Goal: Task Accomplishment & Management: Manage account settings

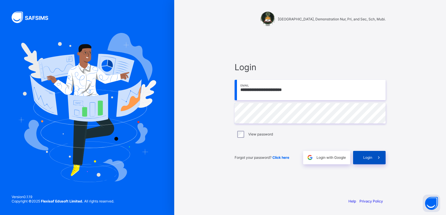
click at [369, 158] on span "Login" at bounding box center [368, 157] width 9 height 4
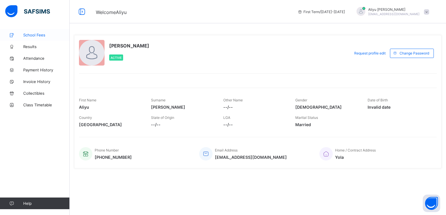
click at [31, 34] on span "School Fees" at bounding box center [46, 35] width 47 height 5
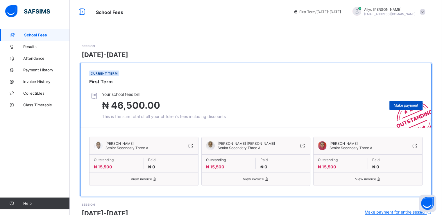
click at [403, 105] on span "Make payment" at bounding box center [406, 105] width 24 height 4
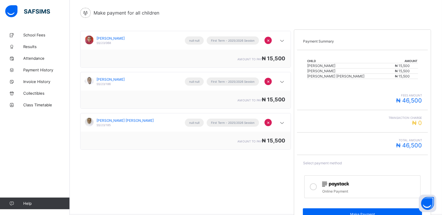
scroll to position [44, 0]
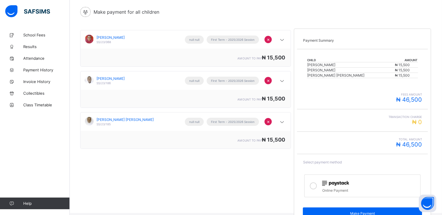
click at [316, 185] on icon at bounding box center [313, 185] width 7 height 7
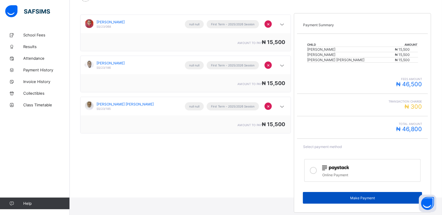
click at [360, 197] on span "Make Payment" at bounding box center [362, 197] width 110 height 4
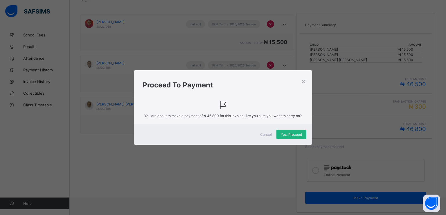
click at [293, 135] on span "Yes, Proceed" at bounding box center [291, 134] width 21 height 4
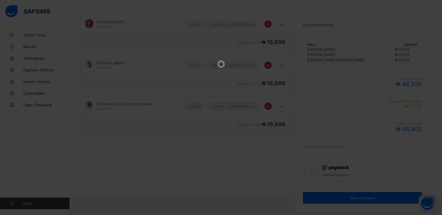
scroll to position [0, 0]
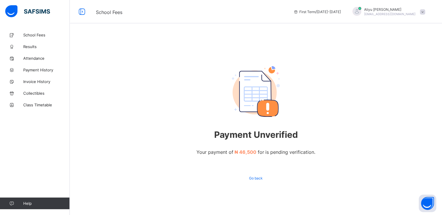
click at [425, 12] on span at bounding box center [422, 11] width 5 height 5
click at [402, 69] on span "Logout" at bounding box center [406, 68] width 38 height 7
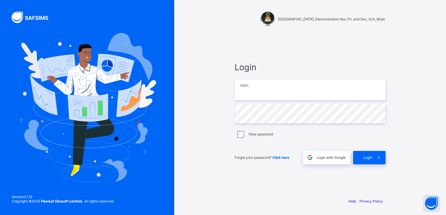
type input "**********"
click at [256, 92] on input "**********" at bounding box center [310, 90] width 151 height 20
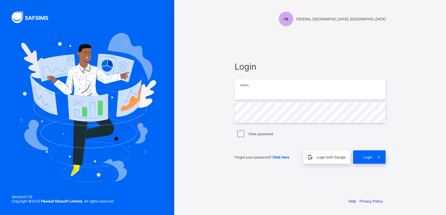
click at [261, 93] on input "email" at bounding box center [310, 89] width 151 height 20
paste input "**********"
type input "**********"
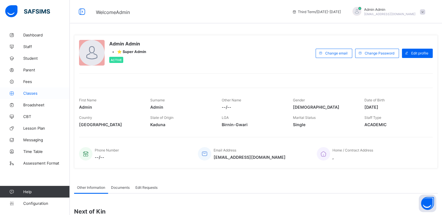
click at [30, 95] on span "Classes" at bounding box center [46, 93] width 47 height 5
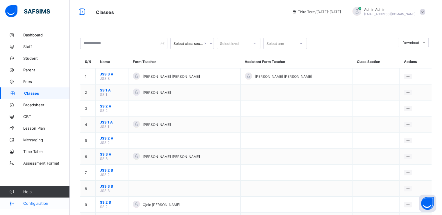
click at [31, 203] on span "Configuration" at bounding box center [46, 203] width 46 height 5
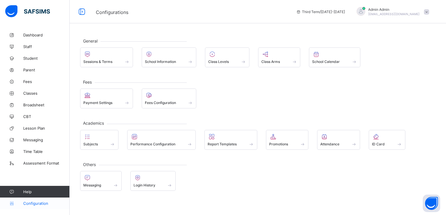
click at [38, 203] on span "Configuration" at bounding box center [46, 203] width 46 height 5
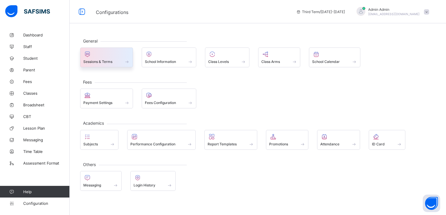
click at [102, 58] on span at bounding box center [106, 58] width 47 height 1
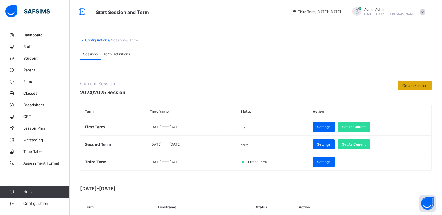
click at [415, 85] on span "Create Session" at bounding box center [415, 85] width 25 height 4
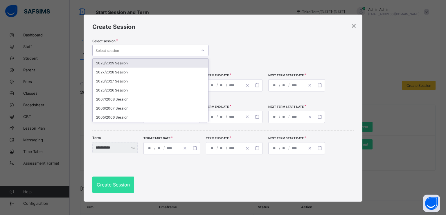
click at [165, 51] on div "Select session" at bounding box center [145, 50] width 105 height 8
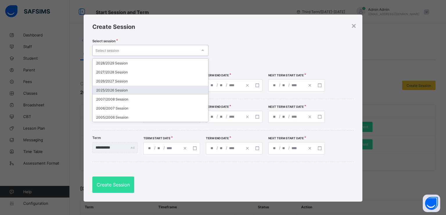
click at [107, 90] on div "2025/2026 Session" at bounding box center [151, 89] width 116 height 9
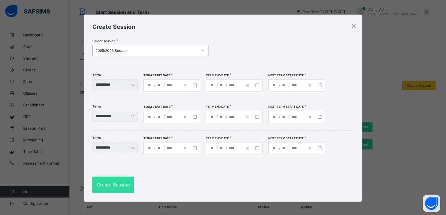
click at [167, 85] on div "/ /" at bounding box center [172, 85] width 57 height 12
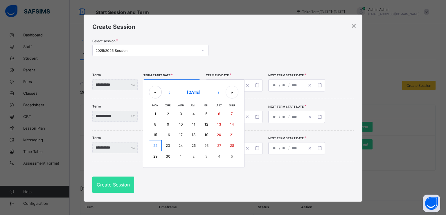
click at [236, 123] on button "14" at bounding box center [232, 124] width 13 height 10
type input "**********"
type input "*"
type input "**"
type input "****"
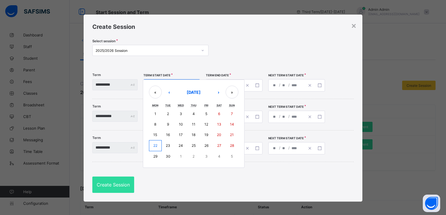
type input "**********"
type input "**"
type input "****"
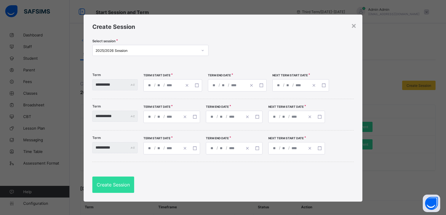
click at [236, 87] on div "**********" at bounding box center [227, 85] width 38 height 12
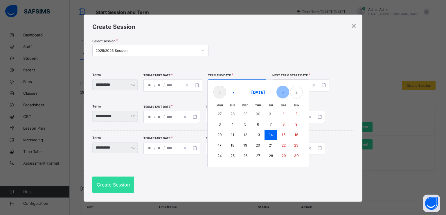
click at [289, 93] on button "›" at bounding box center [283, 91] width 13 height 13
click at [273, 125] on abbr "12" at bounding box center [271, 124] width 4 height 4
type input "**********"
type input "**"
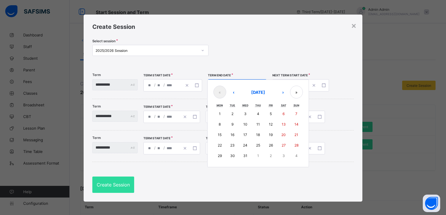
type input "**********"
type input "**"
type input "****"
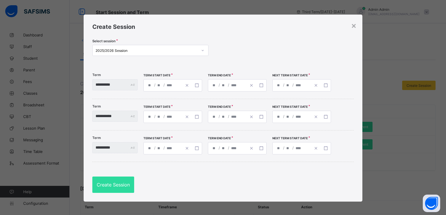
type input "**********"
type input "**"
type input "****"
type input "**********"
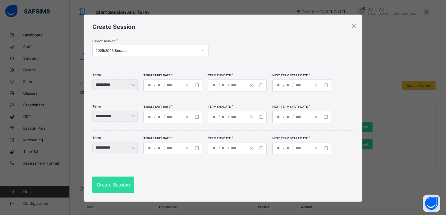
type input "*"
type input "**"
type input "****"
type input "**********"
type input "*"
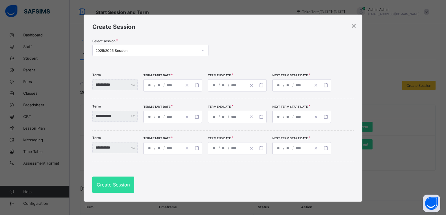
type input "**"
type input "****"
type input "**********"
type input "*"
type input "**"
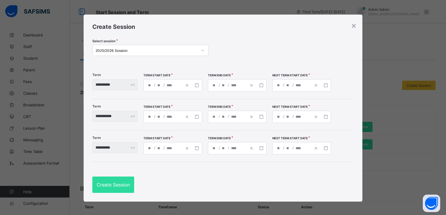
type input "****"
type input "**********"
type input "*"
type input "**"
type input "****"
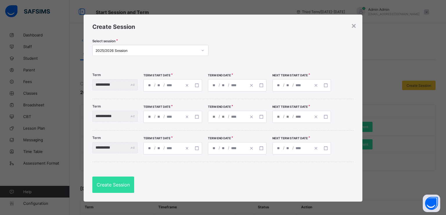
type input "**********"
type input "*"
type input "**"
type input "****"
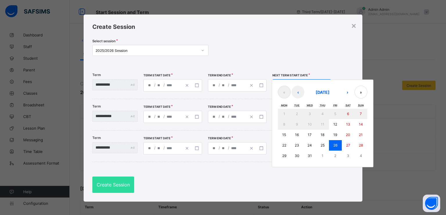
click at [304, 83] on div "**********" at bounding box center [302, 85] width 59 height 12
click at [354, 95] on button "›" at bounding box center [347, 91] width 13 height 13
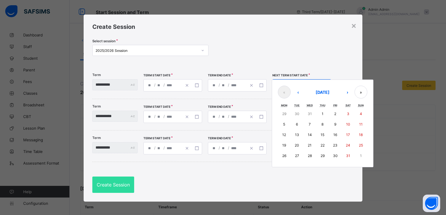
click at [286, 135] on abbr "12" at bounding box center [285, 134] width 4 height 4
type input "**********"
type input "*"
type input "**"
type input "****"
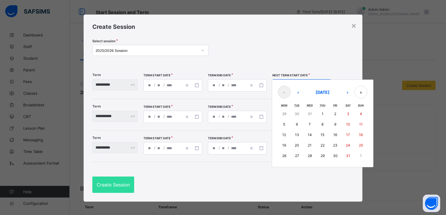
type input "**********"
type input "*"
type input "**"
type input "****"
type input "**********"
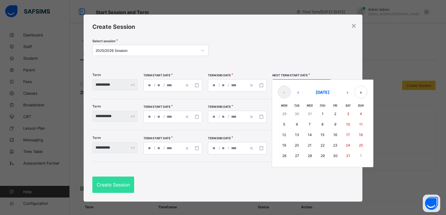
type input "*"
type input "**"
type input "**********"
type input "**"
type input "**********"
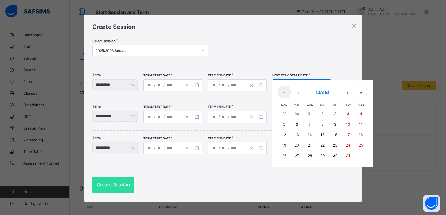
type input "**"
type input "**********"
type input "**"
type input "**********"
type input "*"
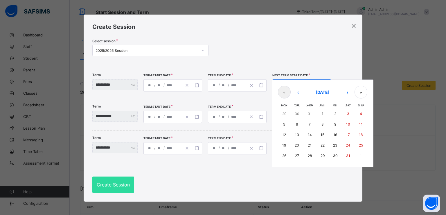
type input "*"
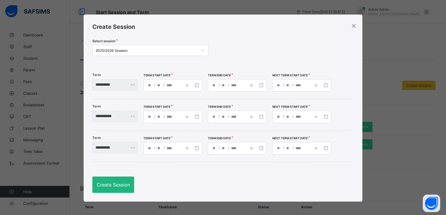
click at [103, 184] on span "Create Session" at bounding box center [113, 184] width 33 height 6
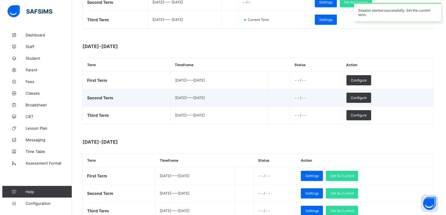
scroll to position [142, 0]
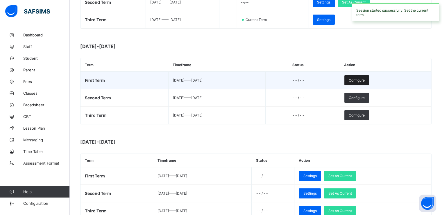
click at [365, 79] on span "Configure" at bounding box center [357, 80] width 16 height 4
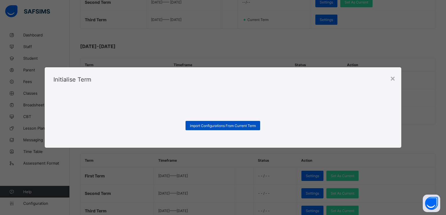
click at [208, 126] on span "Import Configurations From Current Term" at bounding box center [223, 125] width 66 height 4
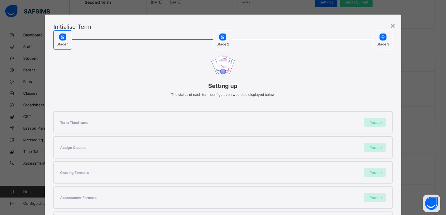
scroll to position [124, 0]
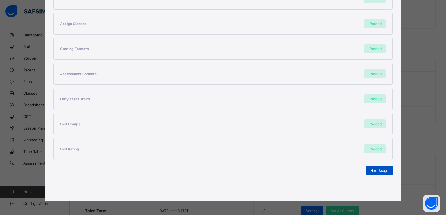
click at [371, 169] on span "Next Stage" at bounding box center [380, 170] width 18 height 4
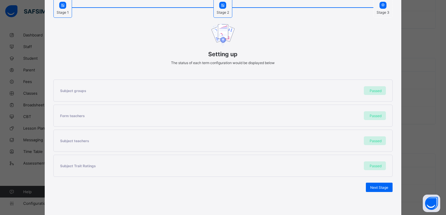
scroll to position [49, 0]
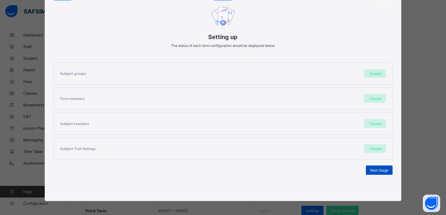
click at [376, 171] on div "Next Stage" at bounding box center [379, 169] width 27 height 9
click at [365, 169] on span "Set As Current Term" at bounding box center [372, 170] width 33 height 4
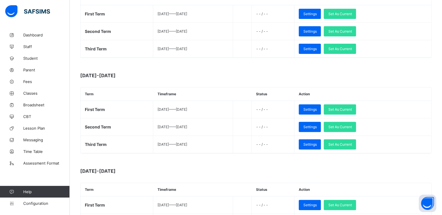
scroll to position [222, 0]
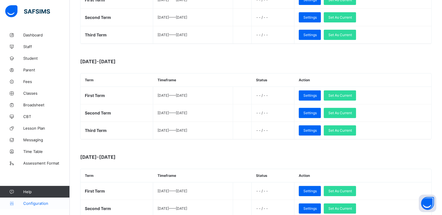
click at [30, 201] on span "Configuration" at bounding box center [46, 203] width 46 height 5
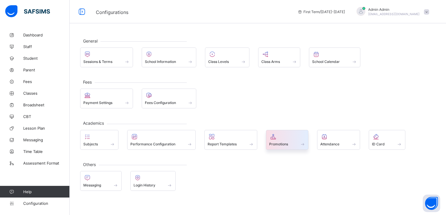
click at [282, 143] on span "Promotions" at bounding box center [278, 144] width 19 height 4
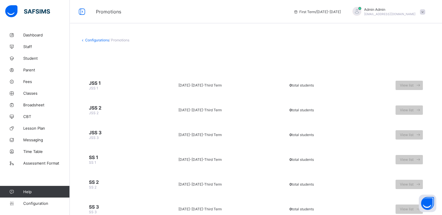
scroll to position [24, 0]
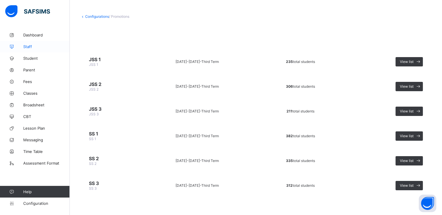
click at [28, 47] on span "Staff" at bounding box center [46, 46] width 47 height 5
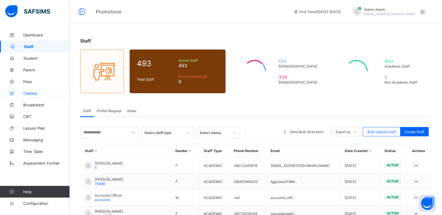
click at [30, 94] on span "Classes" at bounding box center [46, 93] width 47 height 5
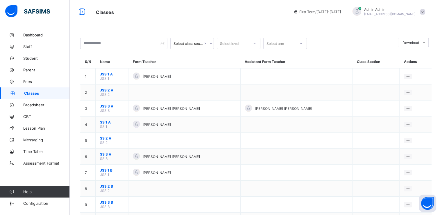
click at [45, 95] on span "Classes" at bounding box center [47, 93] width 46 height 5
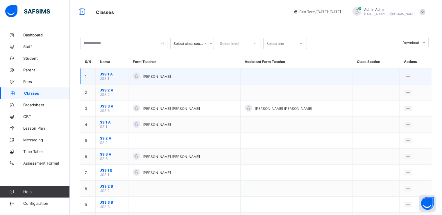
click at [103, 75] on span "JSS 1 A" at bounding box center [112, 74] width 24 height 4
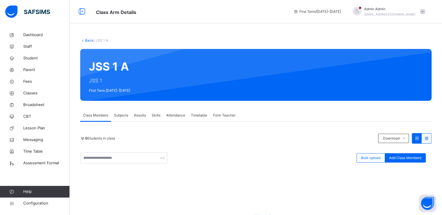
click at [121, 117] on span "Subjects" at bounding box center [121, 114] width 14 height 5
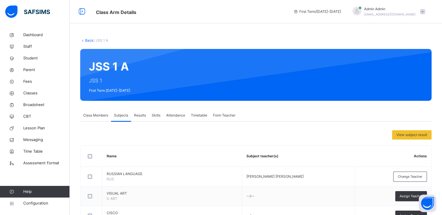
click at [86, 40] on link "Back" at bounding box center [89, 40] width 8 height 4
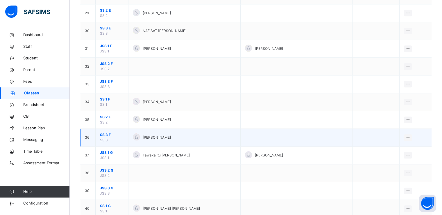
scroll to position [561, 0]
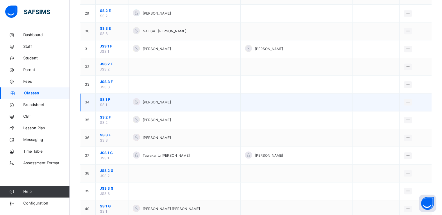
click at [103, 97] on span "SS 1 F" at bounding box center [112, 99] width 24 height 5
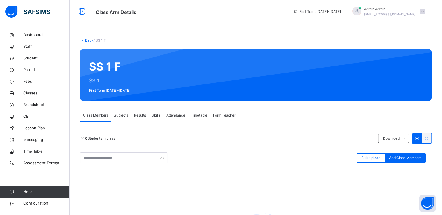
click at [115, 114] on span "Subjects" at bounding box center [121, 114] width 14 height 5
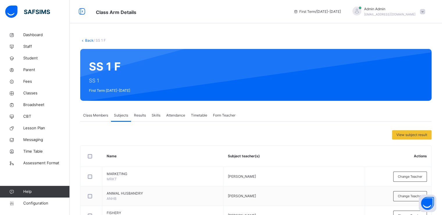
click at [87, 39] on link "Back" at bounding box center [89, 40] width 8 height 4
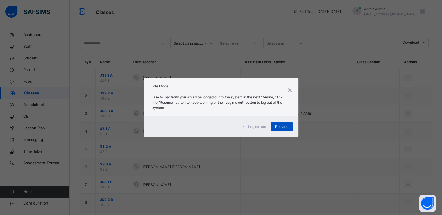
click at [278, 125] on span "Resume" at bounding box center [281, 126] width 13 height 5
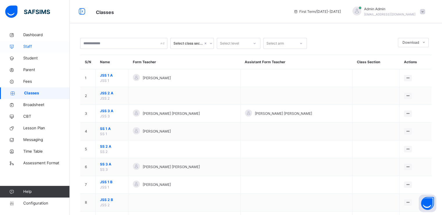
click at [28, 49] on span "Staff" at bounding box center [46, 47] width 47 height 6
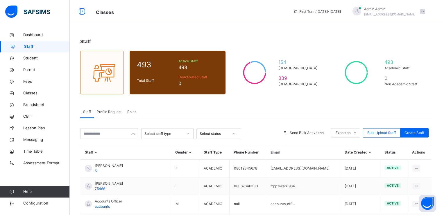
click at [108, 112] on span "Profile Request" at bounding box center [109, 111] width 25 height 5
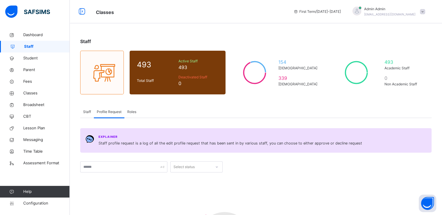
click at [90, 109] on span "Staff" at bounding box center [87, 111] width 8 height 5
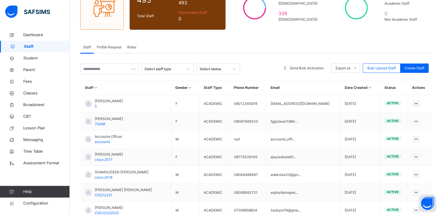
scroll to position [64, 0]
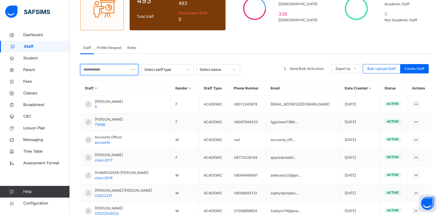
click at [115, 70] on input "text" at bounding box center [109, 69] width 58 height 11
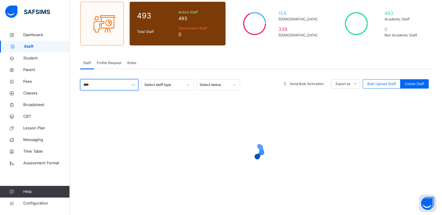
scroll to position [50, 0]
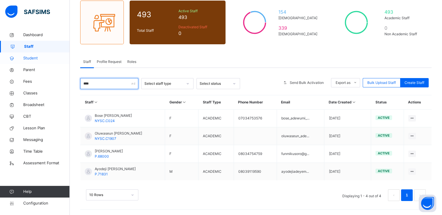
type input "****"
click at [23, 58] on icon at bounding box center [11, 58] width 23 height 4
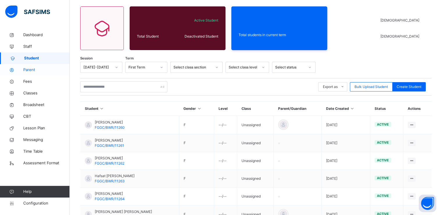
scroll to position [50, 0]
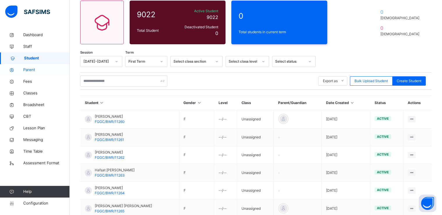
click at [28, 70] on span "Parent" at bounding box center [46, 70] width 47 height 6
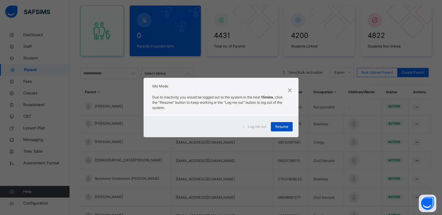
click at [280, 123] on div "Resume" at bounding box center [282, 126] width 22 height 9
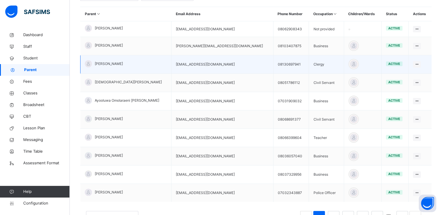
scroll to position [125, 0]
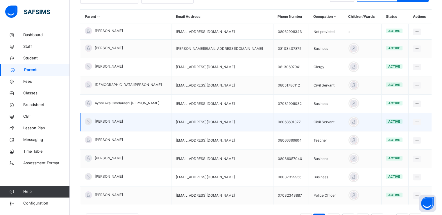
click at [99, 122] on span "Barnabas OLIVER" at bounding box center [109, 121] width 28 height 5
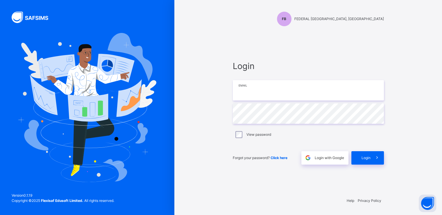
type input "**********"
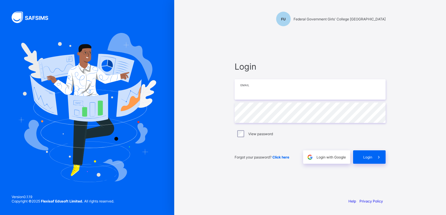
click at [267, 92] on input "email" at bounding box center [310, 89] width 151 height 20
type input "**********"
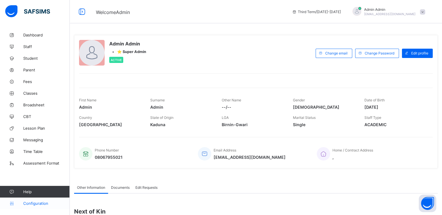
click at [31, 201] on span "Configuration" at bounding box center [46, 203] width 46 height 5
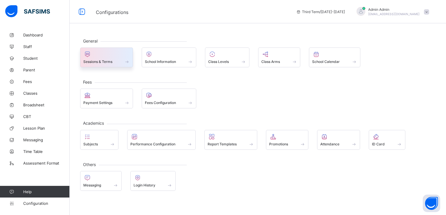
click at [105, 59] on span "Sessions & Terms" at bounding box center [97, 61] width 29 height 4
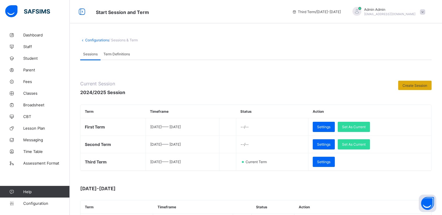
click at [413, 85] on span "Create Session" at bounding box center [415, 85] width 25 height 4
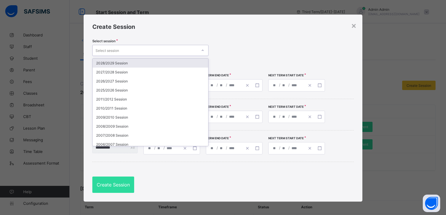
click at [189, 46] on div "Select session" at bounding box center [145, 50] width 105 height 8
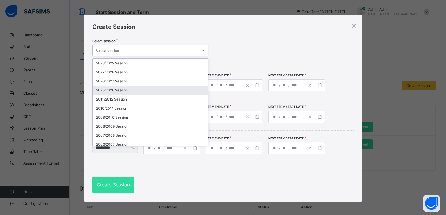
click at [113, 92] on div "2025/2026 Session" at bounding box center [151, 89] width 116 height 9
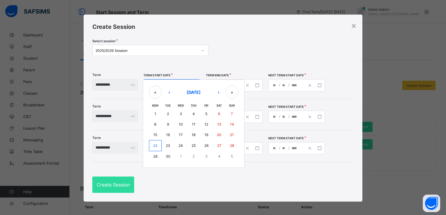
click at [169, 85] on div "/ / « ‹ September 2025 › » Mon Tue Wed Thu Fri Sat Sun 1 2 3 4 5 6 7 8 9 10 11 …" at bounding box center [172, 85] width 57 height 12
click at [234, 125] on abbr "14" at bounding box center [232, 124] width 4 height 4
type input "**********"
type input "*"
type input "**"
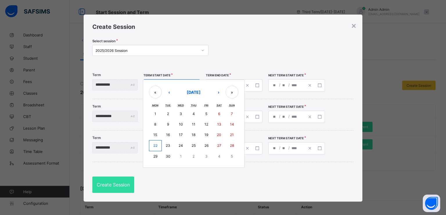
type input "****"
type input "**********"
type input "**"
type input "****"
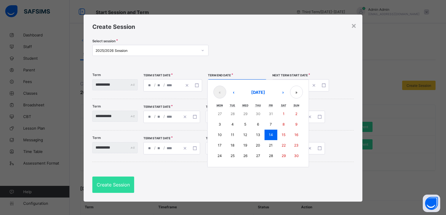
click at [222, 83] on div "**********" at bounding box center [237, 85] width 59 height 12
click at [287, 90] on button "›" at bounding box center [283, 91] width 13 height 13
click at [278, 126] on button "12" at bounding box center [271, 124] width 13 height 10
type input "**********"
type input "**"
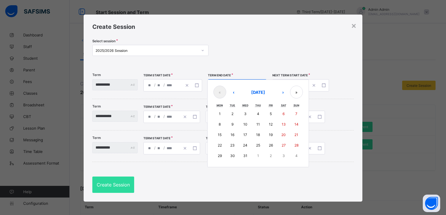
type input "**"
type input "**********"
type input "**"
type input "****"
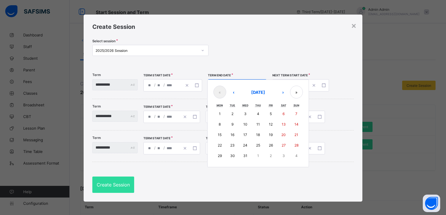
type input "**********"
type input "**"
type input "****"
type input "**********"
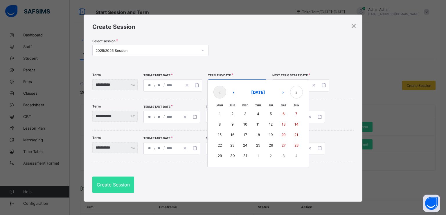
type input "*"
type input "**"
type input "****"
type input "**********"
type input "*"
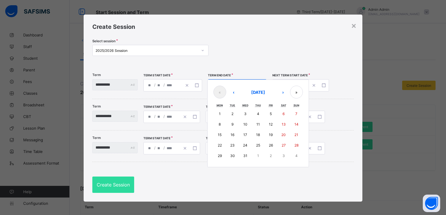
type input "**"
type input "****"
type input "**********"
type input "*"
type input "**"
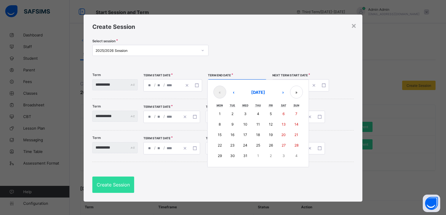
type input "****"
type input "**********"
type input "*"
type input "**"
type input "****"
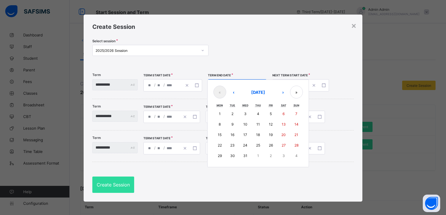
type input "**********"
type input "*"
type input "**"
type input "****"
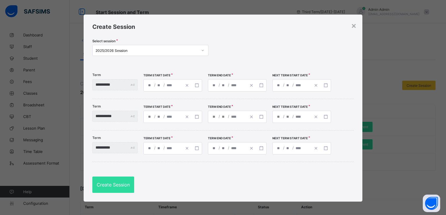
click at [294, 84] on span "/" at bounding box center [293, 84] width 2 height 5
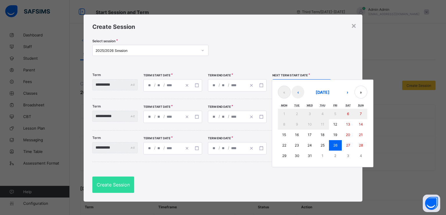
click at [307, 83] on div "**********" at bounding box center [302, 85] width 59 height 12
click at [353, 93] on button "›" at bounding box center [347, 91] width 13 height 13
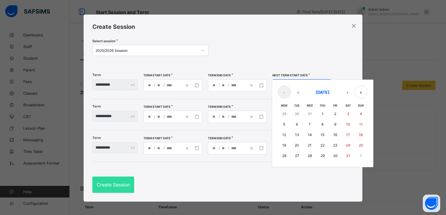
click at [286, 133] on abbr "12" at bounding box center [285, 134] width 4 height 4
type input "**********"
type input "*"
type input "**"
type input "****"
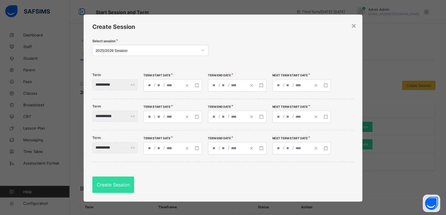
type input "**********"
type input "*"
type input "**"
type input "****"
type input "**********"
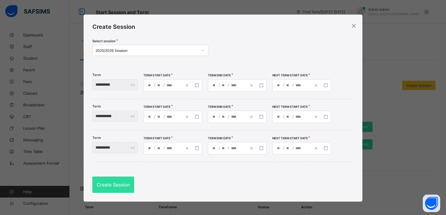
type input "*"
type input "**"
type input "**********"
type input "**"
type input "**********"
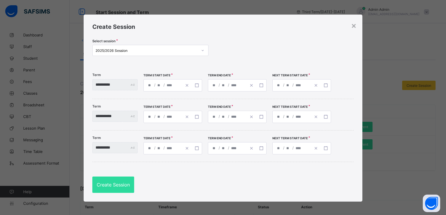
type input "**"
type input "**********"
type input "**"
type input "**********"
type input "*"
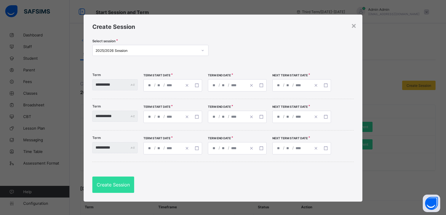
type input "*"
click at [108, 184] on span "Create Session" at bounding box center [113, 184] width 33 height 6
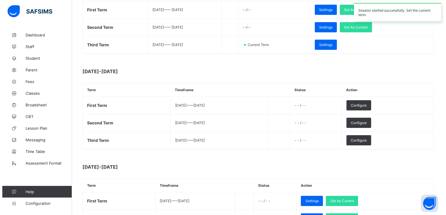
scroll to position [114, 0]
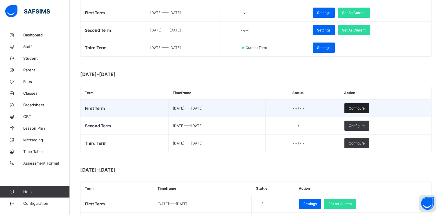
click at [365, 108] on span "Configure" at bounding box center [357, 108] width 16 height 4
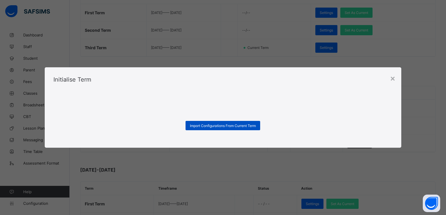
click at [213, 126] on span "Import Configurations From Current Term" at bounding box center [223, 125] width 66 height 4
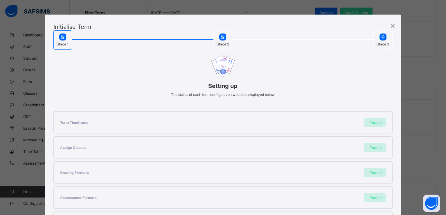
scroll to position [124, 0]
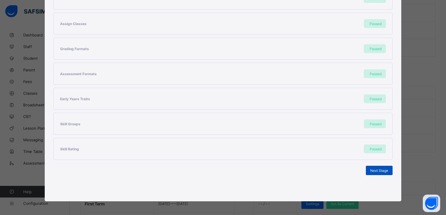
click at [372, 170] on span "Next Stage" at bounding box center [380, 170] width 18 height 4
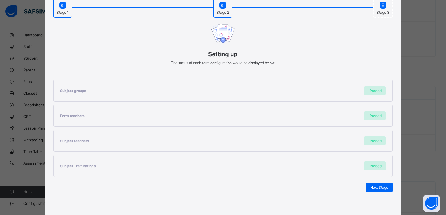
scroll to position [49, 0]
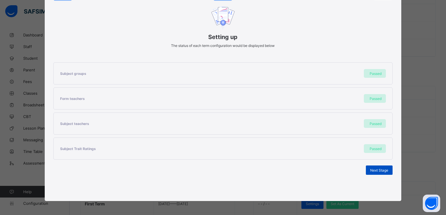
click at [378, 168] on span "Next Stage" at bounding box center [380, 170] width 18 height 4
click at [369, 169] on span "Set As Current Term" at bounding box center [372, 170] width 33 height 4
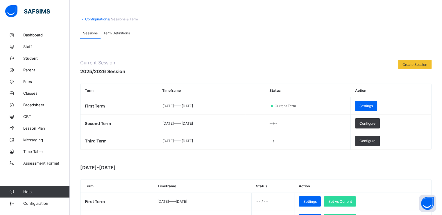
scroll to position [0, 0]
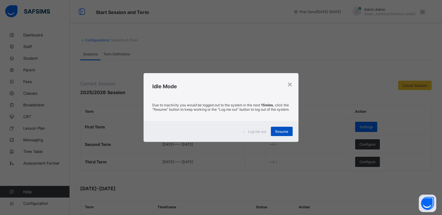
click at [280, 133] on span "Resume" at bounding box center [281, 131] width 13 height 4
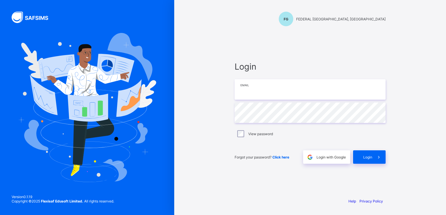
click at [262, 94] on input "email" at bounding box center [310, 89] width 151 height 20
paste input "**********"
type input "**********"
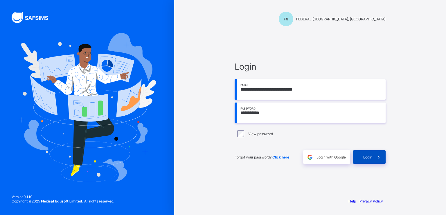
click at [364, 157] on span "Login" at bounding box center [368, 157] width 9 height 4
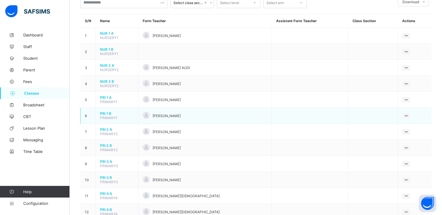
scroll to position [44, 0]
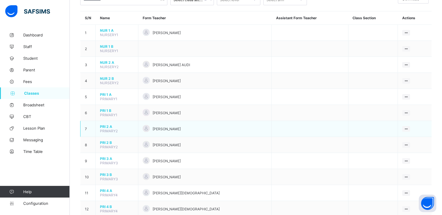
click at [102, 128] on span "PRI 2 A" at bounding box center [117, 126] width 34 height 4
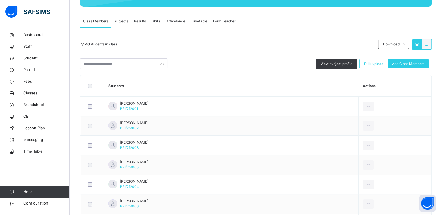
scroll to position [94, 0]
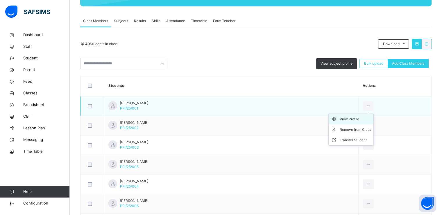
click at [340, 117] on div "View Profile" at bounding box center [355, 119] width 31 height 6
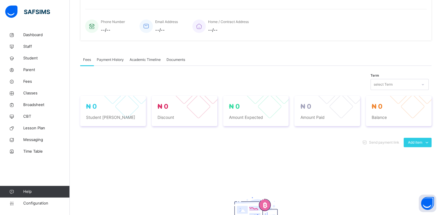
scroll to position [137, 0]
click at [418, 156] on div "Optional items" at bounding box center [417, 155] width 23 height 6
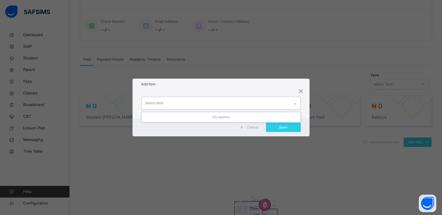
click at [235, 101] on div "Select item" at bounding box center [216, 103] width 148 height 12
click at [301, 89] on div "×" at bounding box center [301, 90] width 6 height 12
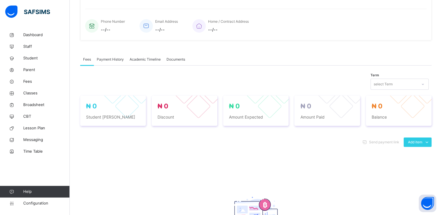
click at [115, 58] on span "Payment History" at bounding box center [110, 59] width 27 height 5
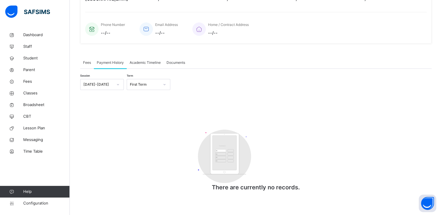
scroll to position [134, 0]
click at [136, 61] on span "Academic Timeline" at bounding box center [145, 62] width 31 height 5
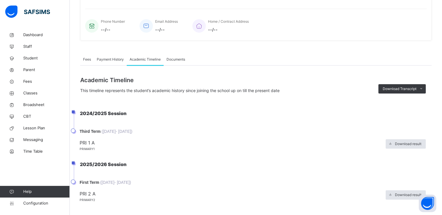
scroll to position [142, 0]
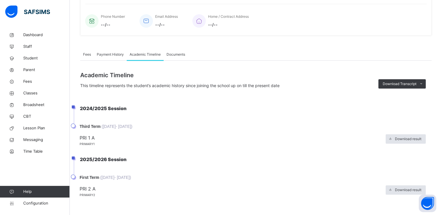
click at [176, 54] on span "Documents" at bounding box center [176, 54] width 19 height 5
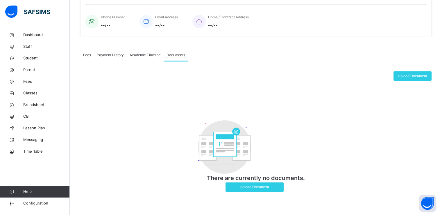
click at [143, 54] on span "Academic Timeline" at bounding box center [145, 54] width 31 height 5
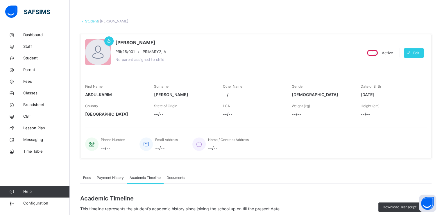
scroll to position [0, 0]
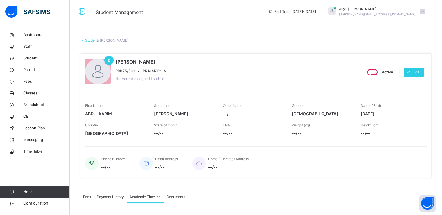
click at [92, 40] on link "Student" at bounding box center [91, 40] width 13 height 4
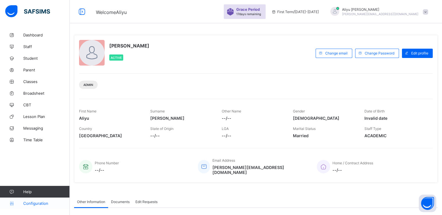
click at [34, 205] on span "Configuration" at bounding box center [46, 203] width 46 height 5
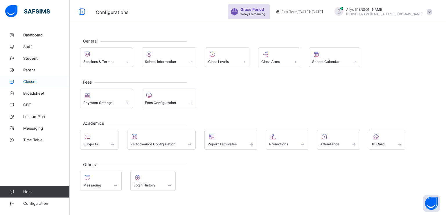
click at [34, 83] on span "Classes" at bounding box center [46, 81] width 47 height 5
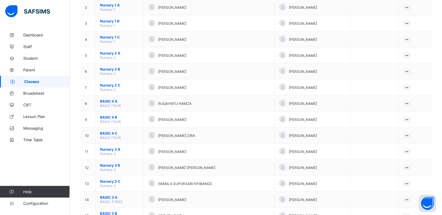
scroll to position [87, 0]
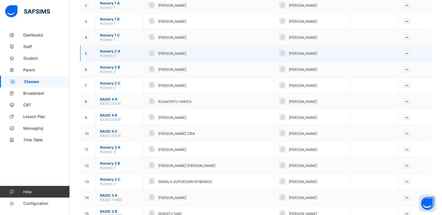
click at [110, 53] on span "Nursery 2 A" at bounding box center [119, 51] width 39 height 4
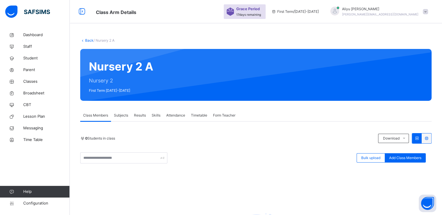
click at [119, 115] on span "Subjects" at bounding box center [121, 114] width 14 height 5
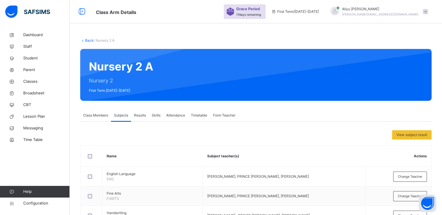
click at [93, 117] on span "Class Members" at bounding box center [95, 114] width 25 height 5
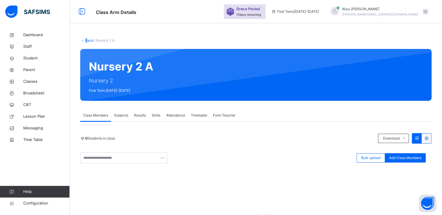
drag, startPoint x: 84, startPoint y: 39, endPoint x: 87, endPoint y: 39, distance: 3.8
click at [87, 39] on span "Back" at bounding box center [86, 40] width 13 height 4
click at [87, 39] on link "Back" at bounding box center [89, 40] width 8 height 4
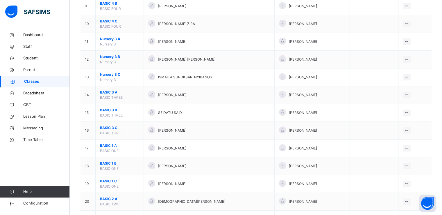
scroll to position [228, 0]
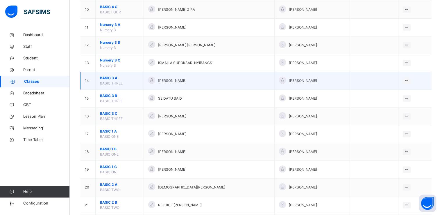
click at [107, 78] on span "BASIC 3 A" at bounding box center [119, 77] width 39 height 5
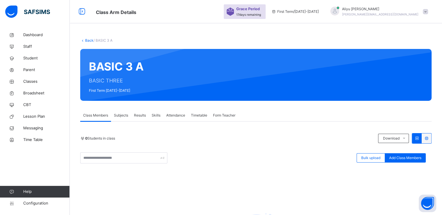
scroll to position [80, 0]
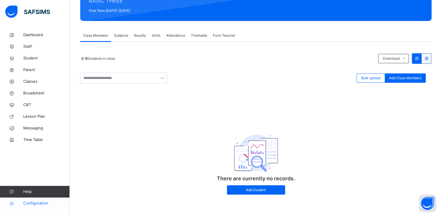
click at [34, 200] on span "Configuration" at bounding box center [46, 203] width 46 height 6
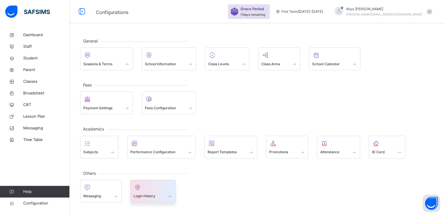
click at [153, 191] on span at bounding box center [153, 191] width 39 height 1
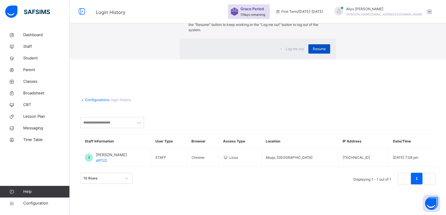
click at [313, 51] on span "Resume" at bounding box center [319, 48] width 13 height 5
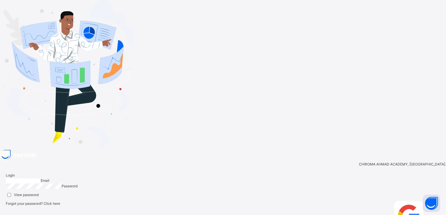
type input "**********"
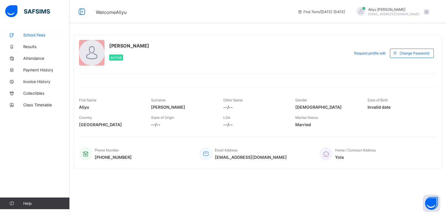
click at [35, 38] on link "School Fees" at bounding box center [35, 35] width 70 height 12
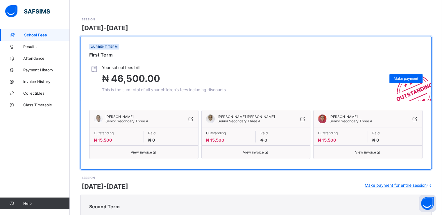
scroll to position [28, 0]
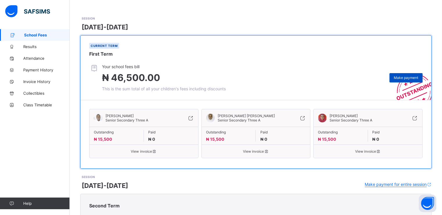
click at [405, 81] on div "Make payment" at bounding box center [406, 77] width 33 height 9
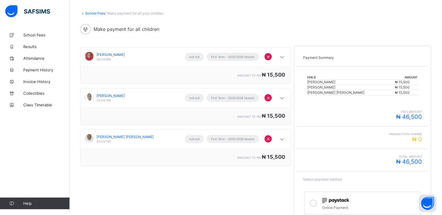
scroll to position [59, 0]
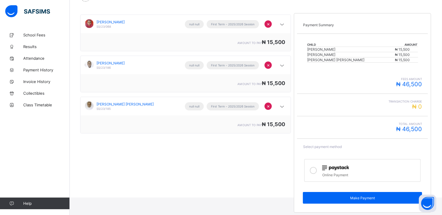
click at [315, 170] on icon at bounding box center [313, 170] width 7 height 7
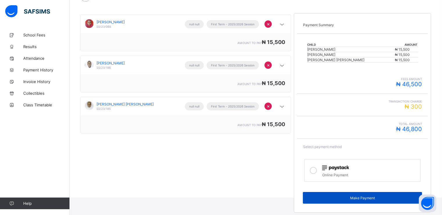
click at [360, 197] on span "Make Payment" at bounding box center [362, 197] width 110 height 4
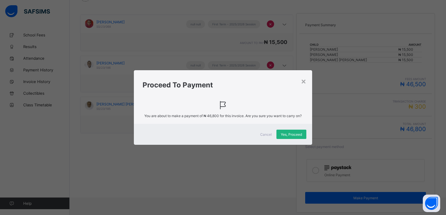
click at [290, 137] on div "Yes, Proceed" at bounding box center [292, 133] width 30 height 9
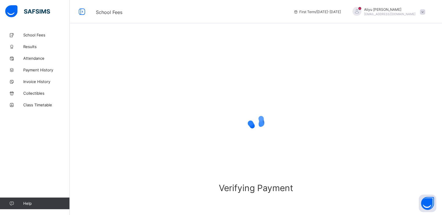
click at [425, 12] on span at bounding box center [422, 11] width 5 height 5
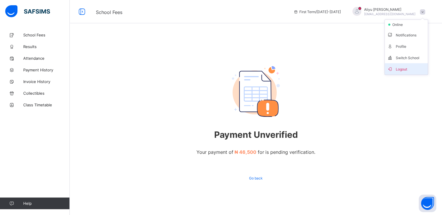
click at [404, 68] on span "Logout" at bounding box center [406, 68] width 38 height 7
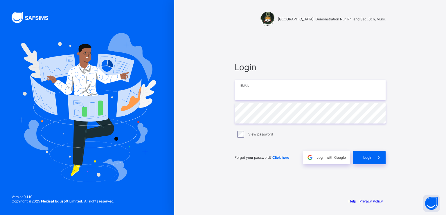
type input "**********"
click at [332, 158] on span "Login with Google" at bounding box center [331, 157] width 29 height 4
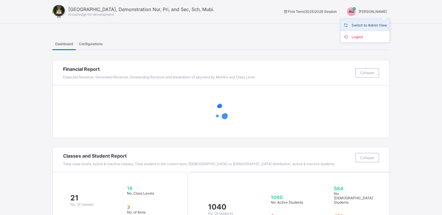
click at [371, 24] on span "Switch to Admin View" at bounding box center [365, 25] width 44 height 7
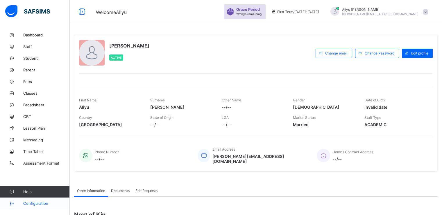
click at [33, 201] on span "Configuration" at bounding box center [46, 203] width 46 height 5
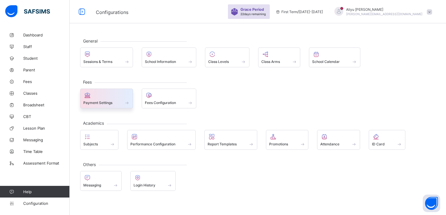
click at [105, 102] on span "Payment Settings" at bounding box center [97, 102] width 29 height 4
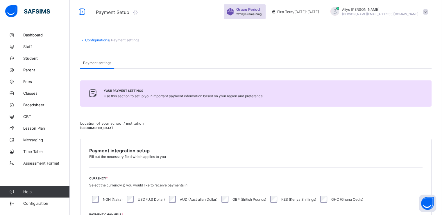
click at [428, 12] on span at bounding box center [425, 11] width 5 height 5
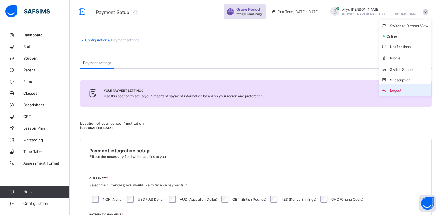
click at [396, 89] on span "Logout" at bounding box center [404, 90] width 47 height 7
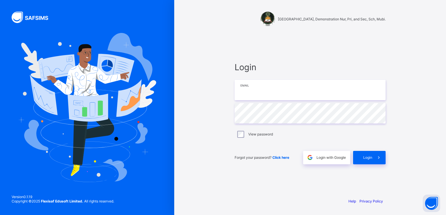
type input "**********"
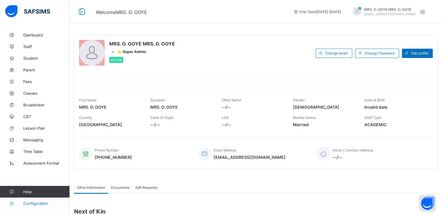
click at [33, 201] on span "Configuration" at bounding box center [46, 203] width 46 height 5
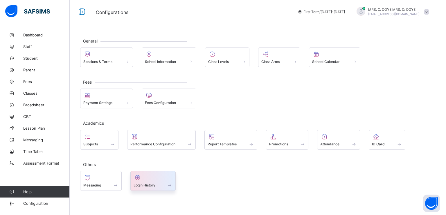
click at [141, 186] on div "Login History" at bounding box center [153, 184] width 39 height 5
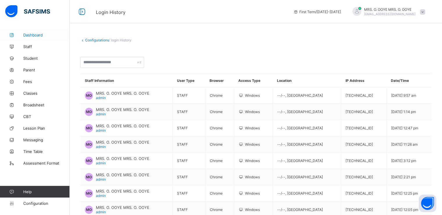
click at [32, 34] on span "Dashboard" at bounding box center [46, 35] width 47 height 5
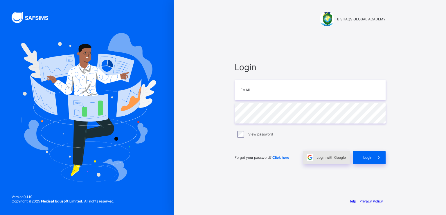
click at [327, 158] on span "Login with Google" at bounding box center [331, 157] width 29 height 4
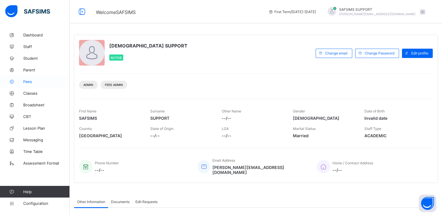
click at [26, 81] on span "Fees" at bounding box center [46, 81] width 47 height 5
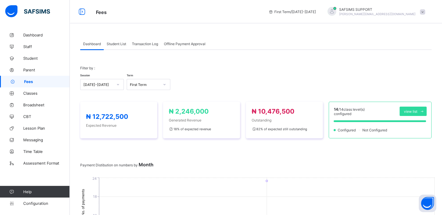
click at [114, 45] on span "Student List" at bounding box center [116, 44] width 19 height 4
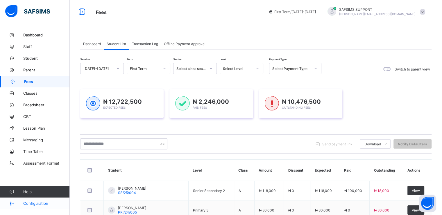
click at [37, 203] on span "Configuration" at bounding box center [46, 203] width 46 height 5
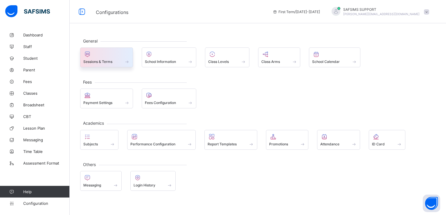
click at [99, 61] on span "Sessions & Terms" at bounding box center [97, 61] width 29 height 4
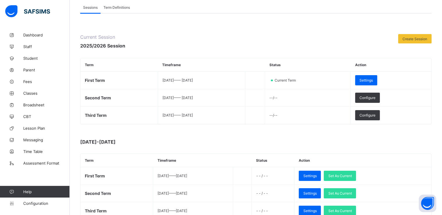
scroll to position [74, 0]
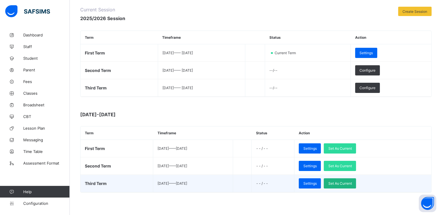
click at [352, 183] on span "Set As Current" at bounding box center [340, 183] width 24 height 4
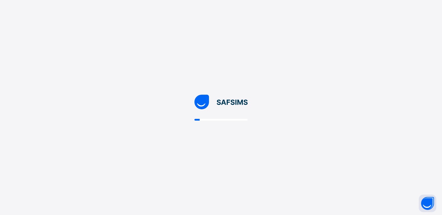
scroll to position [0, 0]
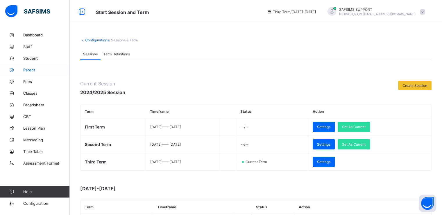
click at [29, 69] on span "Parent" at bounding box center [46, 69] width 47 height 5
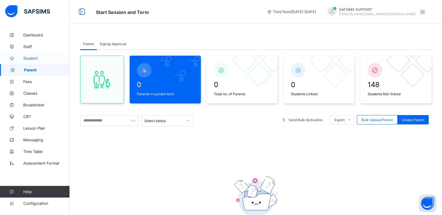
click at [33, 56] on span "Student" at bounding box center [46, 58] width 47 height 5
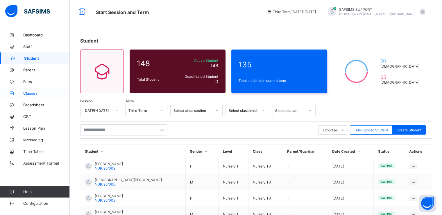
click at [28, 93] on span "Classes" at bounding box center [46, 93] width 47 height 5
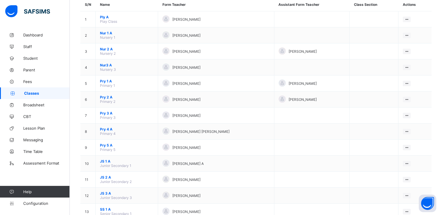
scroll to position [24, 0]
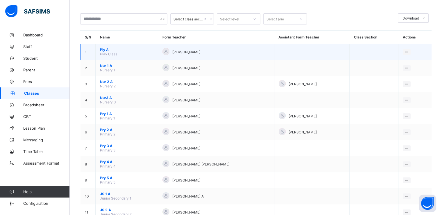
click at [102, 50] on span "Ply A" at bounding box center [126, 49] width 53 height 4
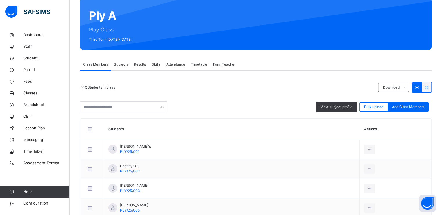
scroll to position [52, 0]
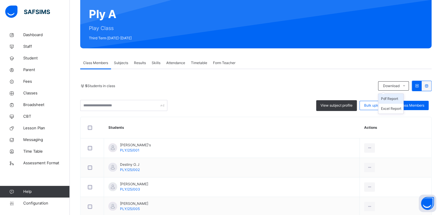
click at [392, 98] on li "Pdf Report" at bounding box center [390, 99] width 25 height 10
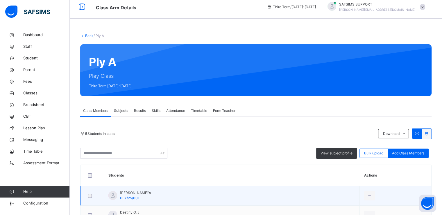
scroll to position [0, 0]
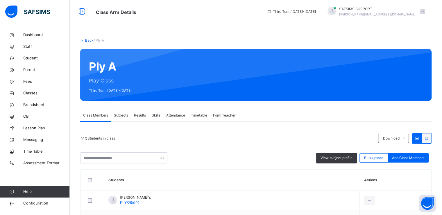
click at [88, 41] on link "Back" at bounding box center [89, 40] width 8 height 4
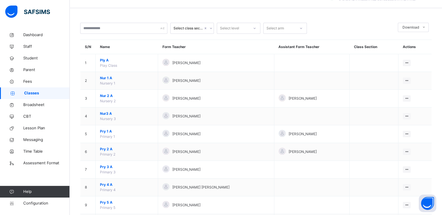
scroll to position [16, 0]
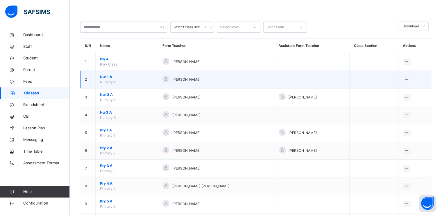
click at [104, 77] on span "Nur 1 A" at bounding box center [126, 76] width 53 height 5
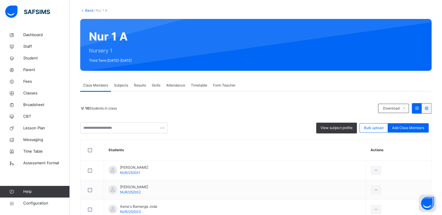
scroll to position [31, 0]
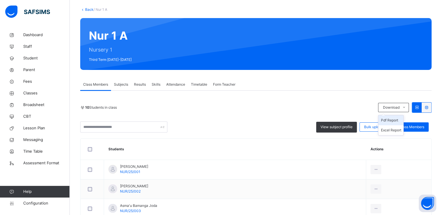
click at [396, 120] on li "Pdf Report" at bounding box center [390, 120] width 25 height 10
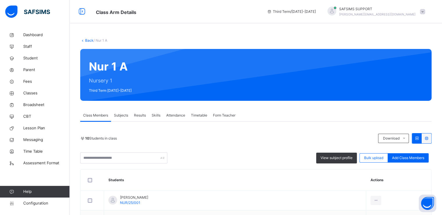
click at [86, 41] on link "Back" at bounding box center [89, 40] width 8 height 4
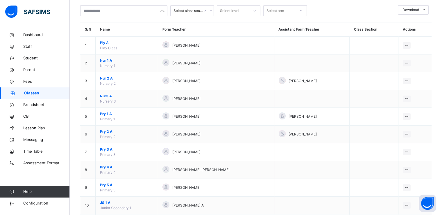
scroll to position [36, 0]
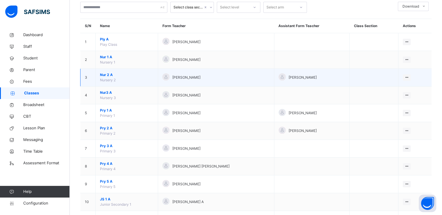
click at [105, 74] on span "Nur 2 A" at bounding box center [126, 74] width 53 height 5
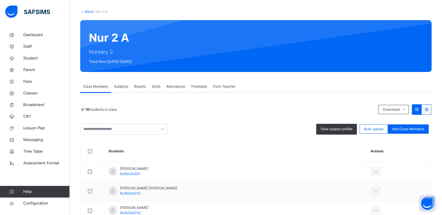
scroll to position [34, 0]
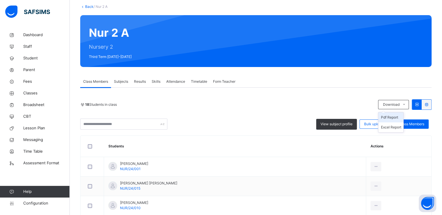
click at [394, 115] on li "Pdf Report" at bounding box center [390, 117] width 25 height 10
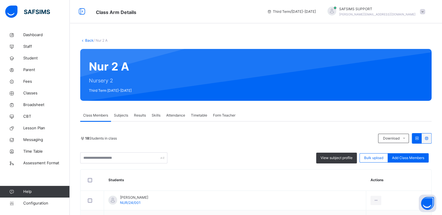
click at [86, 41] on link "Back" at bounding box center [89, 40] width 8 height 4
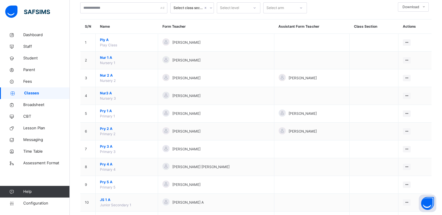
scroll to position [38, 0]
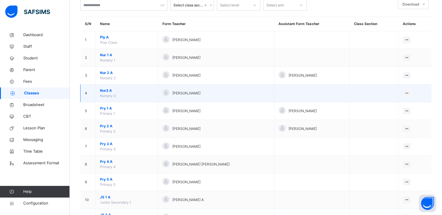
click at [106, 91] on span "Nur3 A" at bounding box center [126, 90] width 53 height 5
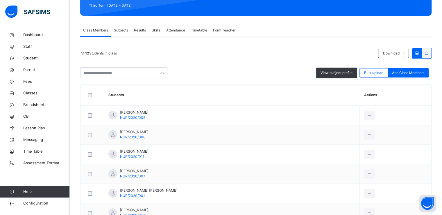
scroll to position [85, 0]
click at [394, 65] on li "Pdf Report" at bounding box center [390, 66] width 25 height 10
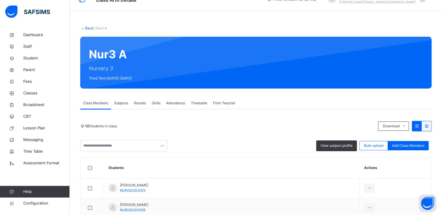
scroll to position [8, 0]
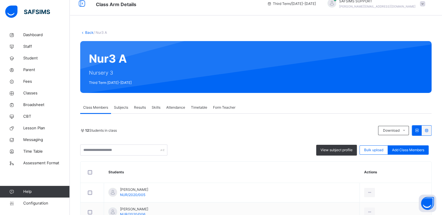
click at [87, 32] on link "Back" at bounding box center [89, 32] width 8 height 4
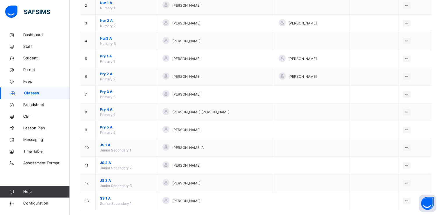
scroll to position [99, 0]
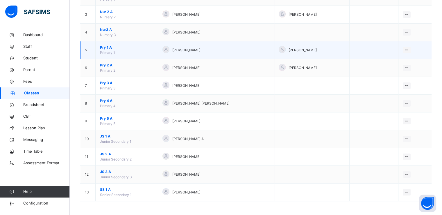
click at [103, 47] on span "Pry 1 A" at bounding box center [126, 47] width 53 height 5
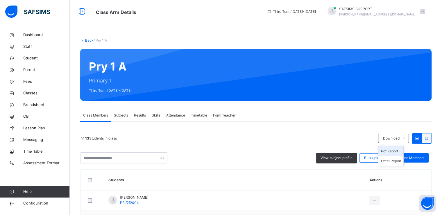
click at [393, 149] on li "Pdf Report" at bounding box center [390, 151] width 25 height 10
click at [87, 40] on link "Back" at bounding box center [89, 40] width 8 height 4
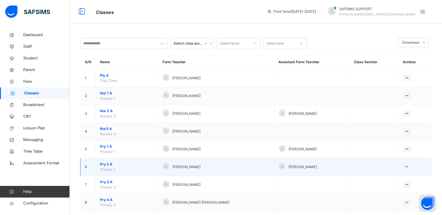
click at [103, 164] on span "Pry 2 A" at bounding box center [126, 163] width 53 height 5
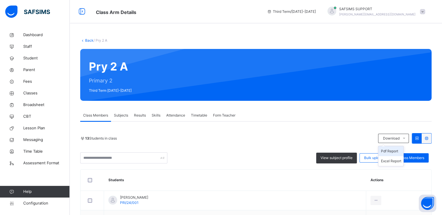
click at [396, 150] on li "Pdf Report" at bounding box center [390, 151] width 25 height 10
click at [87, 40] on link "Back" at bounding box center [89, 40] width 8 height 4
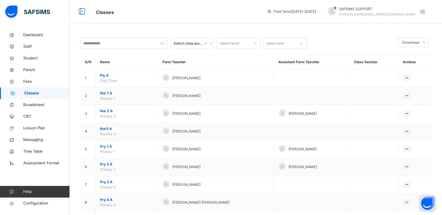
scroll to position [99, 0]
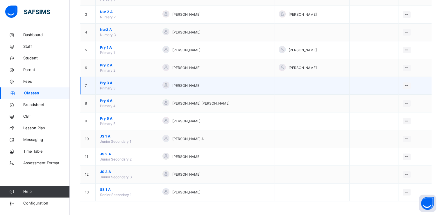
click at [100, 82] on span "Pry 3 A" at bounding box center [126, 82] width 53 height 5
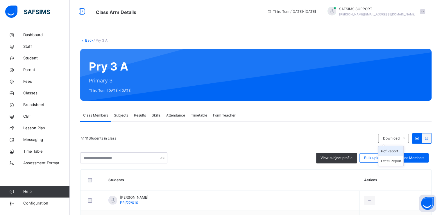
click at [394, 151] on li "Pdf Report" at bounding box center [390, 151] width 25 height 10
click at [87, 41] on link "Back" at bounding box center [89, 40] width 8 height 4
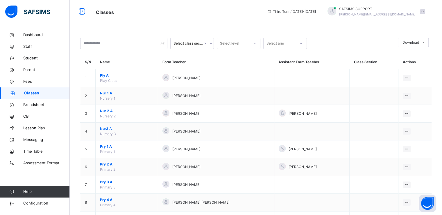
scroll to position [99, 0]
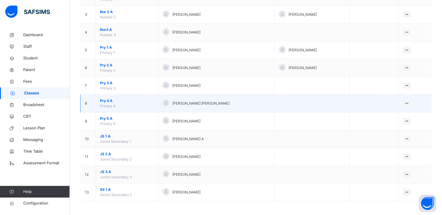
click at [101, 98] on span "Pry 4 A" at bounding box center [126, 100] width 53 height 5
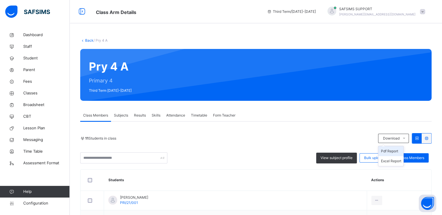
click at [394, 152] on li "Pdf Report" at bounding box center [390, 151] width 25 height 10
click at [85, 40] on link "Back" at bounding box center [89, 40] width 8 height 4
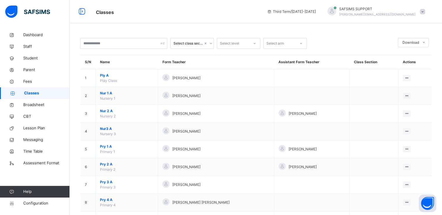
scroll to position [99, 0]
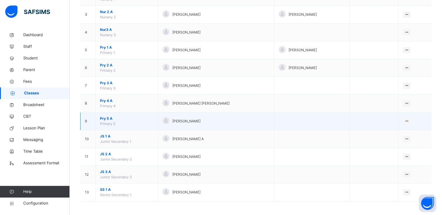
click at [105, 117] on span "Pry 5 A" at bounding box center [126, 118] width 53 height 5
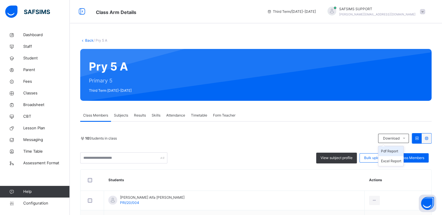
click at [392, 151] on li "Pdf Report" at bounding box center [390, 151] width 25 height 10
click at [88, 41] on link "Back" at bounding box center [89, 40] width 8 height 4
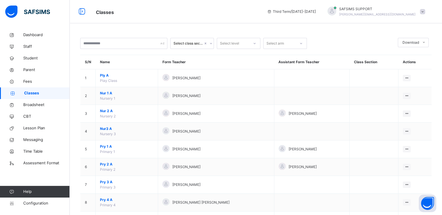
scroll to position [99, 0]
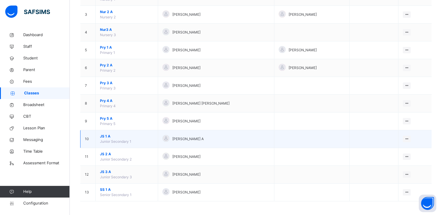
click at [105, 135] on span "JS 1 A" at bounding box center [126, 135] width 53 height 5
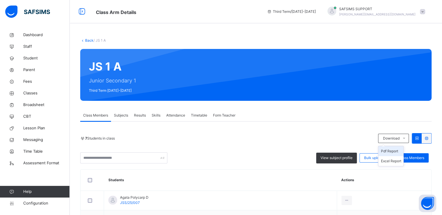
click at [393, 150] on li "Pdf Report" at bounding box center [390, 151] width 25 height 10
click at [89, 40] on link "Back" at bounding box center [89, 40] width 8 height 4
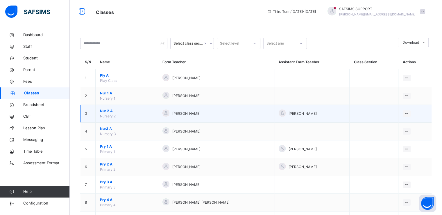
click at [243, 108] on td "Josephine Ezike" at bounding box center [216, 114] width 116 height 18
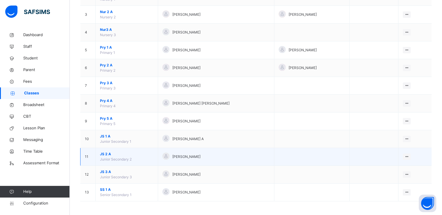
click at [106, 153] on span "JS 2 A" at bounding box center [126, 153] width 53 height 5
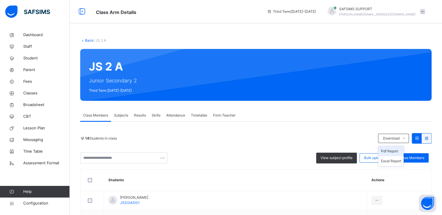
click at [394, 150] on li "Pdf Report" at bounding box center [390, 151] width 25 height 10
click at [87, 40] on link "Back" at bounding box center [89, 40] width 8 height 4
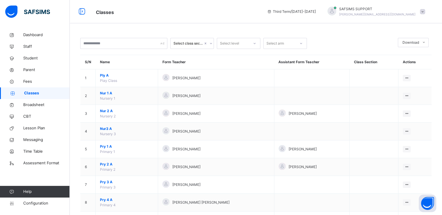
scroll to position [99, 0]
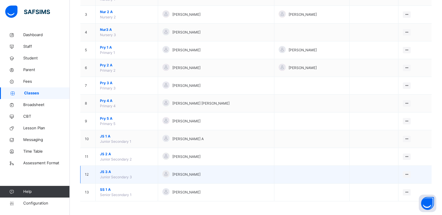
click at [104, 170] on span "JS 3 A" at bounding box center [126, 171] width 53 height 5
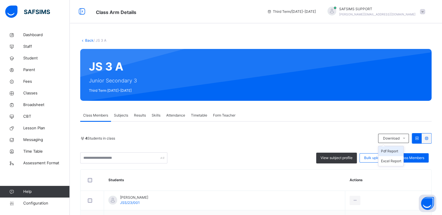
click at [393, 150] on li "Pdf Report" at bounding box center [390, 151] width 25 height 10
click at [85, 40] on link "Back" at bounding box center [89, 40] width 8 height 4
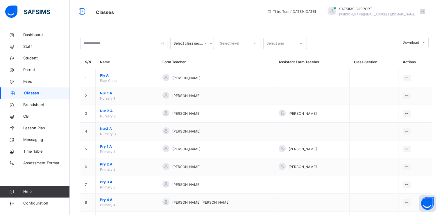
scroll to position [99, 0]
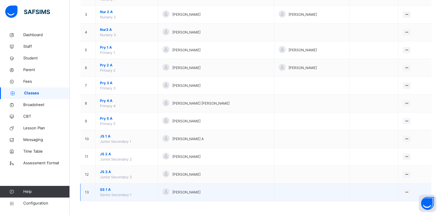
click at [103, 187] on span "SS 1 A" at bounding box center [126, 189] width 53 height 5
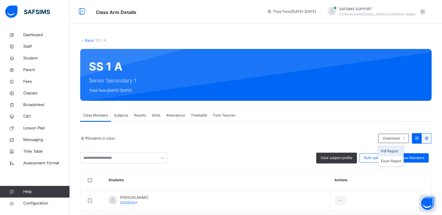
click at [391, 150] on li "Pdf Report" at bounding box center [390, 151] width 25 height 10
click at [29, 202] on span "Configuration" at bounding box center [46, 203] width 46 height 6
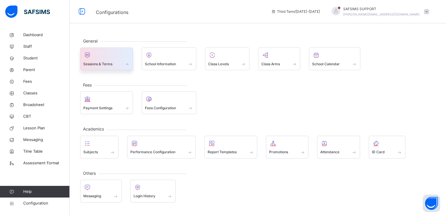
click at [98, 63] on span "Sessions & Terms" at bounding box center [97, 63] width 29 height 5
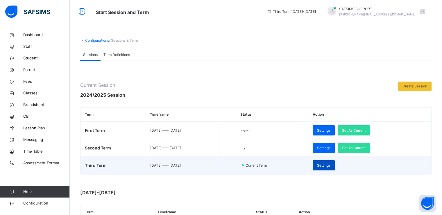
scroll to position [79, 0]
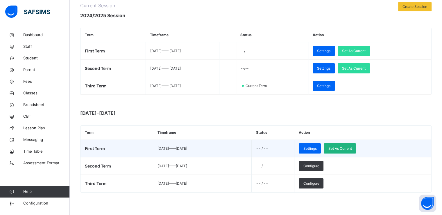
click at [352, 146] on span "Set As Current" at bounding box center [340, 148] width 24 height 5
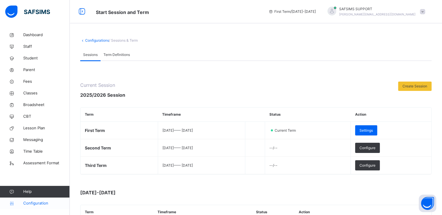
click at [33, 201] on span "Configuration" at bounding box center [46, 203] width 46 height 6
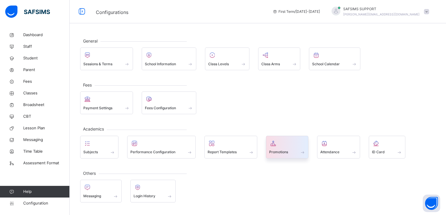
click at [285, 152] on span "Promotions" at bounding box center [278, 151] width 19 height 5
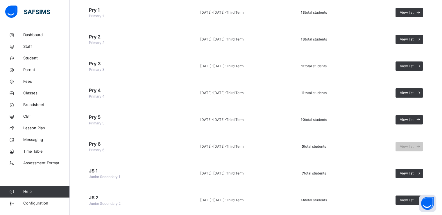
scroll to position [304, 0]
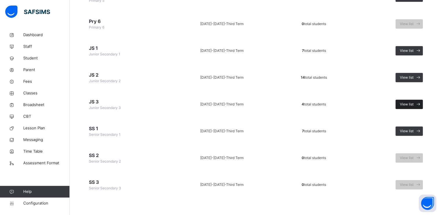
click at [408, 101] on span "View list" at bounding box center [407, 103] width 14 height 5
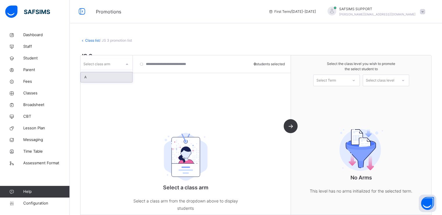
click at [124, 65] on div at bounding box center [127, 64] width 10 height 9
click at [98, 79] on div "A" at bounding box center [106, 77] width 51 height 10
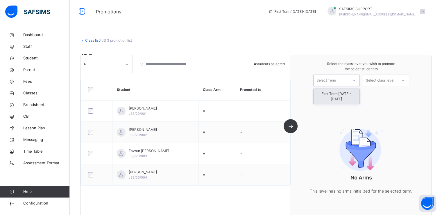
click at [336, 79] on div "Select Term" at bounding box center [326, 80] width 19 height 12
click at [330, 93] on div "First Term [DATE]-[DATE]" at bounding box center [337, 96] width 46 height 15
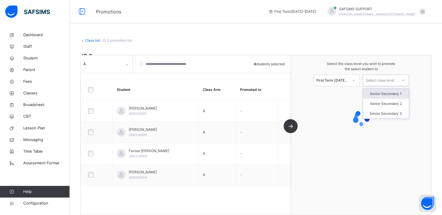
click at [378, 78] on div "Select class level" at bounding box center [380, 80] width 28 height 12
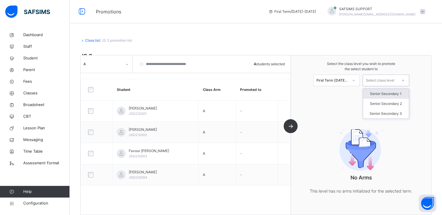
click at [387, 93] on div "Senior Secondary 1" at bounding box center [386, 94] width 46 height 10
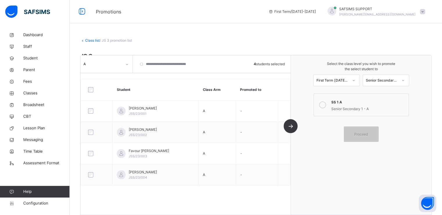
click at [324, 106] on icon at bounding box center [322, 104] width 7 height 7
click at [359, 133] on span "Proceed" at bounding box center [361, 133] width 14 height 5
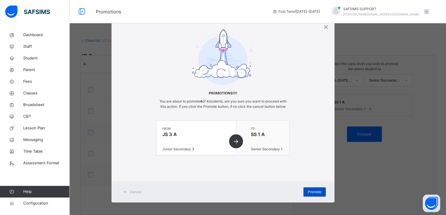
click at [313, 192] on span "Promote" at bounding box center [315, 191] width 14 height 5
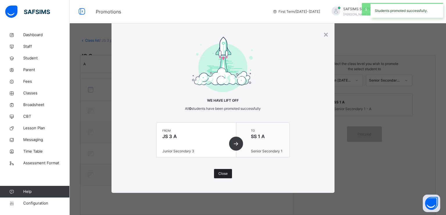
click at [221, 174] on span "Close" at bounding box center [223, 173] width 9 height 5
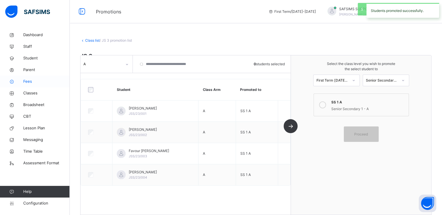
click at [30, 84] on span "Fees" at bounding box center [46, 81] width 47 height 6
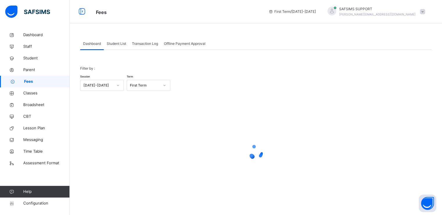
click at [114, 42] on span "Student List" at bounding box center [116, 43] width 19 height 5
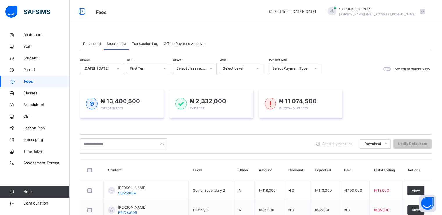
click at [92, 40] on div "Dashboard" at bounding box center [92, 44] width 24 height 12
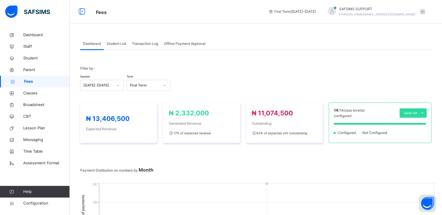
click at [116, 42] on span "Student List" at bounding box center [116, 43] width 19 height 5
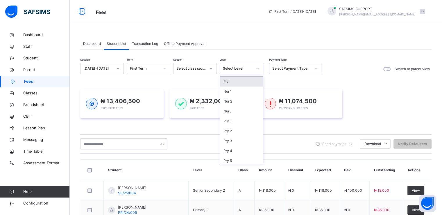
click at [250, 69] on div "Select Level" at bounding box center [238, 68] width 30 height 5
click at [228, 139] on div "SS 1" at bounding box center [241, 139] width 43 height 10
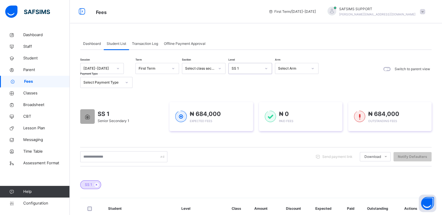
scroll to position [117, 0]
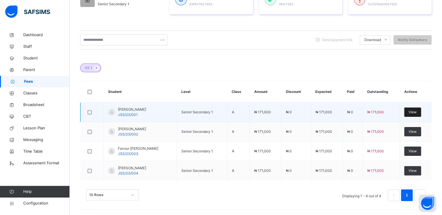
click at [412, 110] on span "View" at bounding box center [413, 111] width 8 height 5
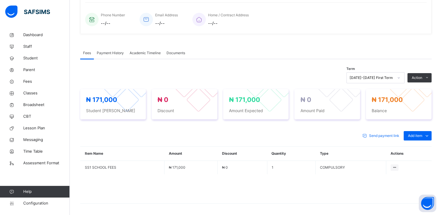
scroll to position [147, 0]
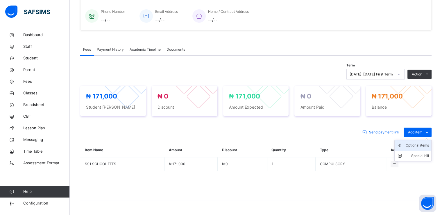
click at [422, 144] on div "Optional items" at bounding box center [417, 145] width 23 height 6
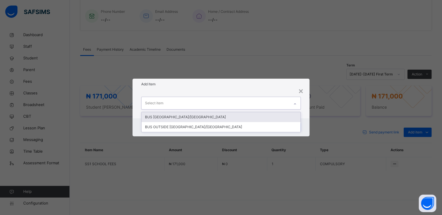
click at [274, 100] on div "Select item" at bounding box center [216, 103] width 148 height 12
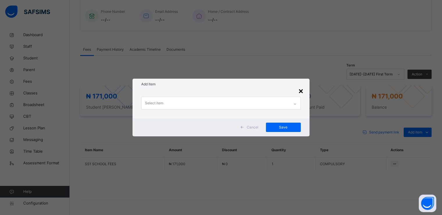
click at [301, 90] on div "×" at bounding box center [301, 90] width 6 height 12
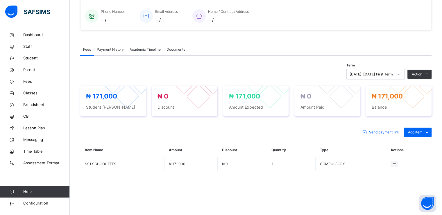
scroll to position [0, 0]
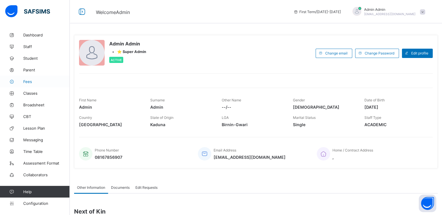
click at [24, 82] on span "Fees" at bounding box center [46, 81] width 47 height 5
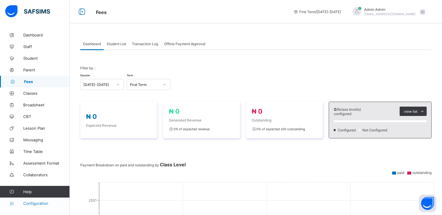
click at [33, 203] on span "Configuration" at bounding box center [46, 203] width 46 height 5
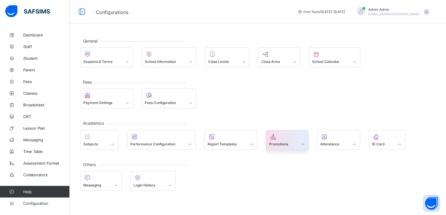
click at [280, 142] on span "Promotions" at bounding box center [278, 144] width 19 height 4
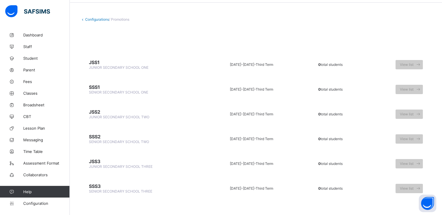
scroll to position [21, 0]
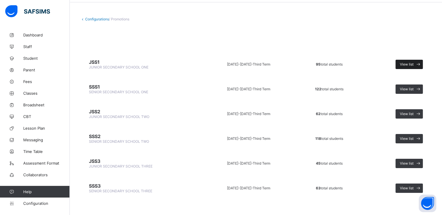
click at [414, 64] on span "View list" at bounding box center [407, 64] width 14 height 4
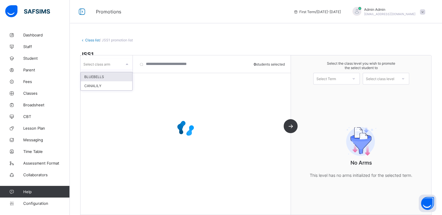
click at [120, 62] on div "Select class arm" at bounding box center [101, 64] width 41 height 8
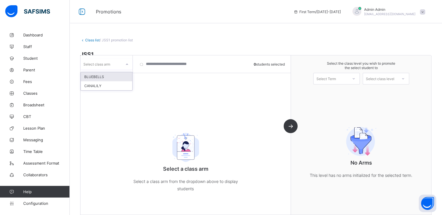
click at [100, 76] on div "BLUEBELLS" at bounding box center [106, 76] width 51 height 9
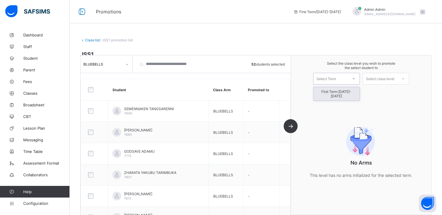
click at [330, 79] on div "Select Term" at bounding box center [326, 79] width 19 height 12
click at [331, 90] on div "First Term [DATE]-[DATE]" at bounding box center [337, 93] width 46 height 13
click at [385, 78] on div "Select class level" at bounding box center [380, 79] width 28 height 12
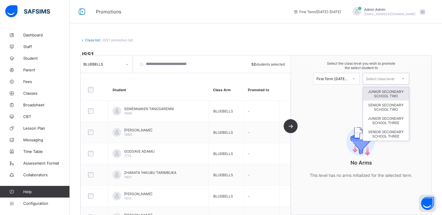
click at [388, 93] on div "JUNIOR SECONDARY SCHOOL TWO" at bounding box center [386, 93] width 46 height 13
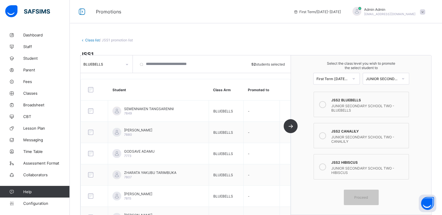
click at [325, 103] on icon at bounding box center [322, 104] width 7 height 7
click at [358, 195] on span "Proceed" at bounding box center [361, 197] width 14 height 4
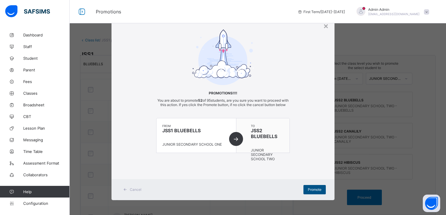
click at [310, 191] on span "Promote" at bounding box center [315, 189] width 14 height 4
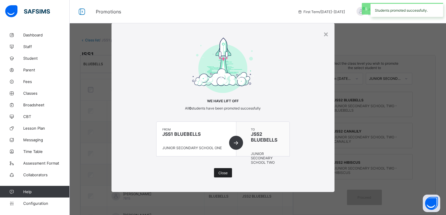
click at [222, 172] on span "Close" at bounding box center [223, 172] width 9 height 4
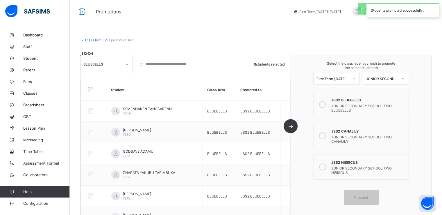
click at [115, 63] on div "BLUEBELLS" at bounding box center [102, 64] width 39 height 4
click at [95, 86] on div "CANALILY" at bounding box center [106, 85] width 51 height 9
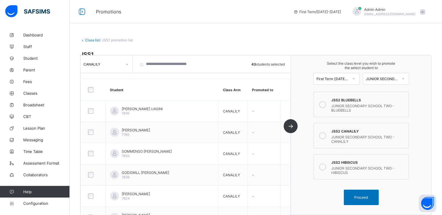
click at [324, 134] on icon at bounding box center [322, 135] width 7 height 7
click at [359, 198] on span "Proceed" at bounding box center [361, 197] width 14 height 4
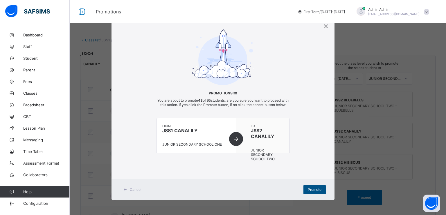
click at [308, 191] on span "Promote" at bounding box center [315, 189] width 14 height 4
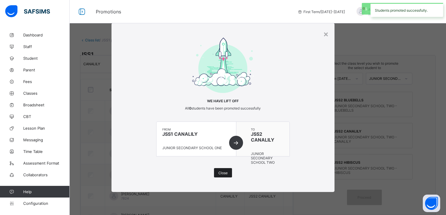
click at [221, 171] on span "Close" at bounding box center [223, 172] width 9 height 4
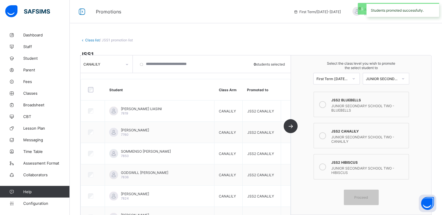
click at [88, 40] on link "Class list" at bounding box center [92, 40] width 15 height 4
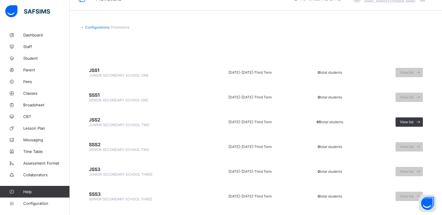
scroll to position [14, 0]
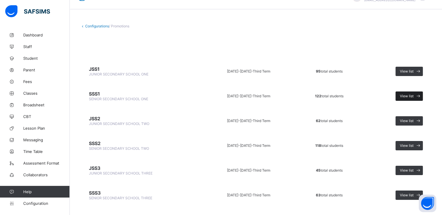
click at [410, 95] on span "View list" at bounding box center [407, 96] width 14 height 4
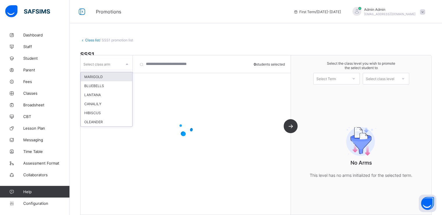
click at [118, 61] on div "Select class arm" at bounding box center [101, 64] width 41 height 8
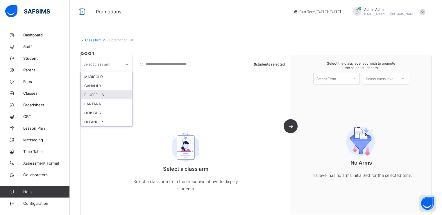
click at [97, 94] on div "BLUEBELLS" at bounding box center [106, 94] width 51 height 9
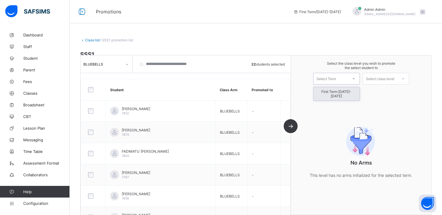
drag, startPoint x: 337, startPoint y: 81, endPoint x: 329, endPoint y: 92, distance: 14.0
click at [329, 84] on div "option First Term [DATE]-[DATE] focused, 1 of 1. 1 result available. Use Up and…" at bounding box center [336, 79] width 47 height 12
click at [329, 92] on div "First Term [DATE]-[DATE]" at bounding box center [337, 93] width 46 height 13
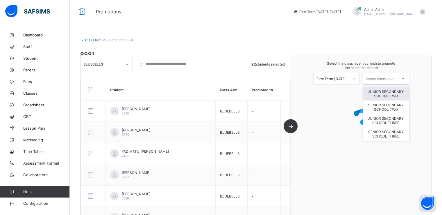
click at [378, 79] on div "Select class level" at bounding box center [380, 79] width 28 height 12
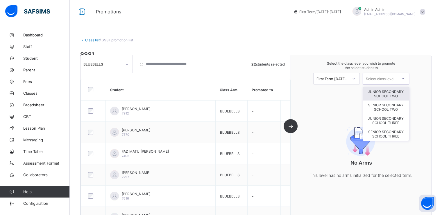
click at [384, 94] on div "JUNIOR SECONDARY SCHOOL TWO" at bounding box center [386, 93] width 46 height 13
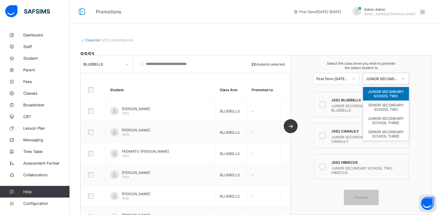
click at [380, 77] on div "JUNIOR SECONDARY SCHOOL TWO" at bounding box center [382, 78] width 32 height 4
click at [385, 108] on div "SENIOR SECONDARY SCHOOL TWO" at bounding box center [386, 106] width 46 height 13
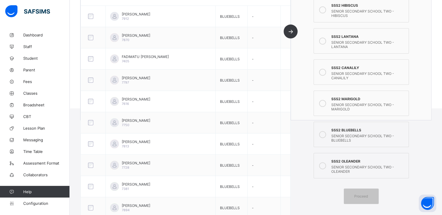
scroll to position [114, 0]
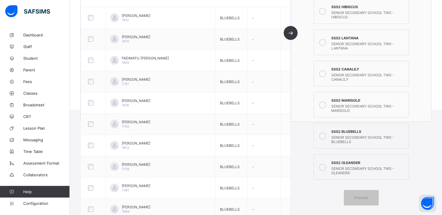
click at [326, 135] on icon at bounding box center [322, 135] width 7 height 7
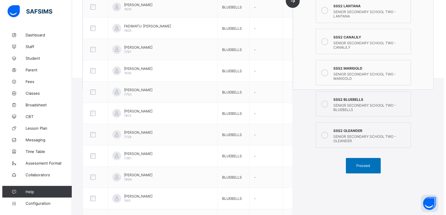
scroll to position [149, 0]
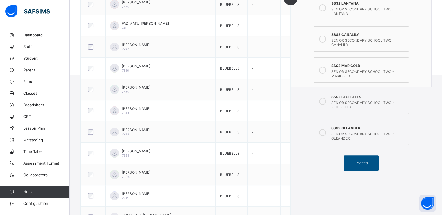
click at [362, 162] on span "Proceed" at bounding box center [361, 162] width 14 height 4
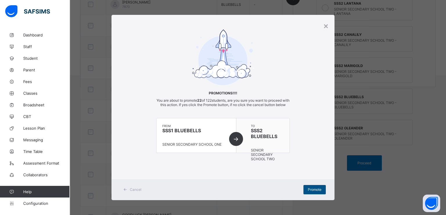
click at [309, 191] on span "Promote" at bounding box center [315, 189] width 14 height 4
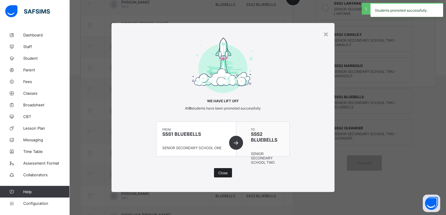
click at [222, 173] on span "Close" at bounding box center [223, 172] width 9 height 4
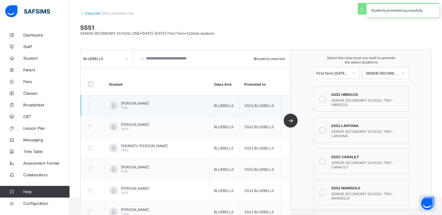
scroll to position [0, 0]
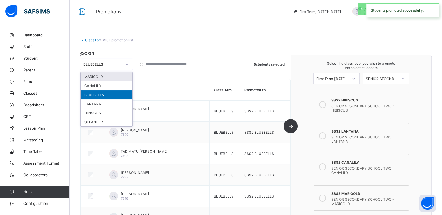
click at [123, 67] on div at bounding box center [127, 64] width 10 height 9
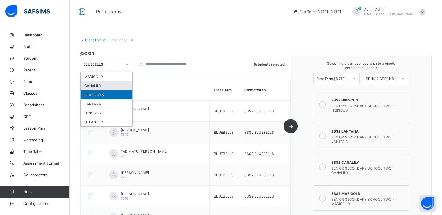
click at [99, 84] on div "CANALILY" at bounding box center [106, 85] width 51 height 9
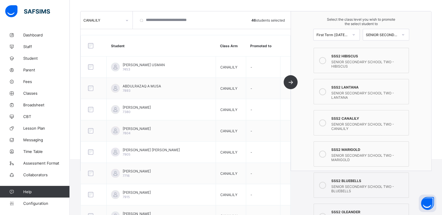
scroll to position [65, 0]
click at [325, 123] on icon at bounding box center [322, 122] width 7 height 7
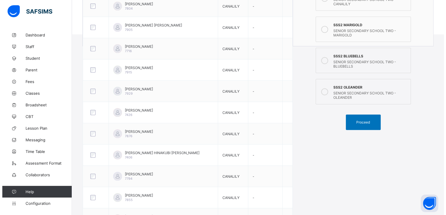
scroll to position [188, 0]
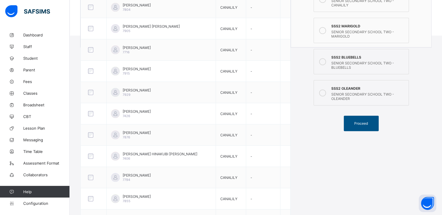
click at [362, 121] on span "Proceed" at bounding box center [361, 123] width 14 height 4
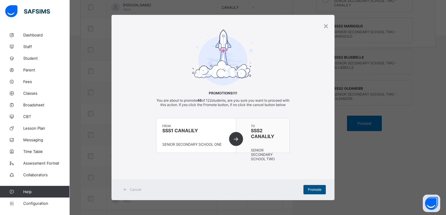
click at [311, 191] on span "Promote" at bounding box center [315, 189] width 14 height 4
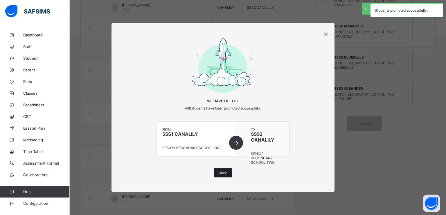
click at [225, 172] on span "Close" at bounding box center [223, 172] width 9 height 4
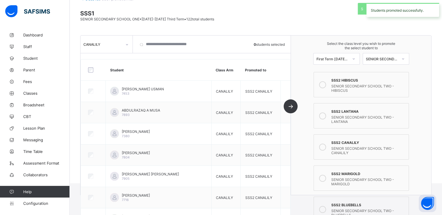
scroll to position [0, 0]
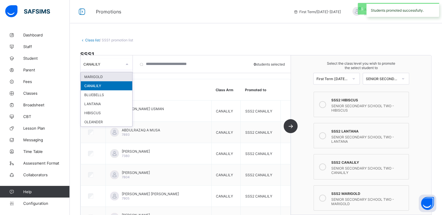
click at [114, 64] on div "CANALILY" at bounding box center [102, 64] width 39 height 4
click at [96, 75] on div "MARIGOLD" at bounding box center [106, 76] width 51 height 9
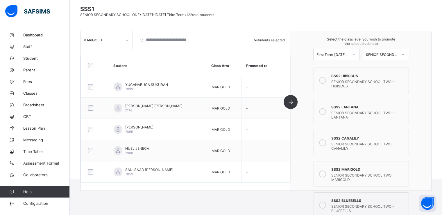
scroll to position [46, 0]
click at [326, 174] on icon at bounding box center [322, 172] width 7 height 7
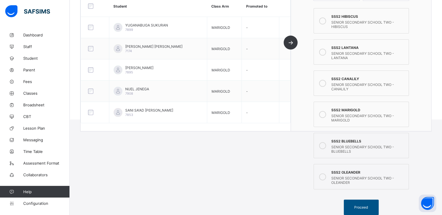
click at [360, 206] on span "Proceed" at bounding box center [361, 207] width 14 height 4
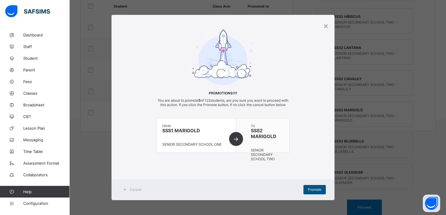
click at [311, 191] on span "Promote" at bounding box center [315, 189] width 14 height 4
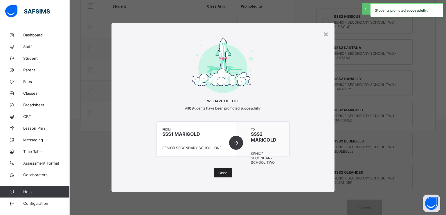
click at [222, 173] on span "Close" at bounding box center [223, 172] width 9 height 4
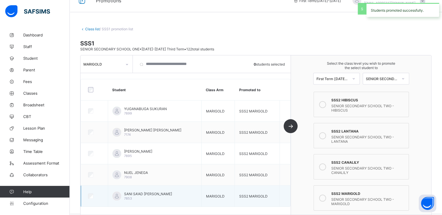
scroll to position [0, 0]
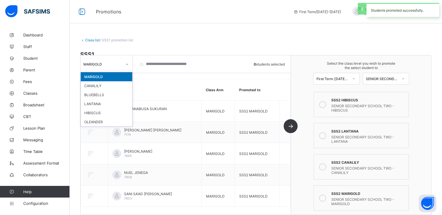
click at [118, 60] on div "MARIGOLD" at bounding box center [101, 64] width 41 height 8
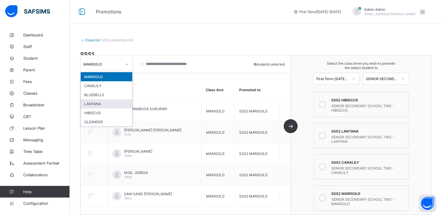
click at [94, 103] on div "LANTANA" at bounding box center [106, 103] width 51 height 9
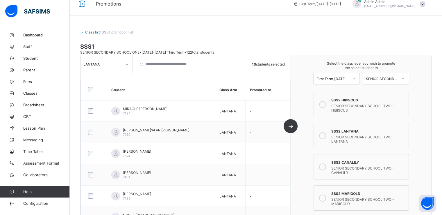
scroll to position [24, 0]
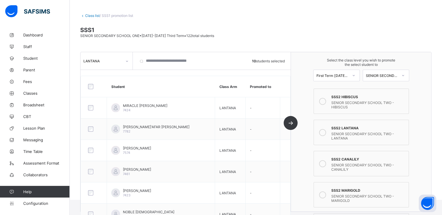
click at [326, 133] on icon at bounding box center [322, 132] width 7 height 7
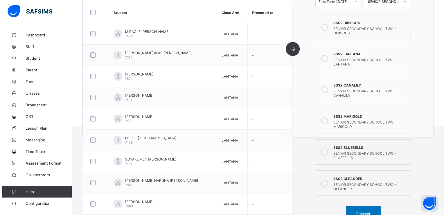
scroll to position [119, 0]
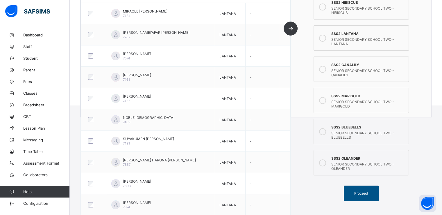
click at [362, 193] on span "Proceed" at bounding box center [361, 193] width 14 height 4
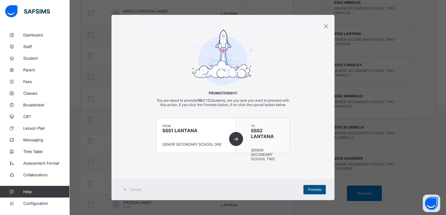
click at [306, 194] on div "Promote" at bounding box center [315, 189] width 22 height 9
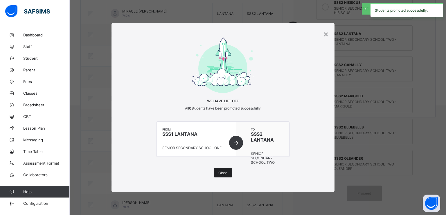
click at [224, 173] on span "Close" at bounding box center [223, 172] width 9 height 4
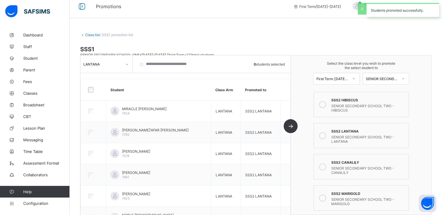
scroll to position [0, 0]
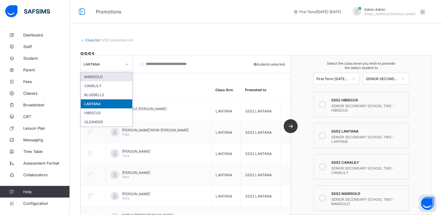
click at [109, 67] on div "LANTANA" at bounding box center [101, 64] width 41 height 8
click at [94, 114] on div "HIBISCUS" at bounding box center [106, 112] width 51 height 9
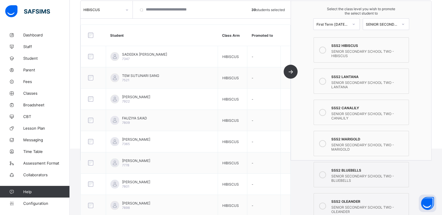
scroll to position [75, 0]
click at [326, 49] on icon at bounding box center [322, 50] width 7 height 7
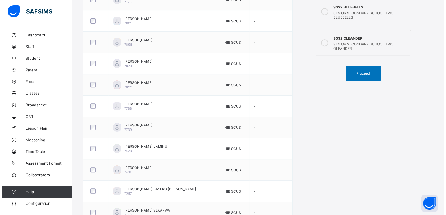
scroll to position [261, 0]
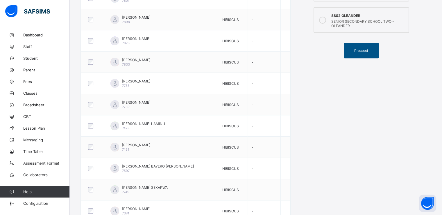
click at [364, 55] on div "Proceed" at bounding box center [361, 50] width 35 height 15
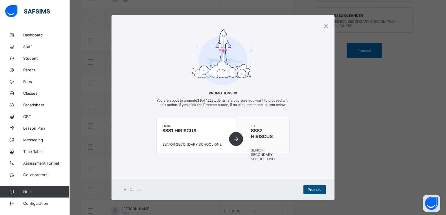
click at [314, 191] on span "Promote" at bounding box center [315, 189] width 14 height 4
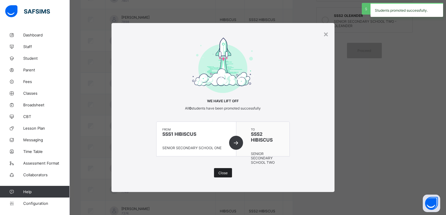
click at [223, 174] on span "Close" at bounding box center [223, 172] width 9 height 4
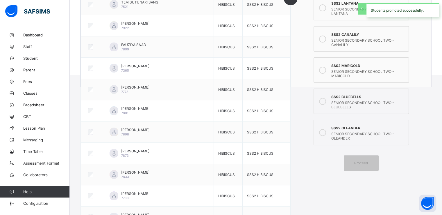
scroll to position [0, 0]
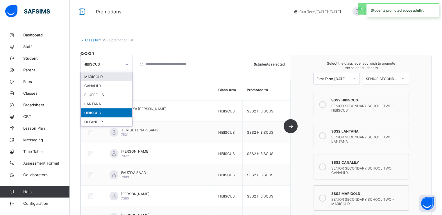
click at [107, 65] on div "HIBISCUS" at bounding box center [102, 64] width 39 height 4
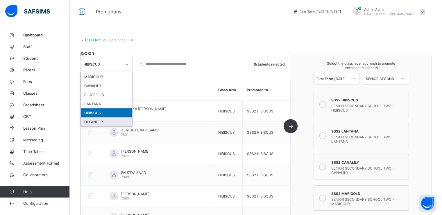
click at [97, 122] on div "OLEANDER" at bounding box center [106, 121] width 51 height 9
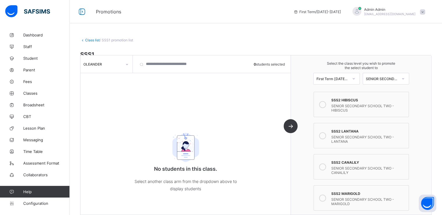
click at [87, 40] on link "Class list" at bounding box center [92, 40] width 15 height 4
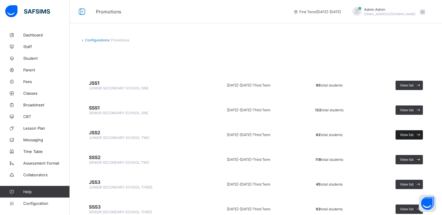
click at [410, 133] on span "View list" at bounding box center [407, 134] width 14 height 4
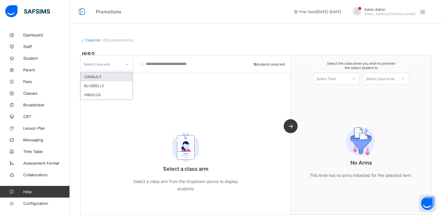
click at [122, 61] on div at bounding box center [127, 63] width 11 height 11
click at [103, 76] on div "CANALILY" at bounding box center [106, 76] width 51 height 9
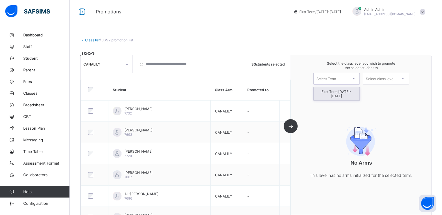
click at [341, 79] on div "Select Term" at bounding box center [331, 78] width 34 height 8
click at [335, 91] on div "First Term [DATE]-[DATE]" at bounding box center [337, 93] width 46 height 13
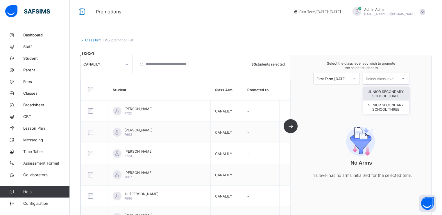
click at [377, 77] on div "Select class level" at bounding box center [380, 79] width 28 height 12
click at [386, 93] on div "JUNIOR SECONDARY SCHOOL THREE" at bounding box center [386, 93] width 46 height 13
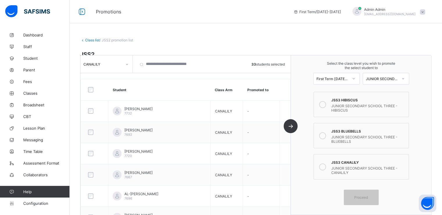
click at [325, 167] on icon at bounding box center [322, 166] width 7 height 7
click at [362, 196] on span "Proceed" at bounding box center [361, 197] width 14 height 4
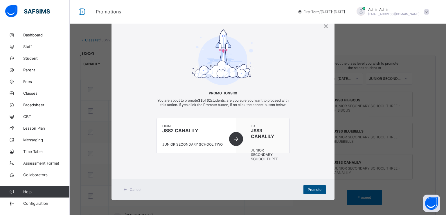
click at [311, 191] on span "Promote" at bounding box center [315, 189] width 14 height 4
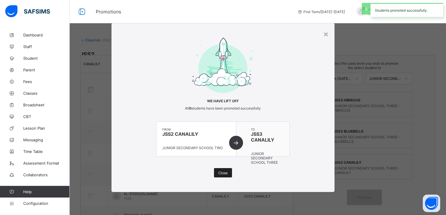
click at [224, 173] on span "Close" at bounding box center [223, 172] width 9 height 4
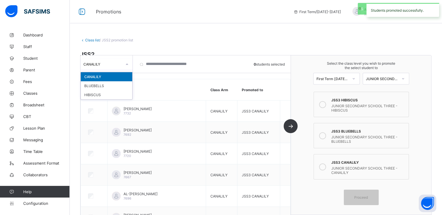
click at [107, 65] on div "CANALILY" at bounding box center [102, 64] width 39 height 4
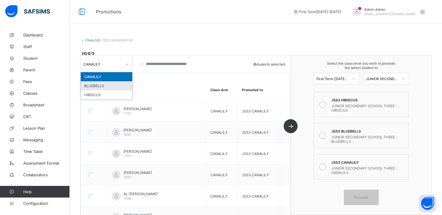
click at [101, 85] on div "BLUEBELLS" at bounding box center [106, 85] width 51 height 9
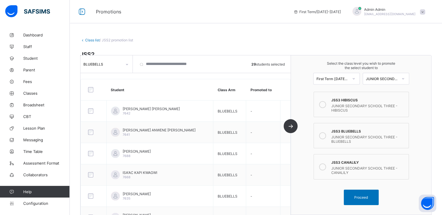
click at [326, 134] on icon at bounding box center [322, 135] width 7 height 7
click at [363, 197] on span "Proceed" at bounding box center [361, 197] width 14 height 4
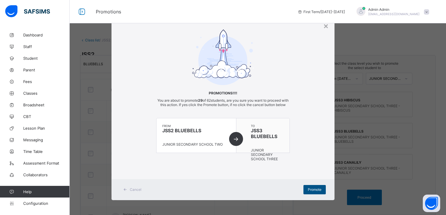
click at [310, 191] on span "Promote" at bounding box center [315, 189] width 14 height 4
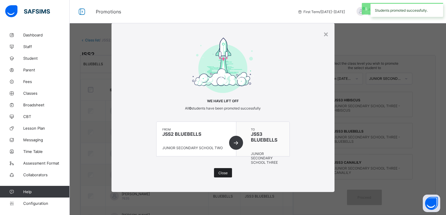
click at [221, 171] on span "Close" at bounding box center [223, 172] width 9 height 4
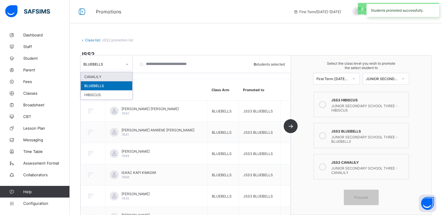
click at [115, 62] on div "BLUEBELLS" at bounding box center [102, 64] width 39 height 4
click at [103, 75] on div "CANALILY" at bounding box center [106, 76] width 51 height 9
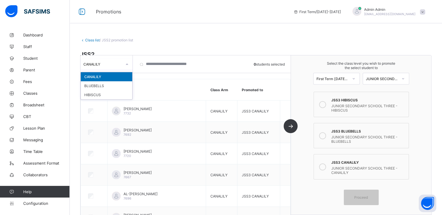
click at [111, 62] on div "CANALILY" at bounding box center [102, 64] width 39 height 4
click at [94, 95] on div "HIBISCUS" at bounding box center [106, 94] width 51 height 9
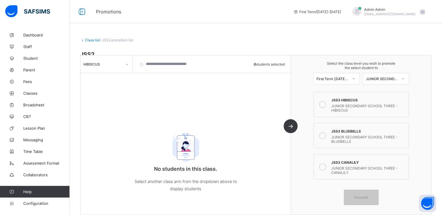
click at [90, 41] on link "Class list" at bounding box center [92, 40] width 15 height 4
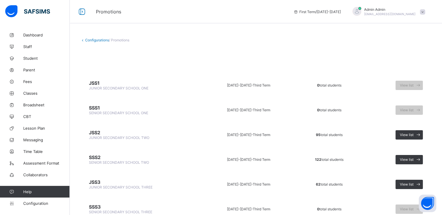
scroll to position [24, 0]
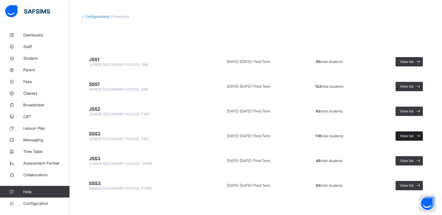
click at [413, 137] on div "View list" at bounding box center [409, 135] width 27 height 9
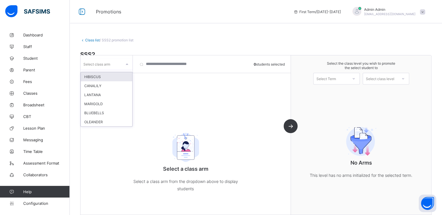
click at [119, 63] on div "Select class arm" at bounding box center [101, 64] width 41 height 8
click at [106, 76] on div "HIBISCUS" at bounding box center [106, 76] width 51 height 9
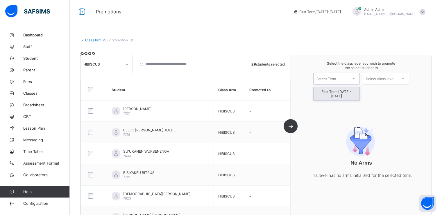
click at [333, 82] on div "Select Term" at bounding box center [326, 79] width 19 height 12
click at [332, 92] on div "First Term [DATE]-[DATE]" at bounding box center [337, 93] width 46 height 13
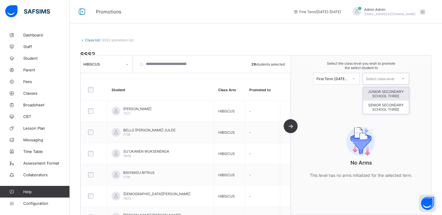
click at [382, 78] on div "Select class level" at bounding box center [380, 79] width 28 height 12
click at [381, 108] on div "SENIOR SECONDARY SCHOOL THREE" at bounding box center [386, 106] width 46 height 13
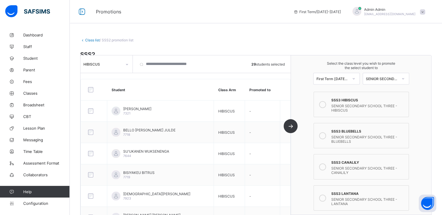
click at [326, 103] on icon at bounding box center [322, 104] width 7 height 7
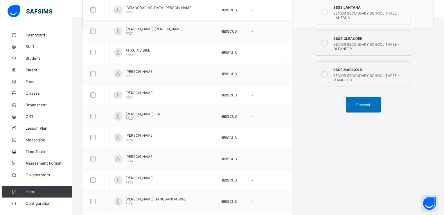
scroll to position [207, 0]
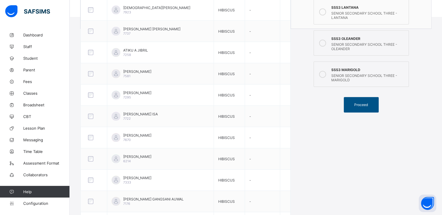
click at [361, 103] on span "Proceed" at bounding box center [361, 104] width 14 height 4
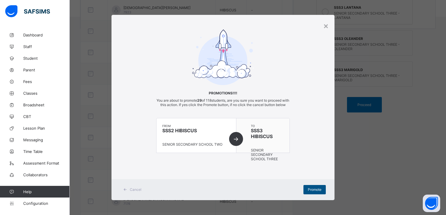
click at [312, 191] on span "Promote" at bounding box center [315, 189] width 14 height 4
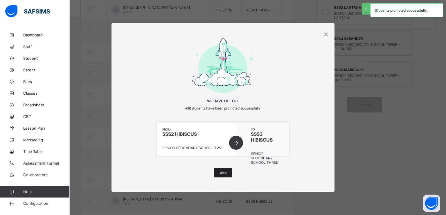
click at [225, 172] on span "Close" at bounding box center [223, 172] width 9 height 4
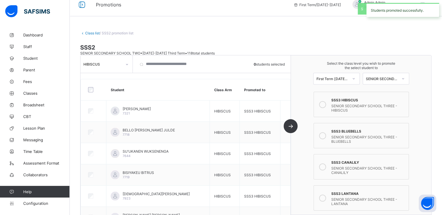
scroll to position [0, 0]
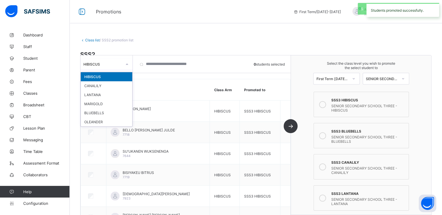
click at [119, 63] on div "HIBISCUS" at bounding box center [102, 64] width 39 height 4
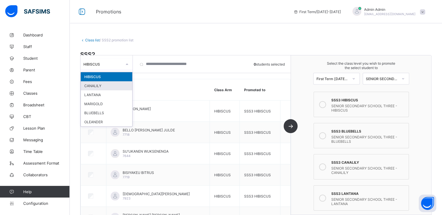
click at [98, 86] on div "CANALILY" at bounding box center [106, 85] width 51 height 9
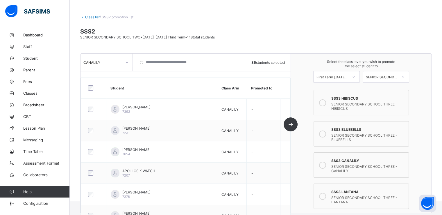
scroll to position [24, 0]
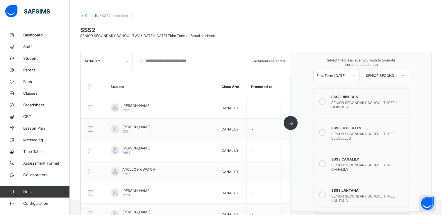
click at [326, 164] on icon at bounding box center [322, 163] width 7 height 7
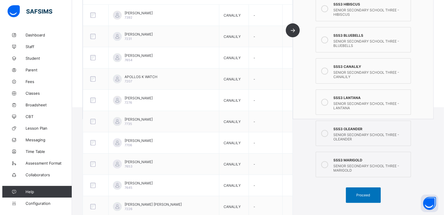
scroll to position [169, 0]
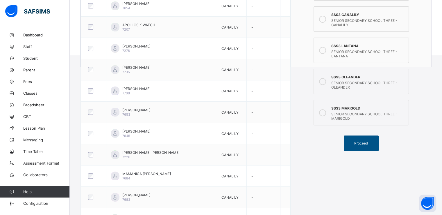
click at [362, 144] on span "Proceed" at bounding box center [361, 143] width 14 height 4
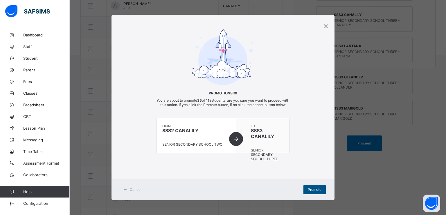
click at [314, 191] on span "Promote" at bounding box center [315, 189] width 14 height 4
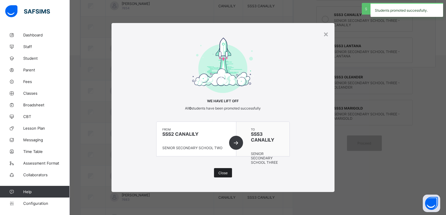
click at [223, 174] on span "Close" at bounding box center [223, 172] width 9 height 4
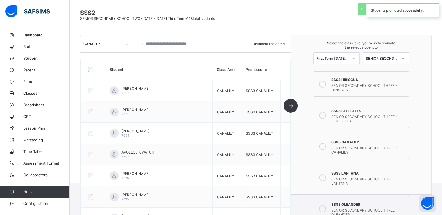
scroll to position [0, 0]
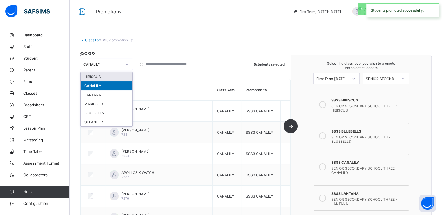
click at [121, 64] on div "CANALILY" at bounding box center [102, 64] width 39 height 4
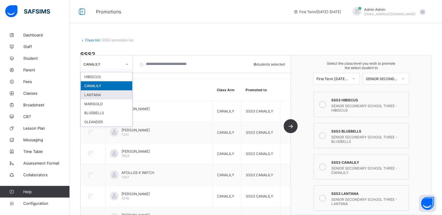
click at [95, 94] on div "LANTANA" at bounding box center [106, 94] width 51 height 9
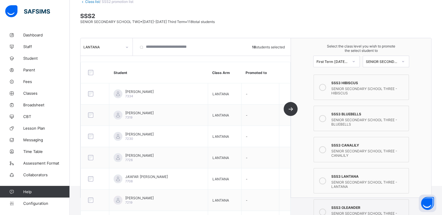
scroll to position [40, 0]
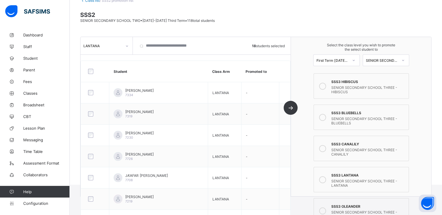
click at [326, 178] on icon at bounding box center [322, 179] width 7 height 7
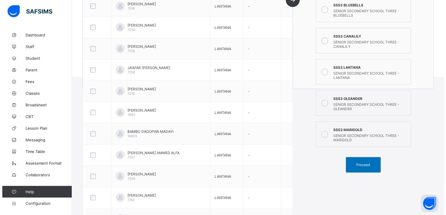
scroll to position [158, 0]
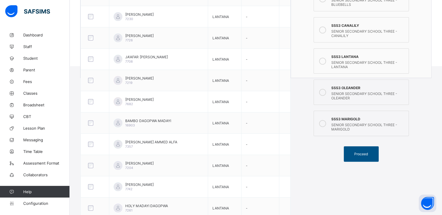
click at [365, 154] on span "Proceed" at bounding box center [361, 153] width 14 height 4
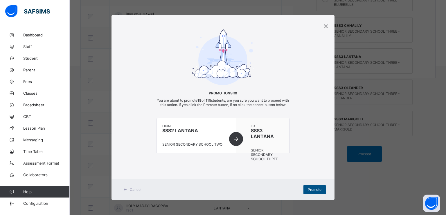
click at [312, 191] on span "Promote" at bounding box center [315, 189] width 14 height 4
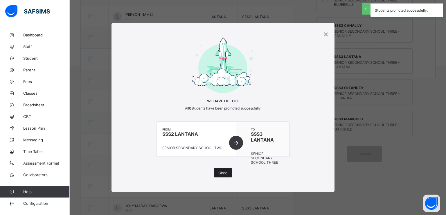
click at [224, 173] on span "Close" at bounding box center [223, 172] width 9 height 4
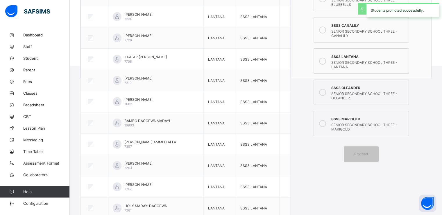
scroll to position [0, 0]
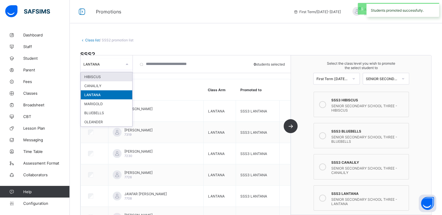
click at [119, 61] on div "LANTANA" at bounding box center [101, 64] width 41 height 8
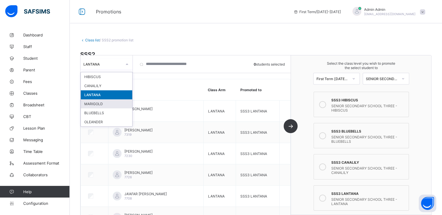
click at [98, 106] on div "MARIGOLD" at bounding box center [106, 103] width 51 height 9
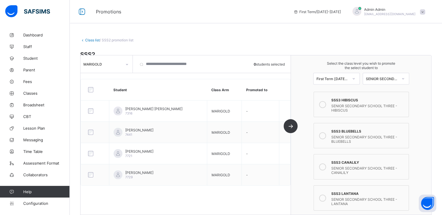
click at [90, 93] on div at bounding box center [94, 89] width 19 height 12
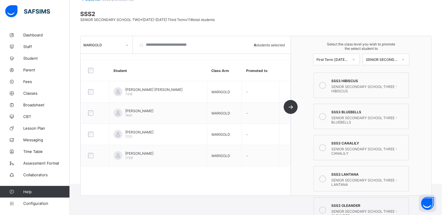
scroll to position [105, 0]
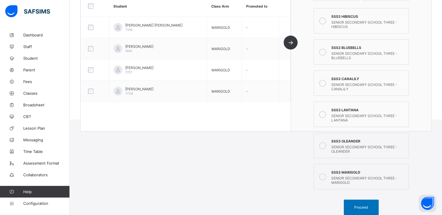
click at [324, 175] on icon at bounding box center [322, 176] width 7 height 7
click at [356, 206] on span "Proceed" at bounding box center [361, 207] width 26 height 4
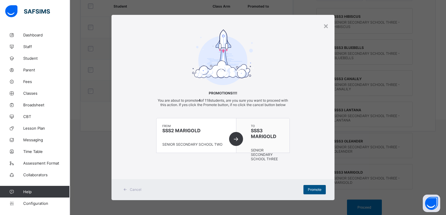
click at [311, 191] on span "Promote" at bounding box center [315, 189] width 14 height 4
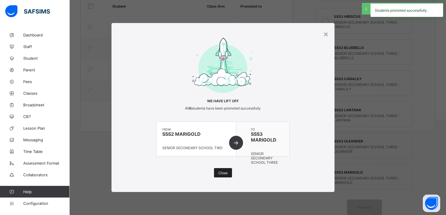
click at [224, 172] on span "Close" at bounding box center [223, 172] width 9 height 4
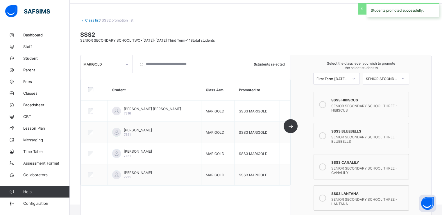
scroll to position [0, 0]
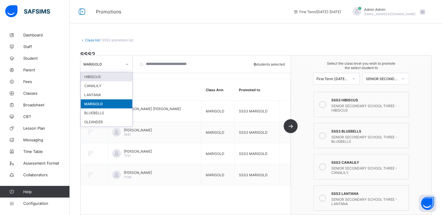
click at [123, 66] on div at bounding box center [127, 64] width 10 height 9
click at [94, 113] on div "BLUEBELLS" at bounding box center [106, 112] width 51 height 9
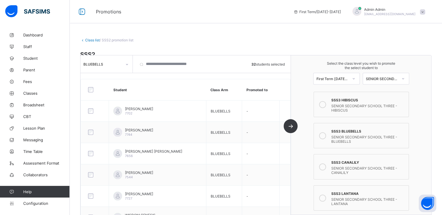
click at [325, 134] on icon at bounding box center [322, 135] width 7 height 7
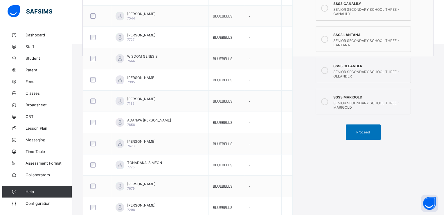
scroll to position [237, 0]
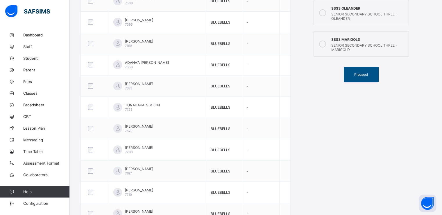
click at [360, 76] on span "Proceed" at bounding box center [361, 74] width 14 height 4
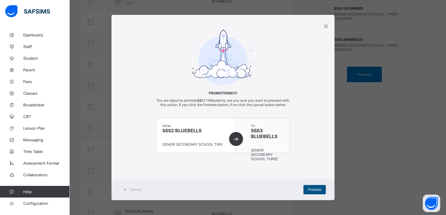
click at [310, 191] on span "Promote" at bounding box center [315, 189] width 14 height 4
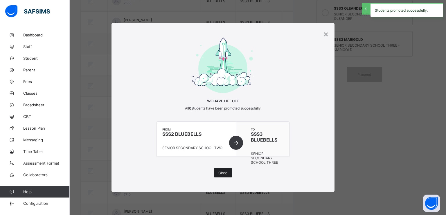
click at [227, 172] on span "Close" at bounding box center [223, 172] width 9 height 4
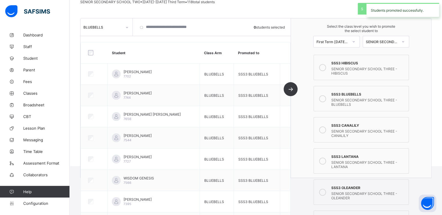
scroll to position [0, 0]
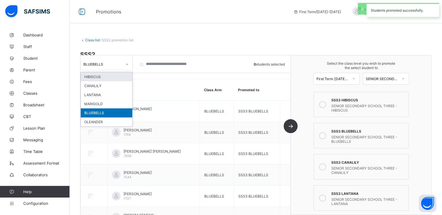
click at [122, 65] on div at bounding box center [127, 64] width 10 height 9
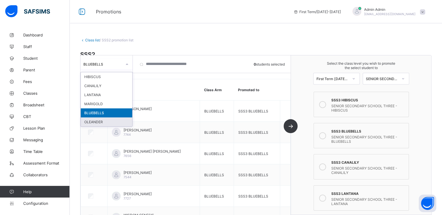
click at [96, 122] on div "OLEANDER" at bounding box center [106, 121] width 51 height 9
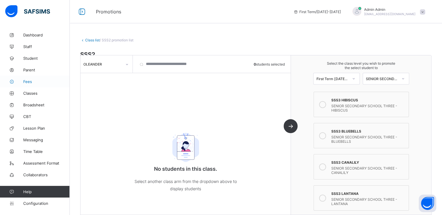
click at [23, 80] on icon at bounding box center [11, 81] width 23 height 4
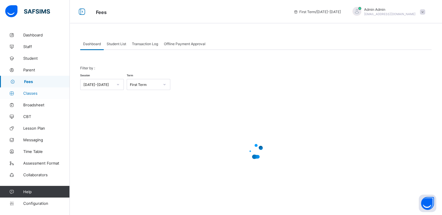
click at [33, 92] on span "Classes" at bounding box center [46, 93] width 47 height 5
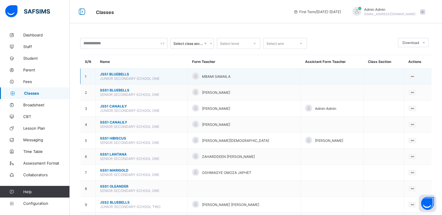
click at [111, 74] on span "JSS1 BLUEBELLS" at bounding box center [141, 74] width 83 height 4
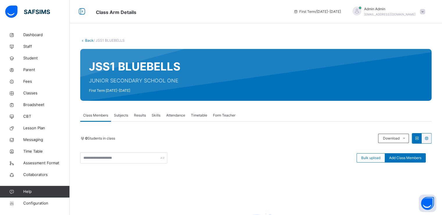
click at [86, 40] on link "Back" at bounding box center [89, 40] width 8 height 4
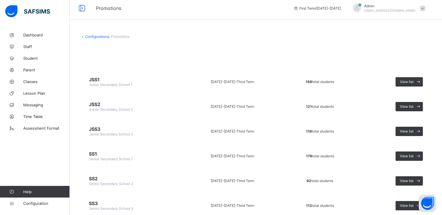
scroll to position [3, 0]
click at [406, 81] on span "View list" at bounding box center [407, 81] width 14 height 4
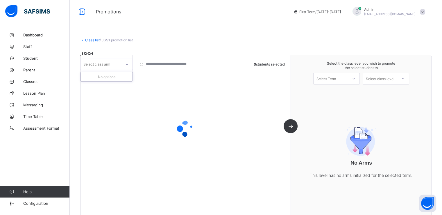
click at [117, 64] on div "Select class arm" at bounding box center [101, 64] width 41 height 8
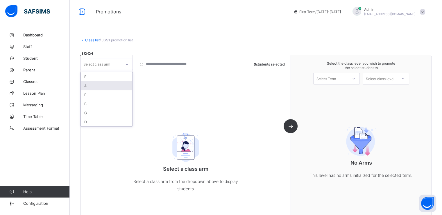
click at [86, 86] on div "A" at bounding box center [106, 85] width 51 height 9
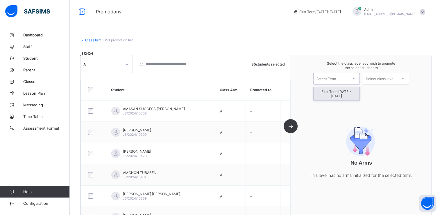
click at [336, 83] on div "Select Term" at bounding box center [336, 79] width 47 height 12
click at [331, 94] on div "First Term [DATE]-[DATE]" at bounding box center [337, 93] width 46 height 13
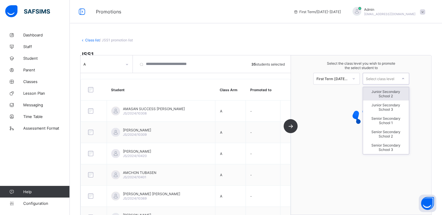
click at [389, 76] on div "Select class level" at bounding box center [380, 79] width 28 height 12
click at [388, 92] on div "Junior Secondary School 2" at bounding box center [386, 93] width 46 height 13
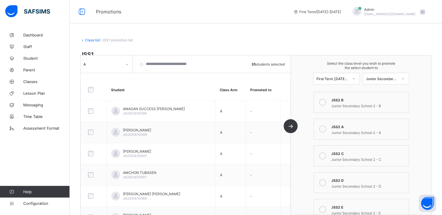
click at [325, 129] on icon at bounding box center [322, 128] width 7 height 7
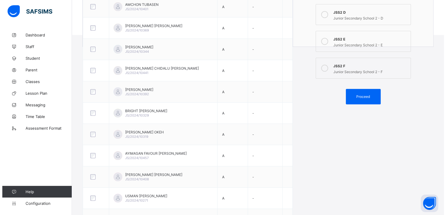
scroll to position [192, 0]
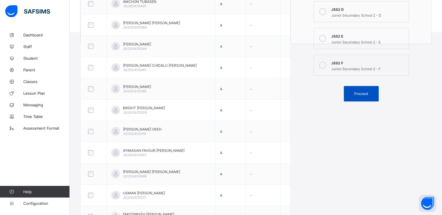
click at [358, 94] on span "Proceed" at bounding box center [361, 93] width 14 height 4
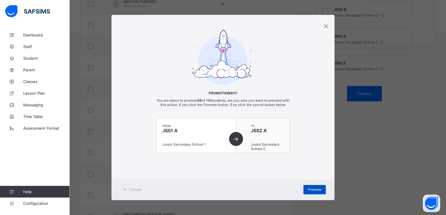
click at [309, 191] on span "Promote" at bounding box center [315, 189] width 14 height 4
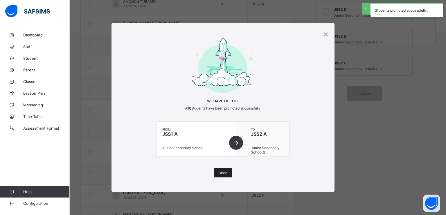
click at [222, 173] on span "Close" at bounding box center [223, 172] width 9 height 4
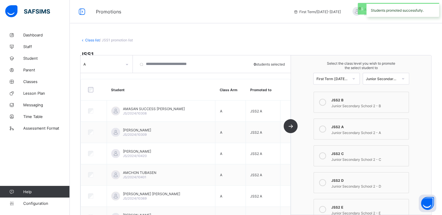
scroll to position [0, 0]
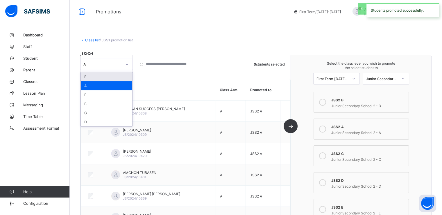
click at [114, 60] on div "A" at bounding box center [101, 64] width 41 height 8
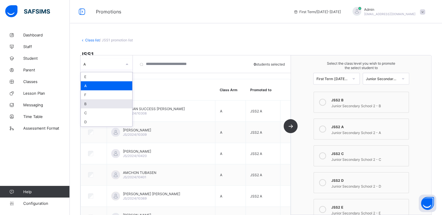
click at [86, 105] on div "B" at bounding box center [106, 103] width 51 height 9
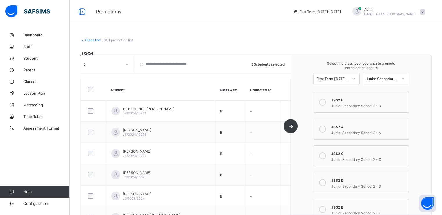
click at [324, 102] on icon at bounding box center [322, 102] width 7 height 7
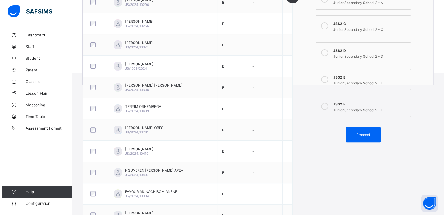
scroll to position [190, 0]
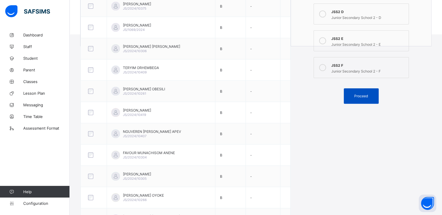
click at [364, 97] on span "Proceed" at bounding box center [361, 96] width 14 height 4
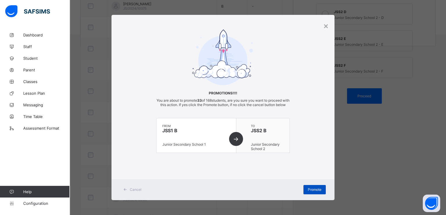
click at [311, 191] on span "Promote" at bounding box center [315, 189] width 14 height 4
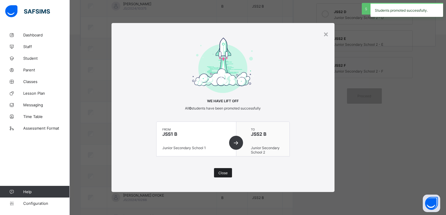
click at [223, 171] on span "Close" at bounding box center [223, 172] width 9 height 4
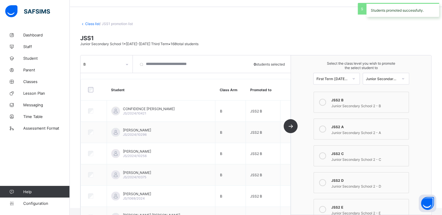
scroll to position [0, 0]
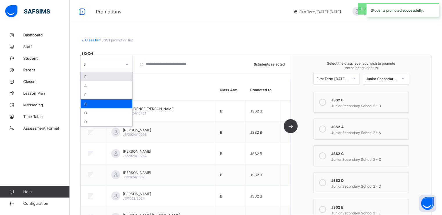
click at [105, 63] on div "B" at bounding box center [102, 64] width 39 height 4
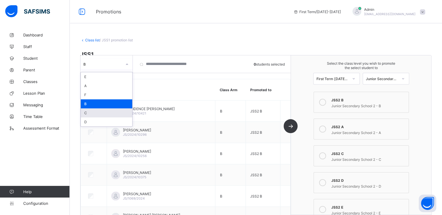
click at [87, 112] on div "C" at bounding box center [106, 112] width 51 height 9
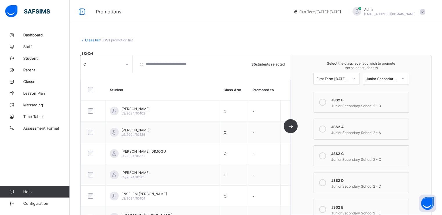
click at [325, 155] on icon at bounding box center [322, 155] width 7 height 7
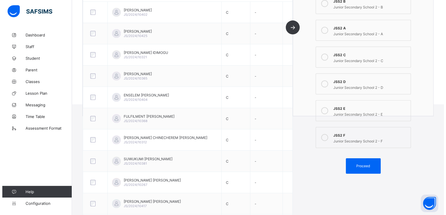
scroll to position [134, 0]
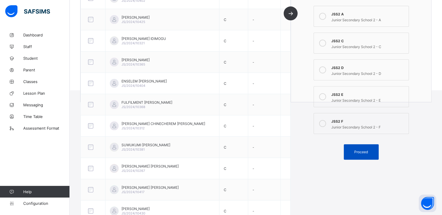
click at [358, 151] on span "Proceed" at bounding box center [361, 151] width 14 height 4
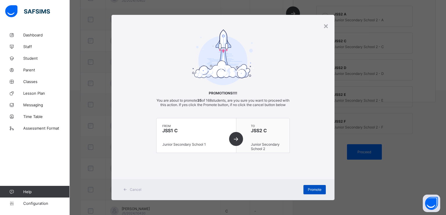
click at [311, 194] on div "Promote" at bounding box center [315, 189] width 22 height 9
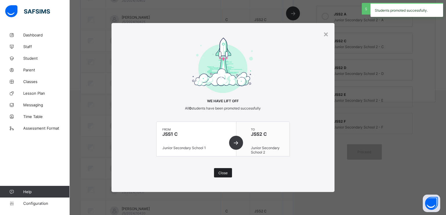
click at [224, 170] on span "Close" at bounding box center [223, 172] width 9 height 4
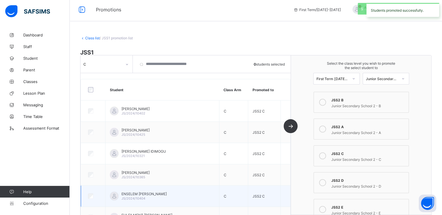
scroll to position [0, 0]
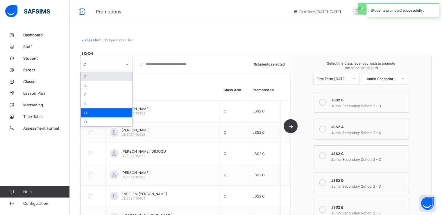
click at [111, 64] on div "C" at bounding box center [102, 64] width 39 height 4
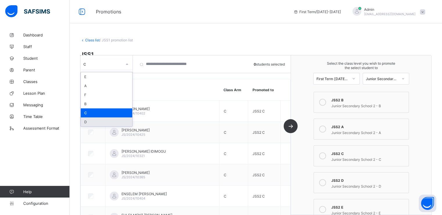
click at [92, 121] on div "D" at bounding box center [106, 121] width 51 height 9
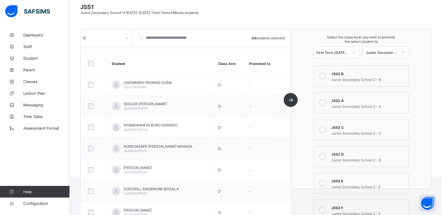
scroll to position [48, 0]
click at [326, 155] on icon at bounding box center [322, 155] width 7 height 7
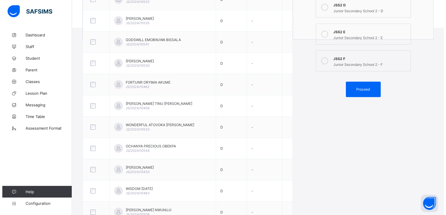
scroll to position [205, 0]
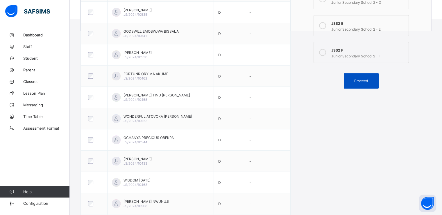
click at [361, 79] on span "Proceed" at bounding box center [361, 80] width 14 height 4
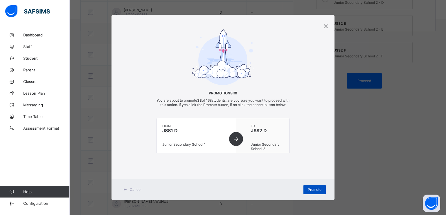
click at [309, 191] on span "Promote" at bounding box center [315, 189] width 14 height 4
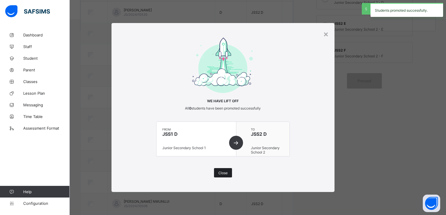
click at [224, 174] on span "Close" at bounding box center [223, 172] width 9 height 4
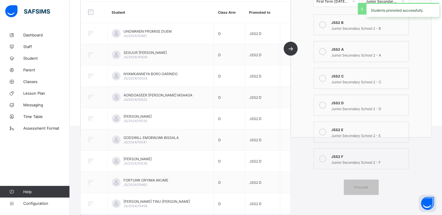
scroll to position [0, 0]
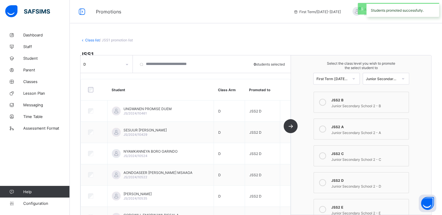
click at [116, 66] on div "D" at bounding box center [101, 64] width 41 height 8
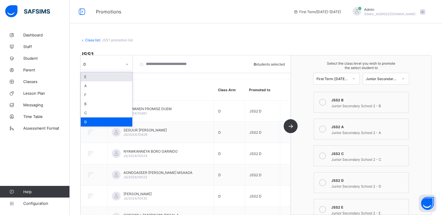
click at [93, 78] on div "E" at bounding box center [106, 76] width 51 height 9
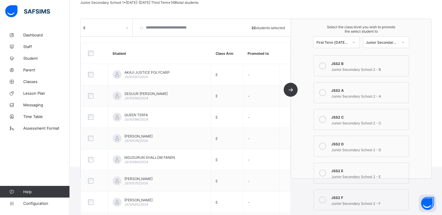
scroll to position [58, 0]
click at [326, 174] on icon at bounding box center [322, 172] width 7 height 7
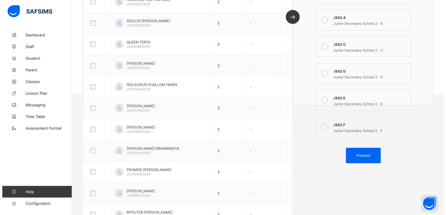
scroll to position [133, 0]
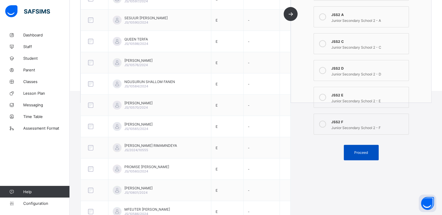
click at [362, 152] on span "Proceed" at bounding box center [361, 152] width 14 height 4
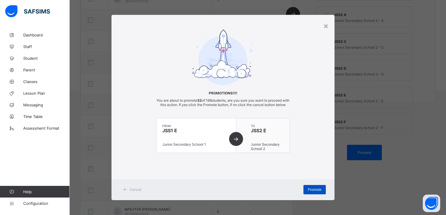
click at [312, 191] on span "Promote" at bounding box center [315, 189] width 14 height 4
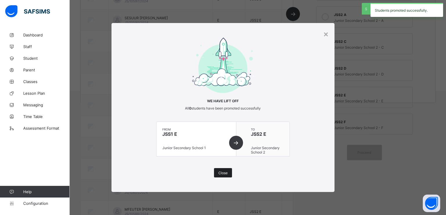
click at [223, 175] on div "Close" at bounding box center [223, 172] width 18 height 9
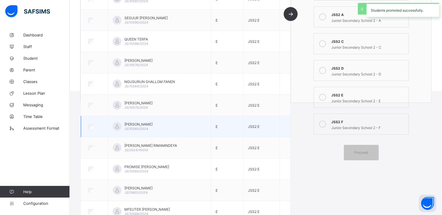
scroll to position [0, 0]
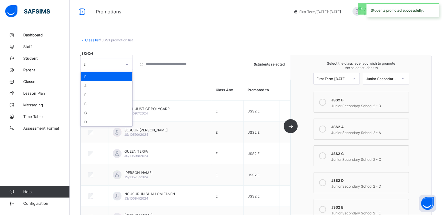
click at [117, 64] on div "E" at bounding box center [102, 64] width 39 height 4
click at [91, 94] on div "F" at bounding box center [106, 94] width 51 height 9
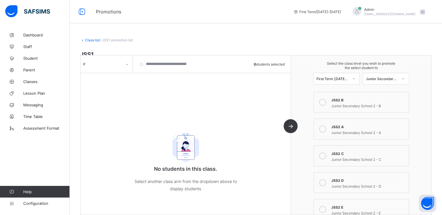
click at [90, 39] on link "Class list" at bounding box center [92, 40] width 15 height 4
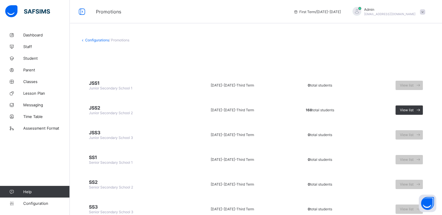
scroll to position [24, 0]
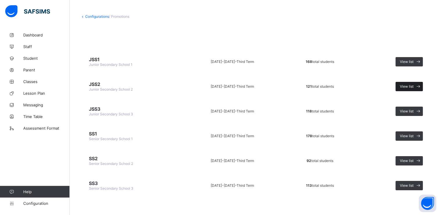
click at [410, 86] on span "View list" at bounding box center [407, 86] width 14 height 4
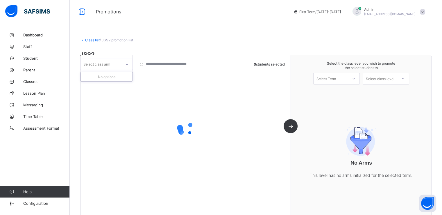
click at [118, 62] on div "Select class arm" at bounding box center [101, 64] width 41 height 8
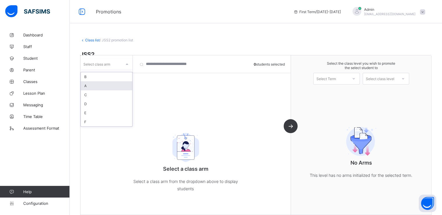
click at [93, 87] on div "A" at bounding box center [106, 85] width 51 height 9
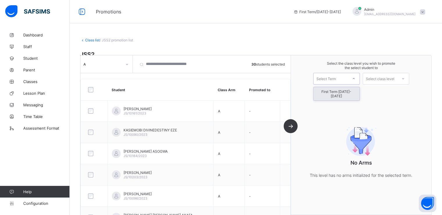
click at [346, 80] on div "Select Term" at bounding box center [331, 78] width 34 height 8
click at [334, 91] on div "First Term [DATE]-[DATE]" at bounding box center [337, 93] width 46 height 13
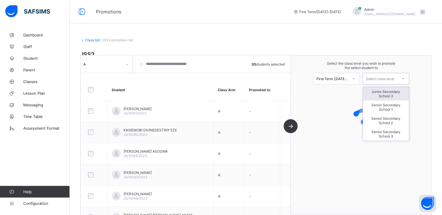
click at [383, 78] on div "Select class level" at bounding box center [380, 79] width 28 height 12
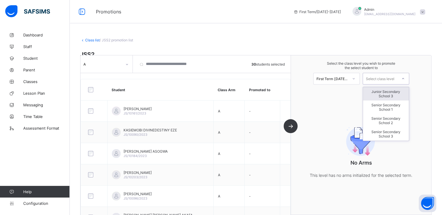
click at [388, 93] on div "Junior Secondary School 3" at bounding box center [386, 93] width 46 height 13
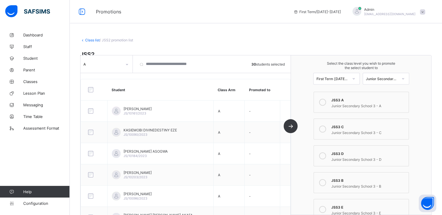
click at [326, 102] on icon at bounding box center [322, 102] width 7 height 7
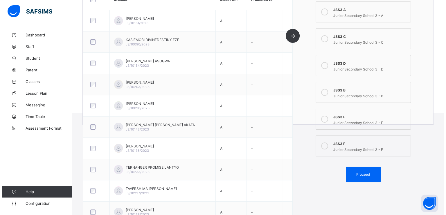
scroll to position [113, 0]
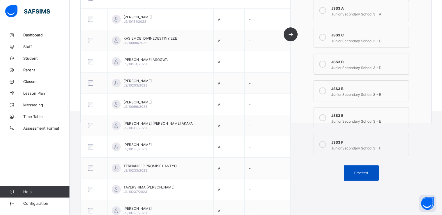
click at [358, 169] on div "Proceed" at bounding box center [361, 172] width 35 height 15
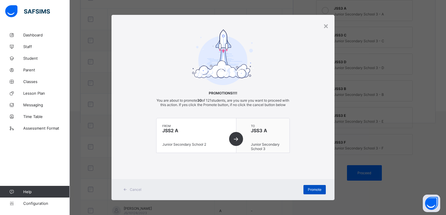
click at [312, 191] on span "Promote" at bounding box center [315, 189] width 14 height 4
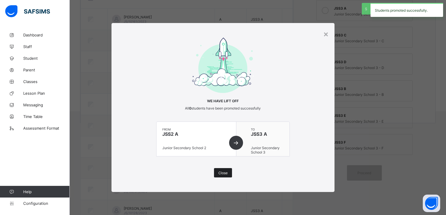
click at [222, 174] on span "Close" at bounding box center [223, 172] width 9 height 4
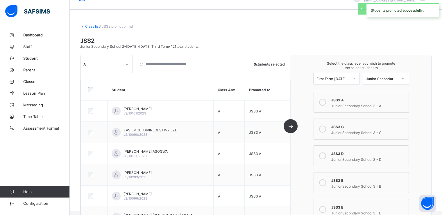
scroll to position [0, 0]
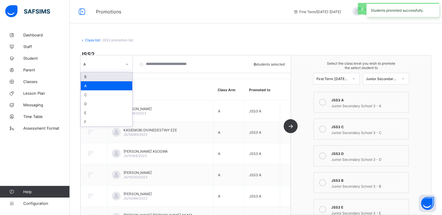
click at [122, 64] on div at bounding box center [127, 64] width 10 height 9
click at [88, 76] on div "B" at bounding box center [106, 76] width 51 height 9
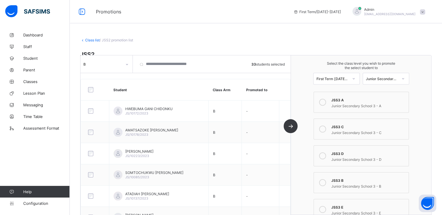
click at [326, 184] on icon at bounding box center [322, 182] width 7 height 7
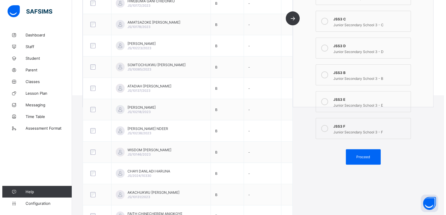
scroll to position [138, 0]
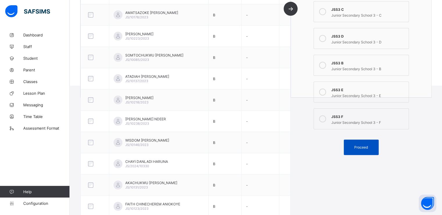
click at [361, 147] on span "Proceed" at bounding box center [361, 147] width 14 height 4
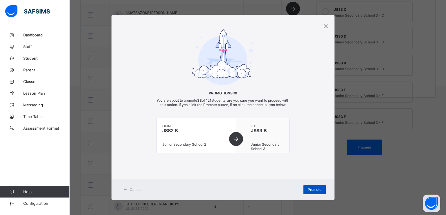
click at [312, 191] on span "Promote" at bounding box center [315, 189] width 14 height 4
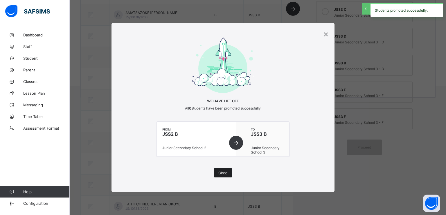
click at [224, 172] on span "Close" at bounding box center [223, 172] width 9 height 4
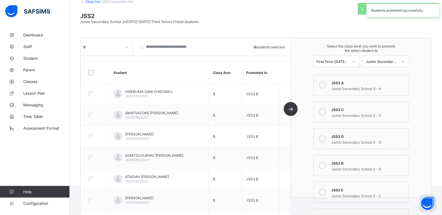
scroll to position [0, 0]
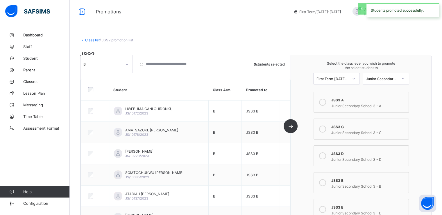
click at [108, 62] on div "B" at bounding box center [102, 64] width 39 height 4
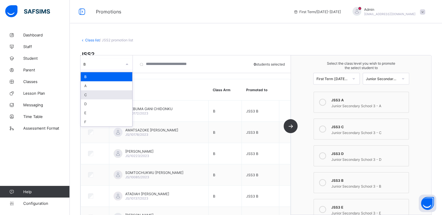
click at [87, 95] on div "C" at bounding box center [106, 94] width 51 height 9
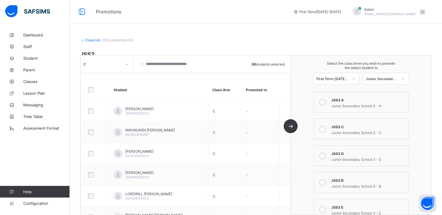
click at [324, 130] on icon at bounding box center [322, 128] width 7 height 7
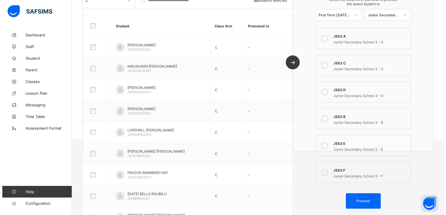
scroll to position [92, 0]
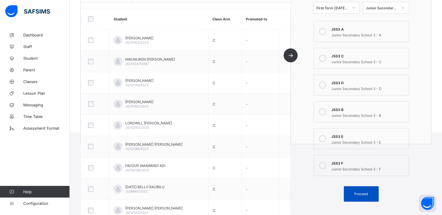
click at [363, 193] on span "Proceed" at bounding box center [361, 193] width 14 height 4
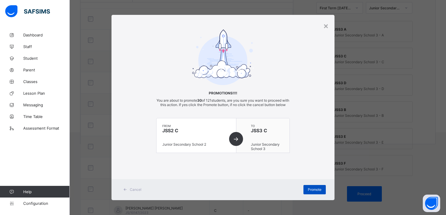
click at [310, 190] on div "Promote" at bounding box center [315, 189] width 22 height 9
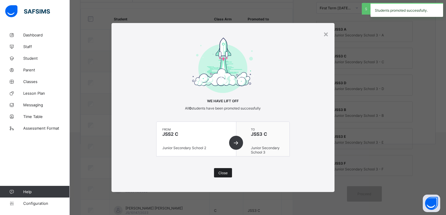
click at [221, 175] on div "Close" at bounding box center [223, 172] width 18 height 9
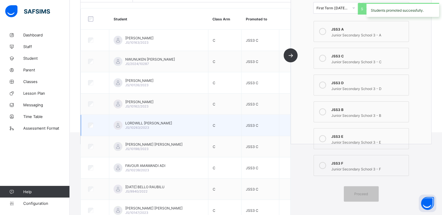
scroll to position [0, 0]
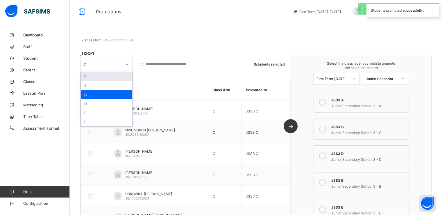
click at [107, 68] on div "C" at bounding box center [107, 63] width 52 height 11
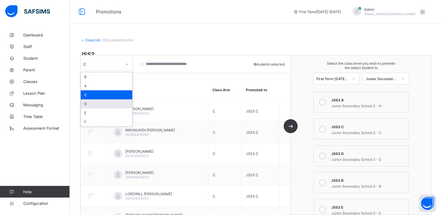
click at [88, 104] on div "D" at bounding box center [106, 103] width 51 height 9
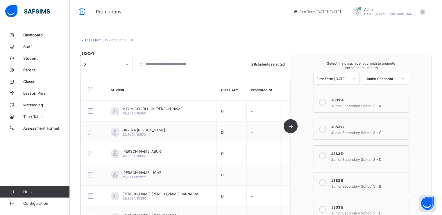
click at [326, 156] on icon at bounding box center [322, 155] width 7 height 7
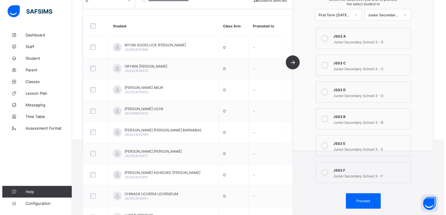
scroll to position [85, 0]
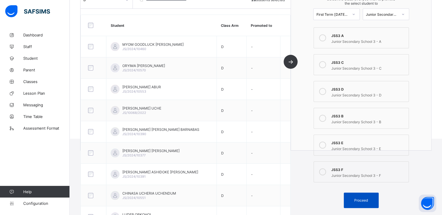
click at [362, 200] on span "Proceed" at bounding box center [361, 200] width 14 height 4
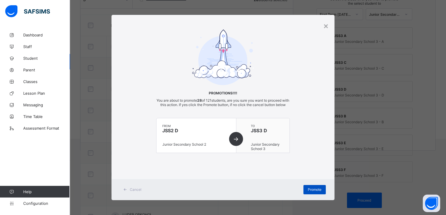
click at [308, 191] on span "Promote" at bounding box center [315, 189] width 14 height 4
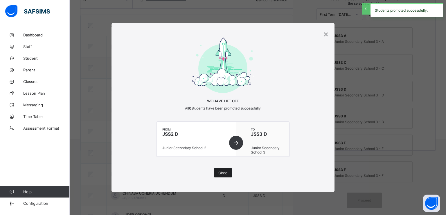
click at [222, 170] on span "Close" at bounding box center [223, 172] width 9 height 4
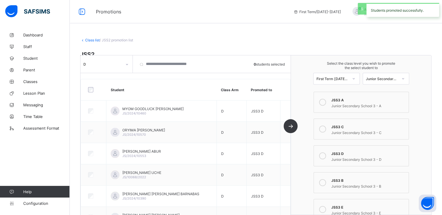
scroll to position [0, 0]
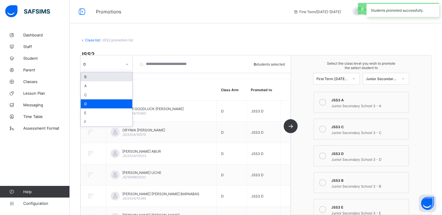
click at [125, 63] on div at bounding box center [127, 64] width 10 height 9
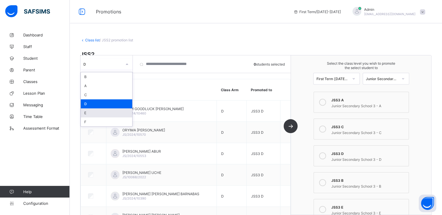
click at [96, 112] on div "E" at bounding box center [106, 112] width 51 height 9
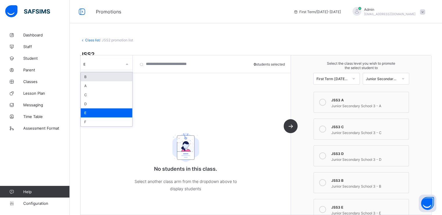
click at [113, 68] on div "E" at bounding box center [107, 63] width 52 height 11
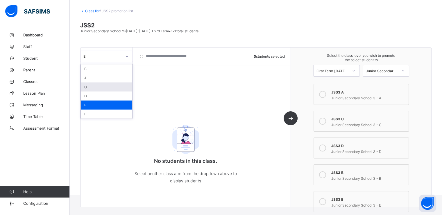
scroll to position [48, 0]
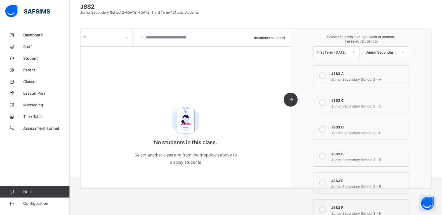
click at [348, 158] on div "Junior Secondary School 3 - B" at bounding box center [368, 159] width 74 height 6
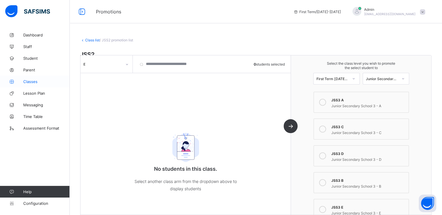
click at [29, 82] on span "Classes" at bounding box center [46, 81] width 47 height 5
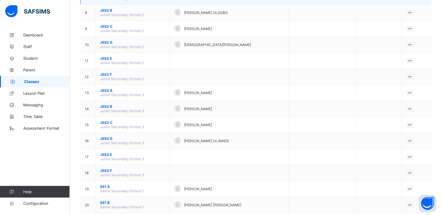
scroll to position [177, 0]
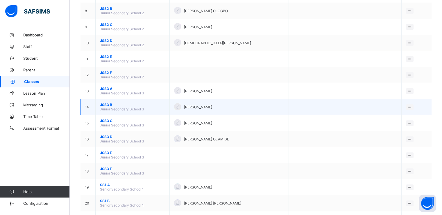
click at [102, 106] on span "JSS3 B" at bounding box center [132, 104] width 65 height 4
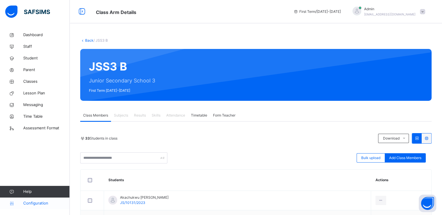
click at [36, 204] on span "Configuration" at bounding box center [46, 203] width 46 height 6
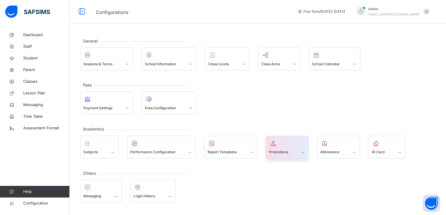
click at [285, 152] on span "Promotions" at bounding box center [278, 151] width 19 height 5
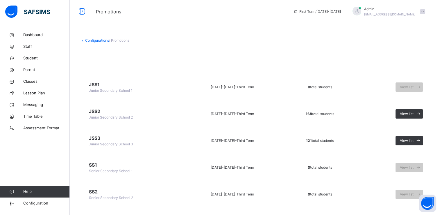
scroll to position [37, 0]
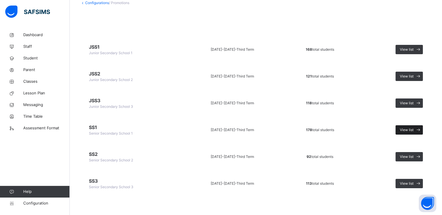
click at [409, 129] on span "View list" at bounding box center [407, 129] width 14 height 5
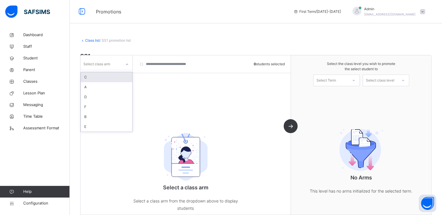
click at [122, 62] on div at bounding box center [127, 63] width 11 height 11
click at [97, 90] on div "C" at bounding box center [106, 87] width 51 height 10
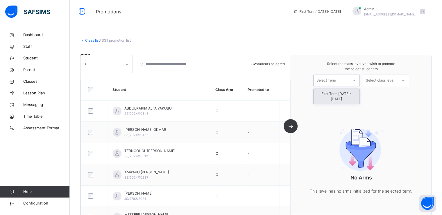
click at [336, 80] on div "Select Term" at bounding box center [326, 80] width 19 height 12
click at [328, 94] on div "First Term 2025-2026" at bounding box center [337, 96] width 46 height 15
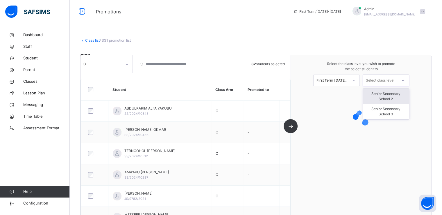
click at [381, 77] on div "Select class level" at bounding box center [380, 80] width 28 height 12
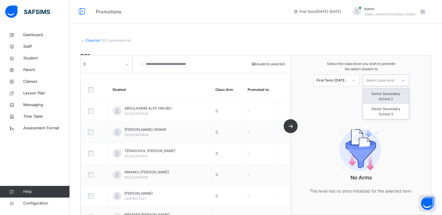
click at [388, 94] on div "Senior Secondary School 2" at bounding box center [386, 96] width 46 height 15
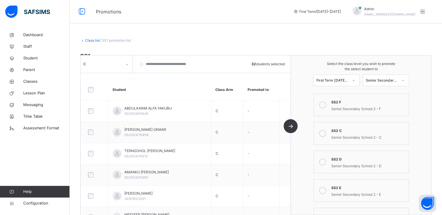
click at [325, 133] on icon at bounding box center [322, 133] width 7 height 7
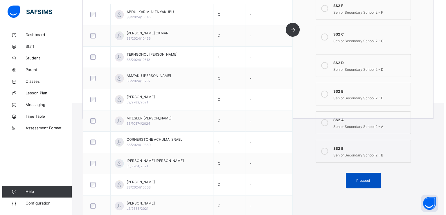
scroll to position [124, 0]
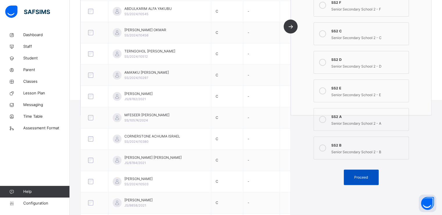
click at [361, 174] on span "Proceed" at bounding box center [361, 176] width 14 height 5
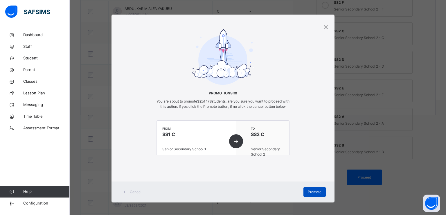
click at [309, 194] on span "Promote" at bounding box center [315, 191] width 14 height 5
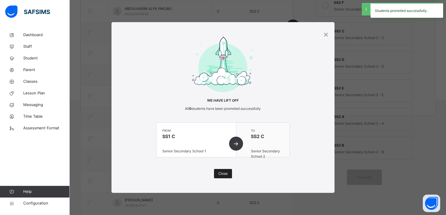
click at [221, 174] on span "Close" at bounding box center [223, 173] width 9 height 5
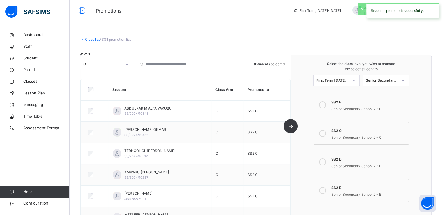
scroll to position [0, 0]
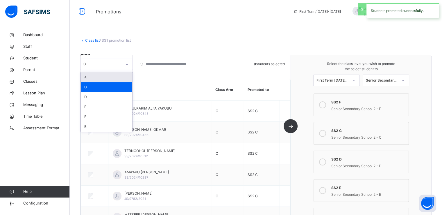
click at [124, 63] on div at bounding box center [127, 64] width 10 height 9
click at [103, 76] on div "A" at bounding box center [106, 77] width 51 height 10
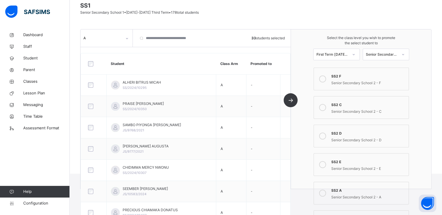
scroll to position [52, 0]
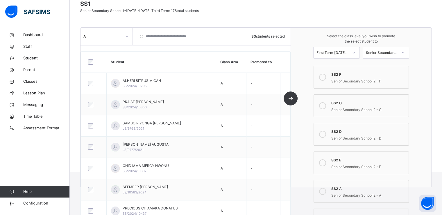
click at [326, 189] on icon at bounding box center [322, 190] width 7 height 7
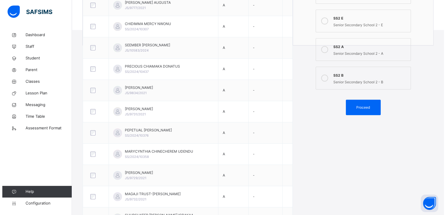
scroll to position [224, 0]
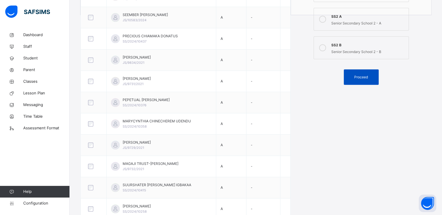
click at [360, 76] on span "Proceed" at bounding box center [361, 76] width 14 height 5
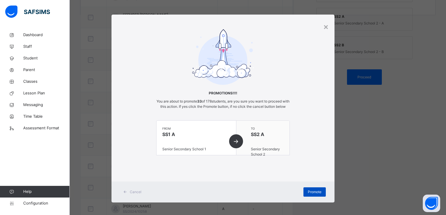
click at [315, 194] on span "Promote" at bounding box center [315, 191] width 14 height 5
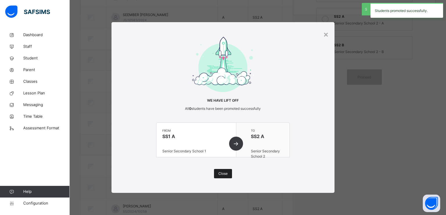
click at [222, 174] on span "Close" at bounding box center [223, 173] width 9 height 5
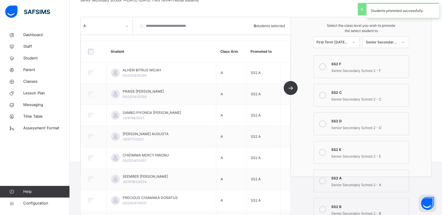
scroll to position [0, 0]
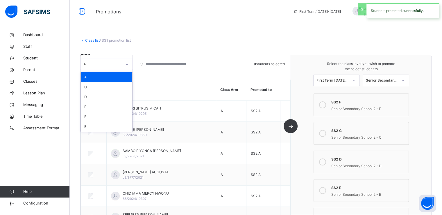
click at [125, 63] on div at bounding box center [127, 64] width 10 height 9
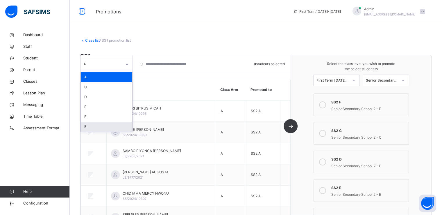
click at [91, 125] on div "B" at bounding box center [106, 127] width 51 height 10
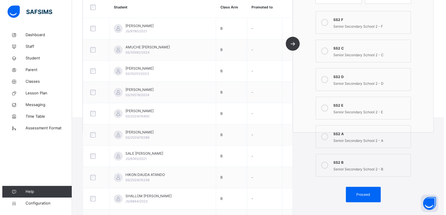
scroll to position [108, 0]
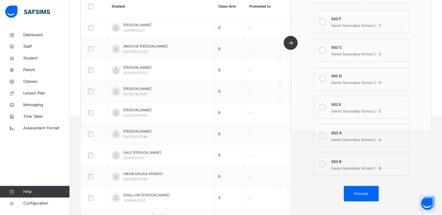
click at [326, 162] on icon at bounding box center [322, 163] width 7 height 7
click at [358, 192] on span "Proceed" at bounding box center [361, 193] width 14 height 5
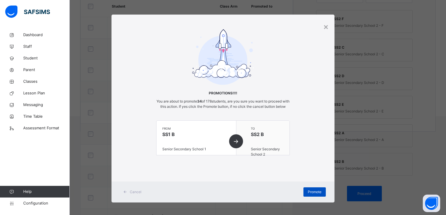
click at [313, 194] on span "Promote" at bounding box center [315, 191] width 14 height 5
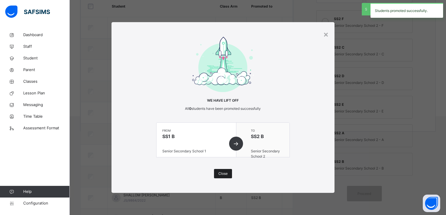
click at [221, 173] on span "Close" at bounding box center [223, 173] width 9 height 5
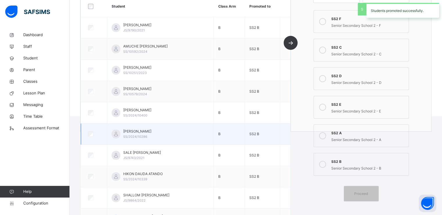
scroll to position [0, 0]
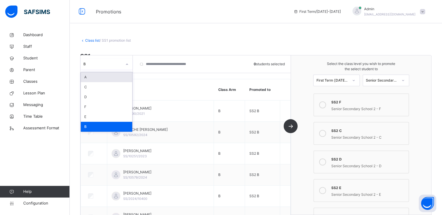
click at [109, 61] on div "B" at bounding box center [101, 63] width 41 height 9
click at [97, 95] on div "D" at bounding box center [106, 97] width 51 height 10
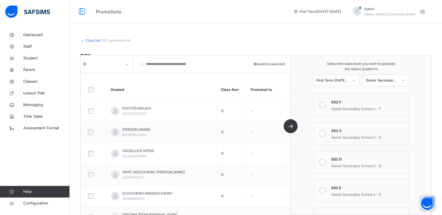
click at [90, 87] on div at bounding box center [93, 89] width 17 height 12
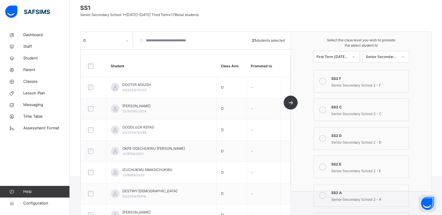
scroll to position [49, 0]
click at [325, 137] on icon at bounding box center [322, 137] width 7 height 7
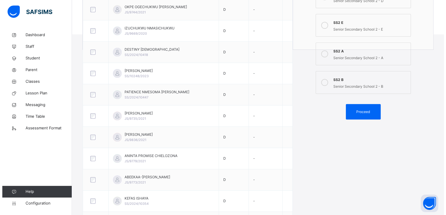
scroll to position [203, 0]
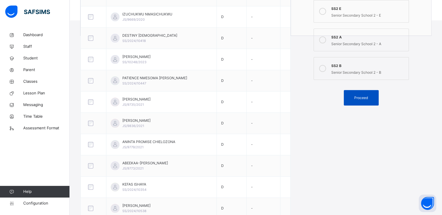
click at [360, 95] on span "Proceed" at bounding box center [361, 97] width 14 height 5
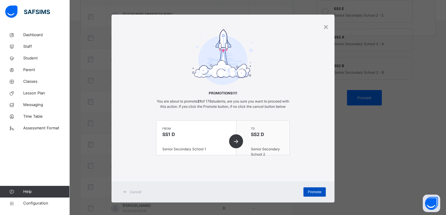
click at [309, 194] on span "Promote" at bounding box center [315, 191] width 14 height 5
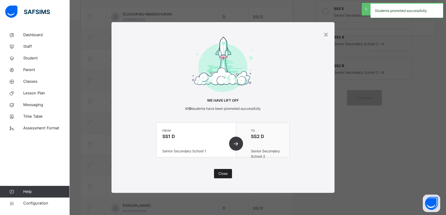
click at [221, 172] on span "Close" at bounding box center [223, 173] width 9 height 5
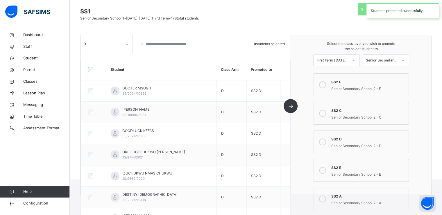
scroll to position [26, 0]
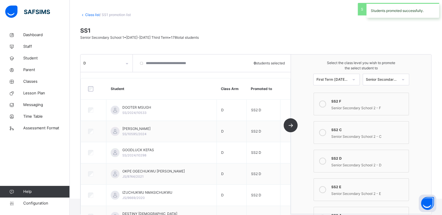
click at [117, 57] on div "D" at bounding box center [107, 62] width 52 height 17
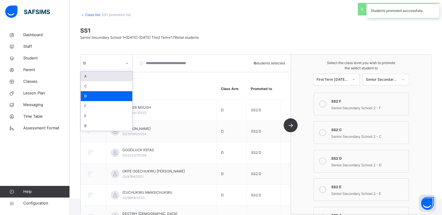
click at [116, 63] on div "D" at bounding box center [102, 62] width 39 height 5
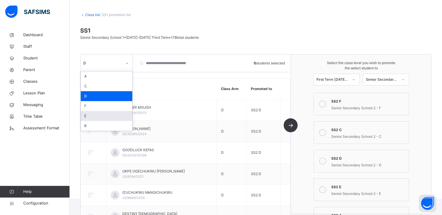
click at [96, 115] on div "E" at bounding box center [106, 116] width 51 height 10
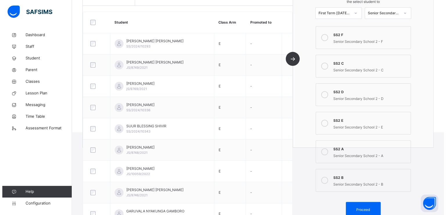
scroll to position [97, 0]
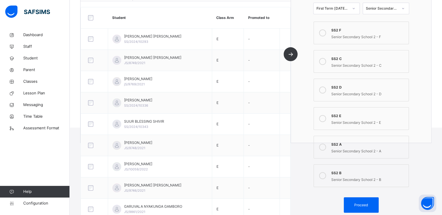
click at [326, 119] on icon at bounding box center [322, 118] width 7 height 7
click at [364, 202] on span "Proceed" at bounding box center [361, 204] width 14 height 5
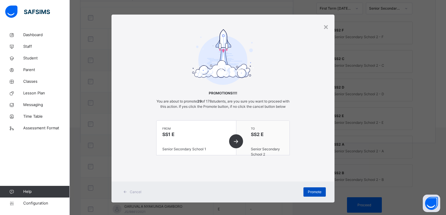
click at [315, 194] on span "Promote" at bounding box center [315, 191] width 14 height 5
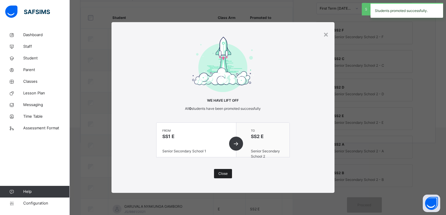
click at [225, 174] on span "Close" at bounding box center [223, 173] width 9 height 5
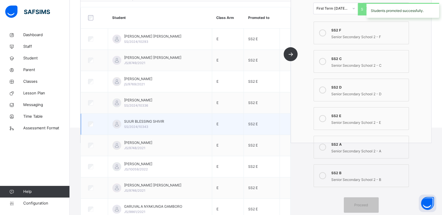
scroll to position [0, 0]
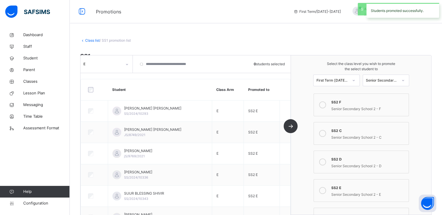
click at [116, 64] on div "E" at bounding box center [102, 63] width 39 height 5
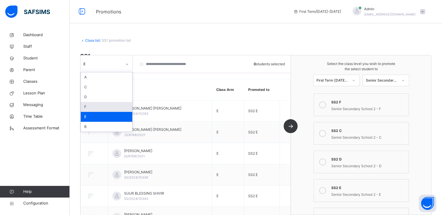
click at [88, 106] on div "F" at bounding box center [106, 107] width 51 height 10
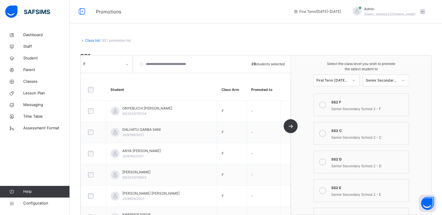
click at [323, 103] on icon at bounding box center [322, 104] width 7 height 7
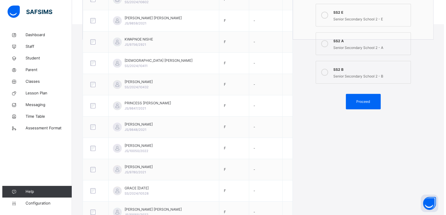
scroll to position [212, 0]
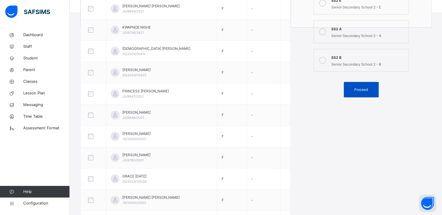
click at [364, 91] on div "Proceed" at bounding box center [361, 89] width 35 height 15
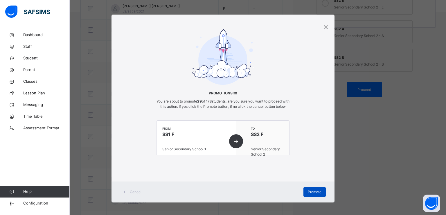
click at [314, 194] on span "Promote" at bounding box center [315, 191] width 14 height 5
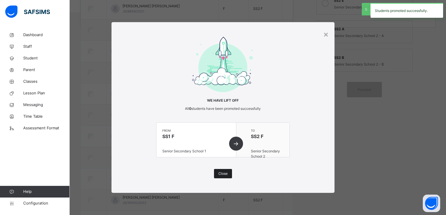
click at [222, 171] on span "Close" at bounding box center [223, 173] width 9 height 5
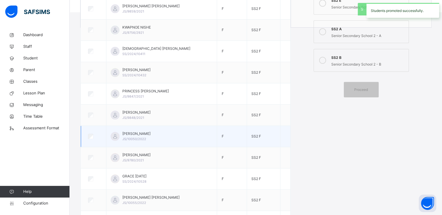
scroll to position [0, 0]
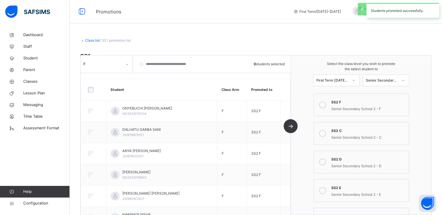
click at [89, 39] on link "Class list" at bounding box center [92, 40] width 15 height 4
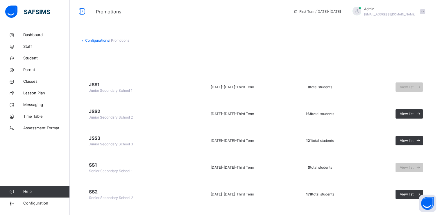
scroll to position [37, 0]
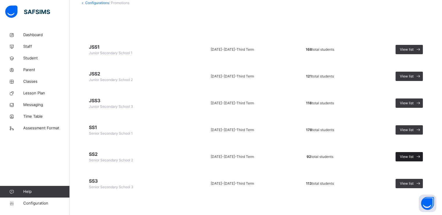
click at [411, 156] on span "View list" at bounding box center [407, 156] width 14 height 5
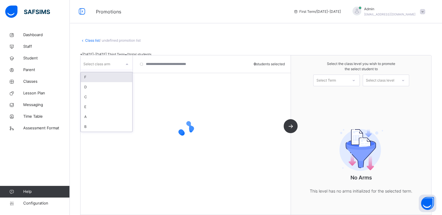
click at [128, 63] on icon at bounding box center [126, 64] width 3 height 6
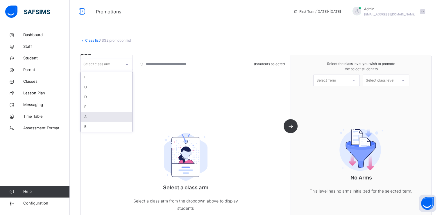
click at [91, 116] on div "A" at bounding box center [106, 117] width 51 height 10
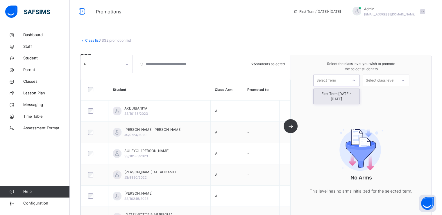
click at [333, 83] on div "Select Term" at bounding box center [326, 80] width 19 height 12
click at [331, 93] on div "First Term [DATE]-[DATE]" at bounding box center [337, 96] width 46 height 15
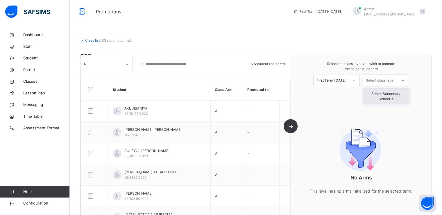
click at [382, 79] on div "Select class level" at bounding box center [380, 80] width 28 height 12
click at [384, 96] on div "Senior Secondary School 3" at bounding box center [386, 96] width 46 height 15
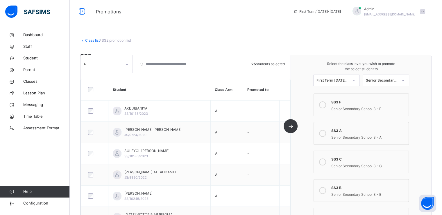
click at [325, 132] on icon at bounding box center [322, 133] width 7 height 7
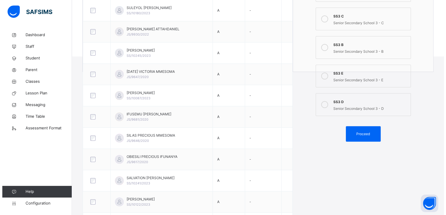
scroll to position [233, 0]
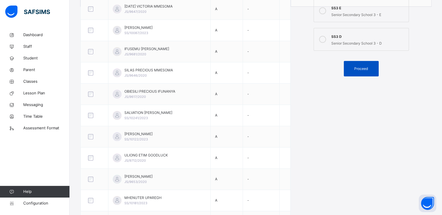
click at [361, 67] on span "Proceed" at bounding box center [361, 68] width 14 height 5
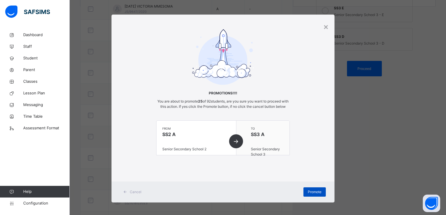
click at [316, 194] on span "Promote" at bounding box center [315, 191] width 14 height 5
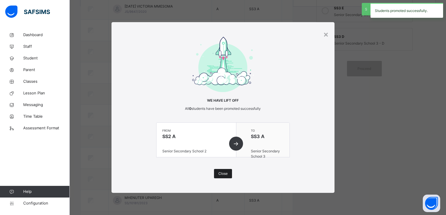
click at [226, 171] on span "Close" at bounding box center [223, 173] width 9 height 5
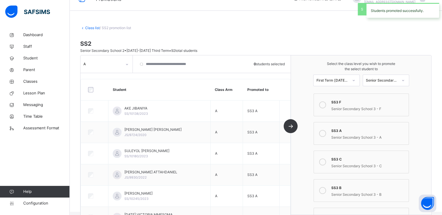
scroll to position [0, 0]
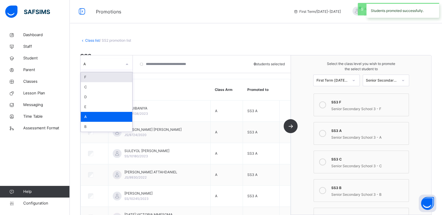
click at [119, 66] on div "A" at bounding box center [102, 63] width 39 height 5
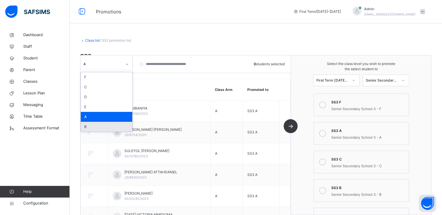
click at [90, 126] on div "B" at bounding box center [106, 127] width 51 height 10
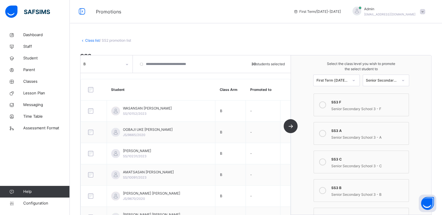
click at [322, 189] on icon at bounding box center [322, 190] width 7 height 7
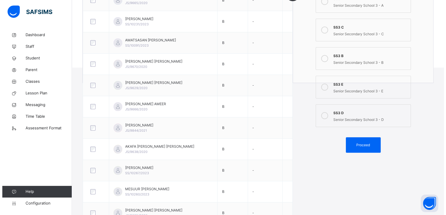
scroll to position [186, 0]
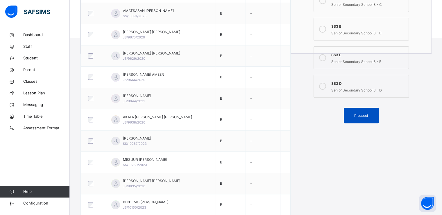
click at [362, 113] on span "Proceed" at bounding box center [361, 115] width 14 height 5
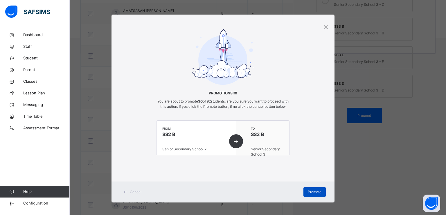
click at [308, 194] on span "Promote" at bounding box center [315, 191] width 14 height 5
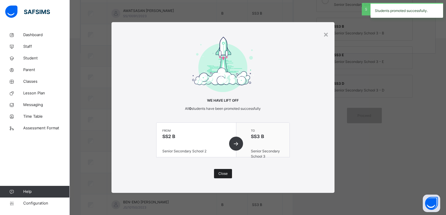
click at [222, 175] on span "Close" at bounding box center [223, 173] width 9 height 5
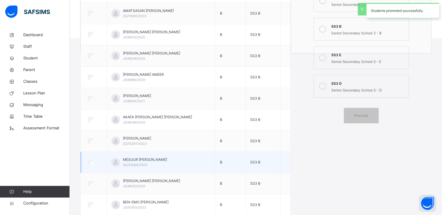
scroll to position [0, 0]
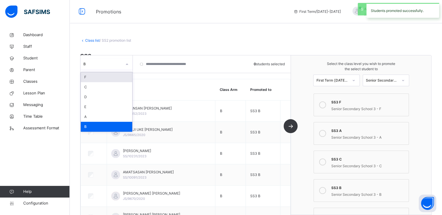
click at [121, 63] on div "B" at bounding box center [102, 63] width 39 height 5
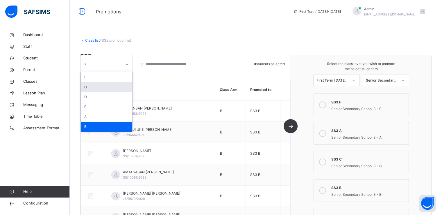
click at [91, 87] on div "C" at bounding box center [106, 87] width 51 height 10
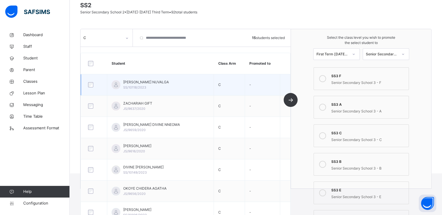
scroll to position [51, 0]
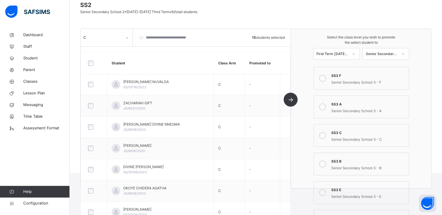
click at [326, 133] on icon at bounding box center [322, 135] width 7 height 7
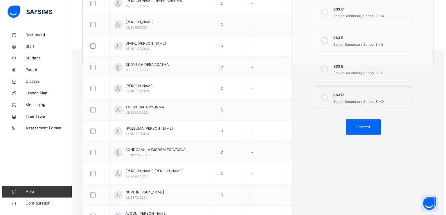
scroll to position [212, 0]
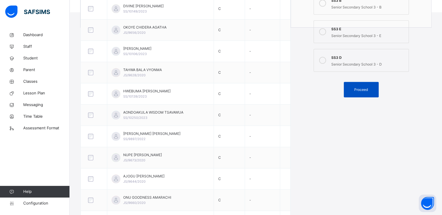
click at [361, 88] on span "Proceed" at bounding box center [361, 89] width 14 height 5
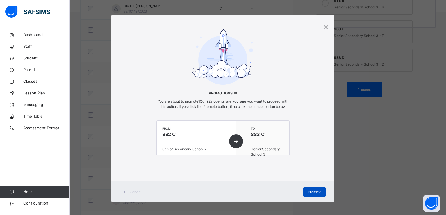
click at [312, 194] on span "Promote" at bounding box center [315, 191] width 14 height 5
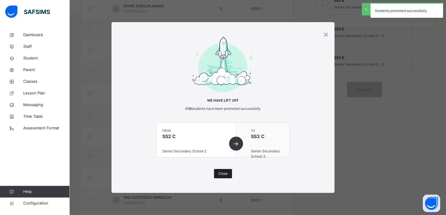
click at [225, 172] on span "Close" at bounding box center [223, 173] width 9 height 5
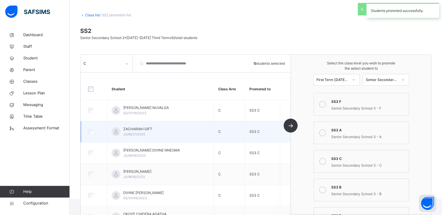
scroll to position [22, 0]
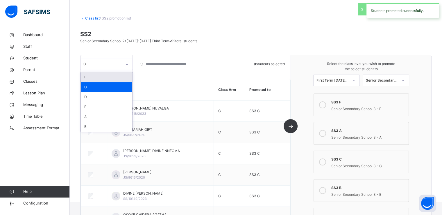
click at [120, 63] on div "C" at bounding box center [102, 63] width 39 height 5
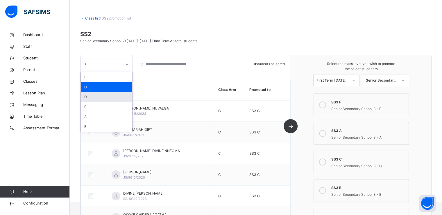
click at [92, 98] on div "D" at bounding box center [106, 97] width 51 height 10
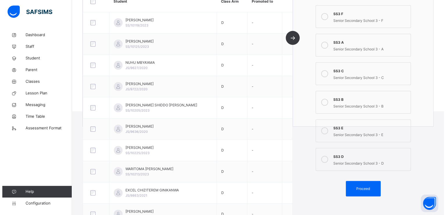
scroll to position [114, 0]
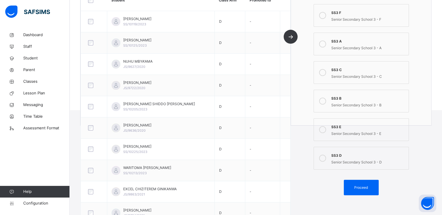
click at [324, 158] on icon at bounding box center [322, 157] width 7 height 7
click at [356, 185] on span "Proceed" at bounding box center [361, 187] width 26 height 5
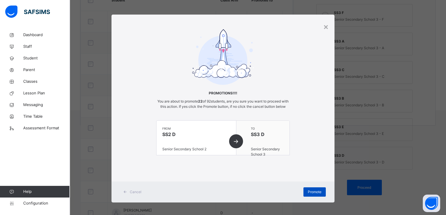
click at [316, 194] on span "Promote" at bounding box center [315, 191] width 14 height 5
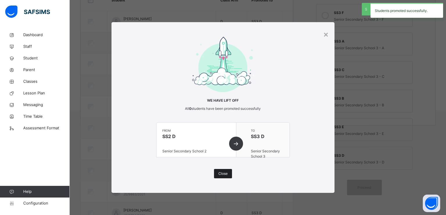
click at [220, 172] on span "Close" at bounding box center [223, 173] width 9 height 5
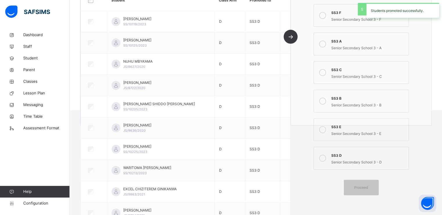
scroll to position [0, 0]
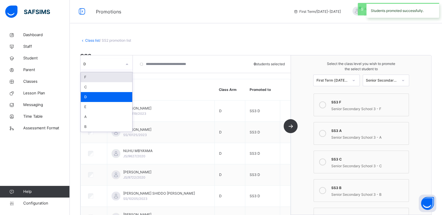
click at [128, 64] on icon at bounding box center [126, 64] width 3 height 6
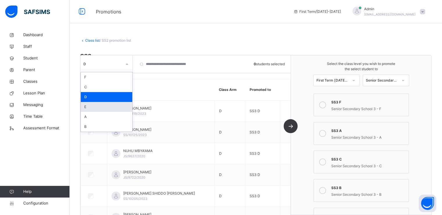
click at [93, 106] on div "E" at bounding box center [106, 107] width 51 height 10
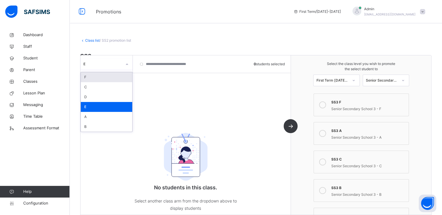
click at [109, 64] on div "E" at bounding box center [102, 63] width 39 height 5
click at [96, 77] on div "F" at bounding box center [106, 77] width 51 height 10
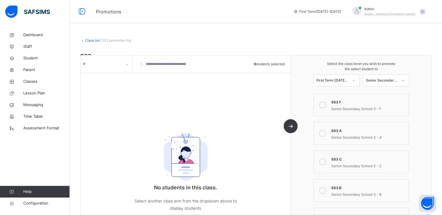
click at [89, 40] on link "Class list" at bounding box center [92, 40] width 15 height 4
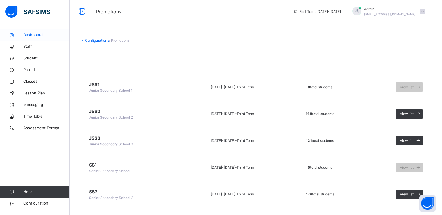
click at [29, 29] on link "Dashboard" at bounding box center [35, 35] width 70 height 12
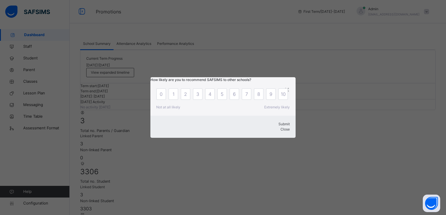
click at [281, 131] on span "Close" at bounding box center [285, 129] width 9 height 4
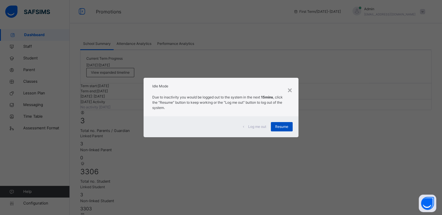
click at [279, 125] on span "Resume" at bounding box center [281, 126] width 13 height 5
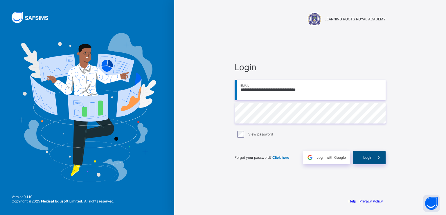
click at [362, 155] on div "Login" at bounding box center [369, 157] width 33 height 13
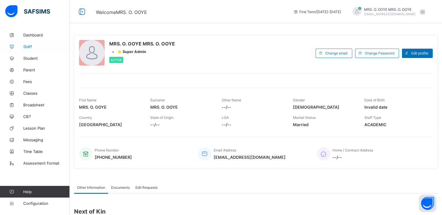
click at [31, 46] on span "Staff" at bounding box center [46, 46] width 47 height 5
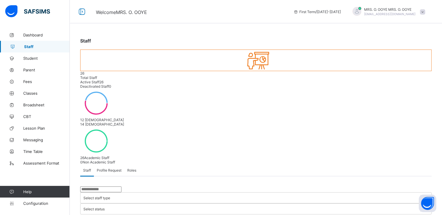
click at [99, 186] on input "text" at bounding box center [100, 189] width 41 height 6
click at [217, 164] on div "Staff Profile Request Roles" at bounding box center [255, 170] width 351 height 12
click at [107, 186] on input "text" at bounding box center [100, 189] width 41 height 6
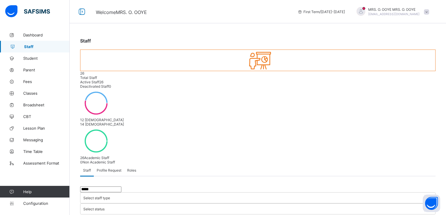
type input "*****"
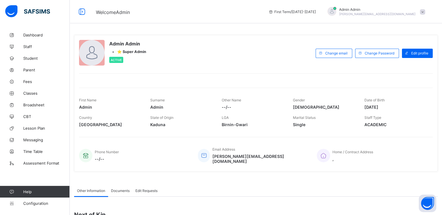
click at [34, 202] on span "Configuration" at bounding box center [46, 203] width 46 height 5
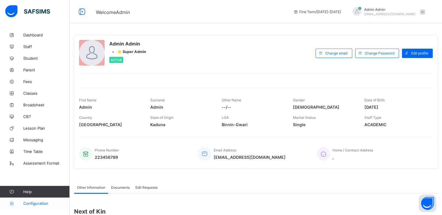
click at [31, 203] on span "Configuration" at bounding box center [46, 203] width 46 height 5
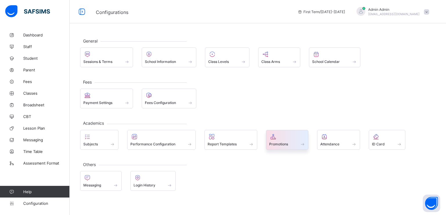
click at [276, 143] on span "Promotions" at bounding box center [278, 144] width 19 height 4
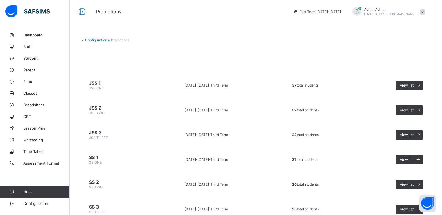
scroll to position [24, 0]
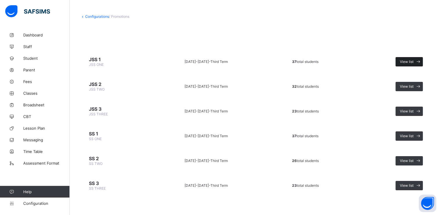
click at [422, 58] on span at bounding box center [418, 61] width 9 height 9
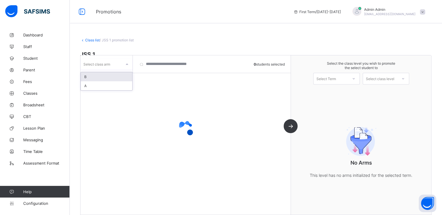
click at [119, 67] on div "Select class arm" at bounding box center [101, 64] width 41 height 8
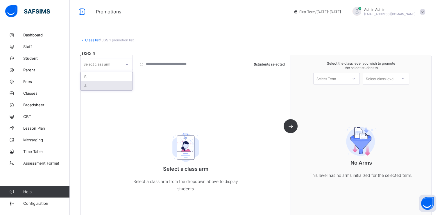
click at [97, 85] on div "A" at bounding box center [106, 85] width 51 height 9
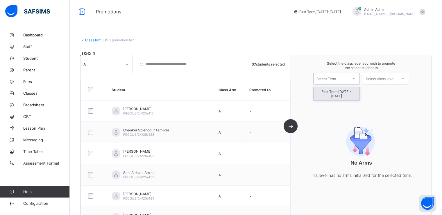
drag, startPoint x: 340, startPoint y: 78, endPoint x: 329, endPoint y: 94, distance: 19.0
click at [329, 84] on div "option First Term [DATE]-[DATE] focused, 1 of 1. 1 result available. Use Up and…" at bounding box center [336, 79] width 47 height 12
click at [329, 94] on div "First Term [DATE]-[DATE]" at bounding box center [337, 93] width 46 height 13
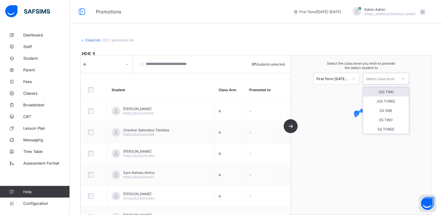
click at [386, 82] on div "Select class level" at bounding box center [380, 79] width 28 height 12
click at [388, 93] on div "JSS TWO" at bounding box center [386, 91] width 46 height 9
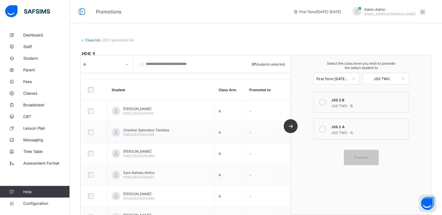
click at [323, 129] on icon at bounding box center [322, 128] width 7 height 7
click at [359, 158] on span "Proceed" at bounding box center [361, 157] width 14 height 4
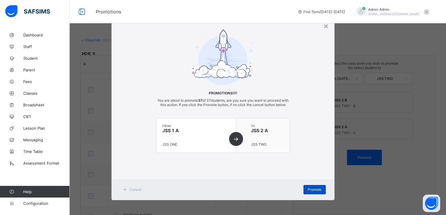
click at [312, 191] on span "Promote" at bounding box center [315, 189] width 14 height 4
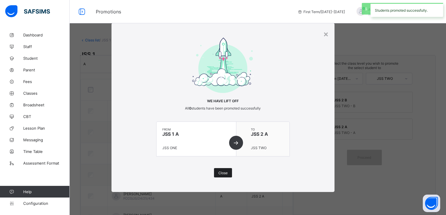
click at [221, 172] on span "Close" at bounding box center [223, 172] width 9 height 4
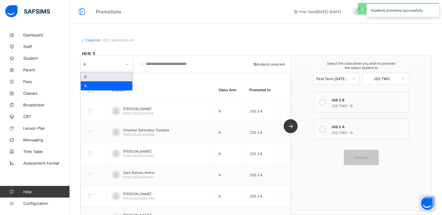
click at [110, 60] on div "A" at bounding box center [101, 64] width 41 height 8
click at [98, 73] on div "B" at bounding box center [106, 76] width 51 height 9
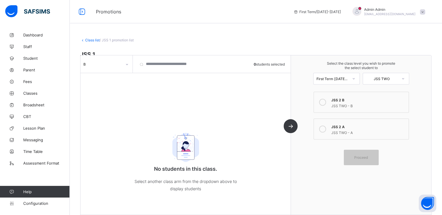
click at [89, 40] on link "Class list" at bounding box center [92, 40] width 15 height 4
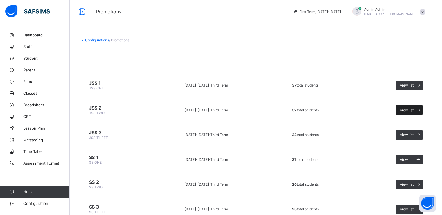
click at [410, 106] on div "View list" at bounding box center [409, 109] width 27 height 9
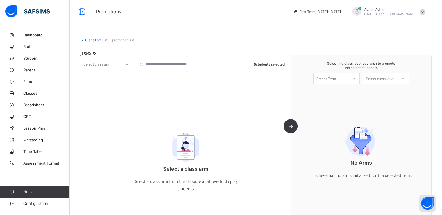
click at [119, 70] on div "Select class arm" at bounding box center [107, 63] width 52 height 17
click at [120, 63] on div "Select class arm" at bounding box center [101, 64] width 41 height 8
click at [93, 85] on div "A" at bounding box center [106, 85] width 51 height 9
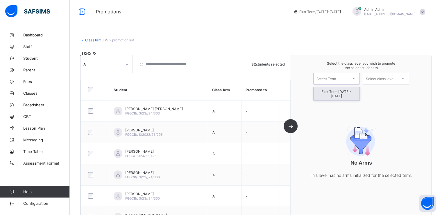
click at [341, 79] on div "Select Term" at bounding box center [331, 78] width 34 height 8
click at [333, 91] on div "First Term [DATE]-[DATE]" at bounding box center [337, 93] width 46 height 13
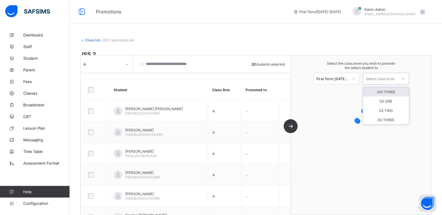
click at [389, 77] on div "Select class level" at bounding box center [380, 79] width 28 height 12
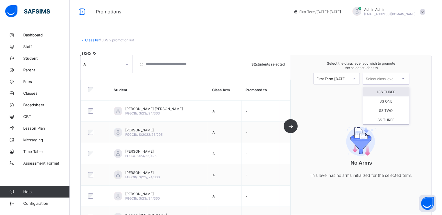
click at [390, 90] on div "JSS THREE" at bounding box center [386, 91] width 46 height 9
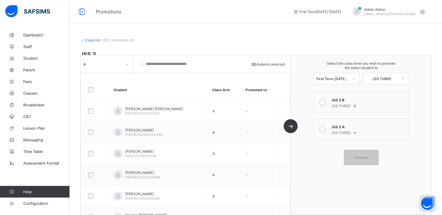
click at [325, 128] on icon at bounding box center [322, 128] width 7 height 7
click at [360, 158] on span "Proceed" at bounding box center [361, 157] width 14 height 4
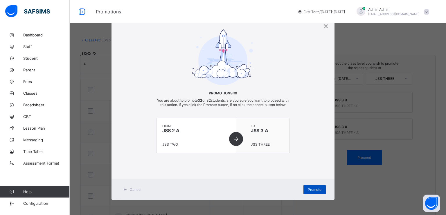
click at [309, 191] on span "Promote" at bounding box center [315, 189] width 14 height 4
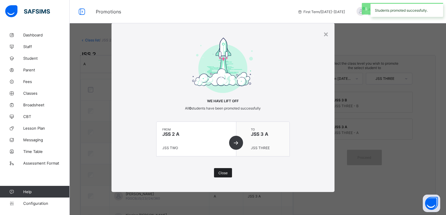
click at [225, 171] on span "Close" at bounding box center [223, 172] width 9 height 4
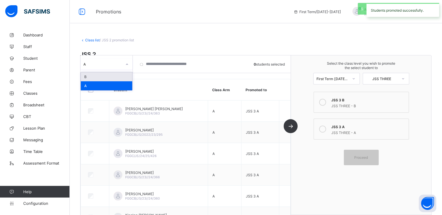
click at [123, 61] on div at bounding box center [127, 64] width 10 height 9
click at [96, 76] on div "B" at bounding box center [106, 76] width 51 height 9
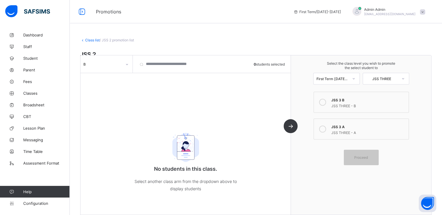
click at [87, 40] on link "Class list" at bounding box center [92, 40] width 15 height 4
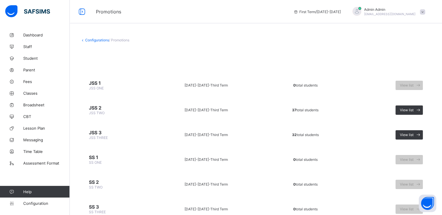
scroll to position [24, 0]
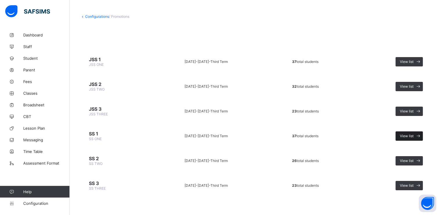
click at [409, 133] on span "View list" at bounding box center [407, 135] width 14 height 4
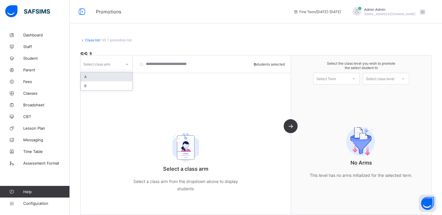
click at [126, 64] on icon at bounding box center [126, 64] width 3 height 6
click at [97, 77] on div "A" at bounding box center [106, 76] width 51 height 9
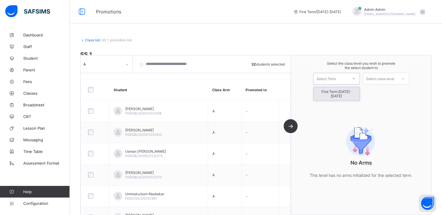
click at [336, 78] on div "Select Term" at bounding box center [326, 79] width 19 height 12
click at [331, 90] on div "First Term [DATE]-[DATE]" at bounding box center [337, 93] width 46 height 13
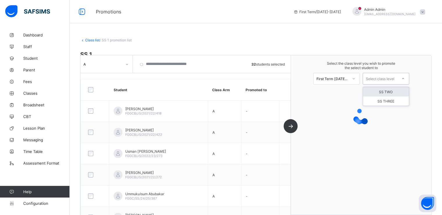
click at [387, 79] on div "Select class level" at bounding box center [380, 79] width 28 height 12
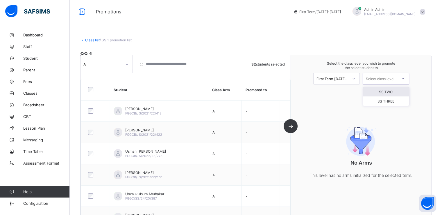
click at [389, 92] on div "SS TWO" at bounding box center [386, 91] width 46 height 9
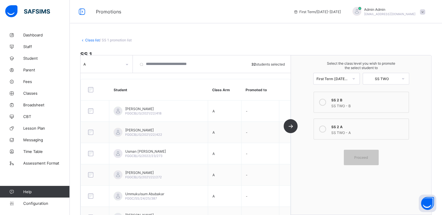
click at [325, 129] on icon at bounding box center [322, 128] width 7 height 7
click at [363, 159] on span "Proceed" at bounding box center [361, 157] width 14 height 4
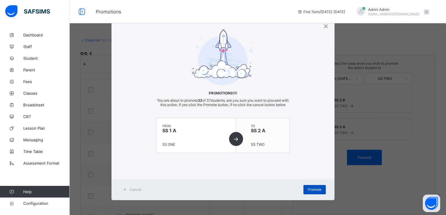
click at [313, 191] on span "Promote" at bounding box center [315, 189] width 14 height 4
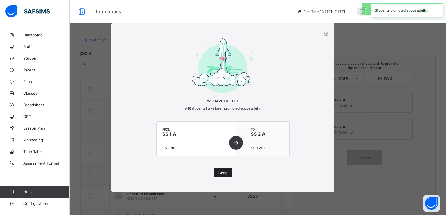
click at [221, 175] on div "Close" at bounding box center [223, 172] width 18 height 9
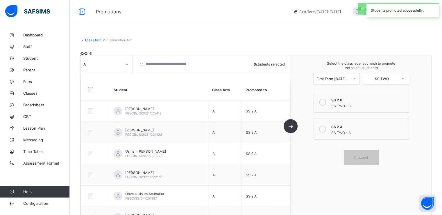
click at [110, 56] on div "A" at bounding box center [107, 63] width 52 height 17
click at [110, 62] on div "A" at bounding box center [102, 64] width 39 height 4
click at [91, 85] on div "B" at bounding box center [106, 85] width 51 height 9
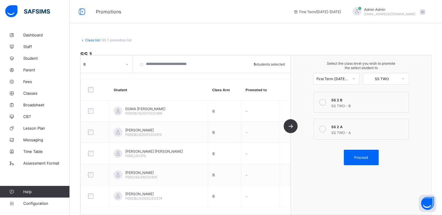
click at [324, 101] on icon at bounding box center [322, 102] width 7 height 7
click at [358, 158] on span "Proceed" at bounding box center [361, 157] width 14 height 4
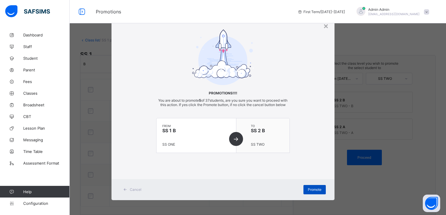
click at [308, 191] on span "Promote" at bounding box center [315, 189] width 14 height 4
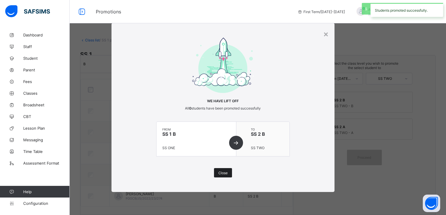
click at [229, 173] on div "Close" at bounding box center [223, 172] width 18 height 9
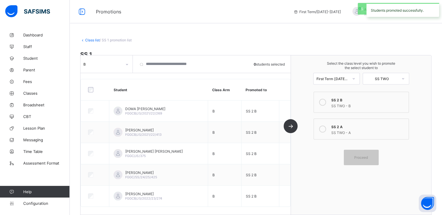
click at [91, 38] on link "Class list" at bounding box center [92, 40] width 15 height 4
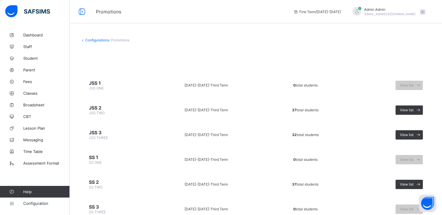
scroll to position [24, 0]
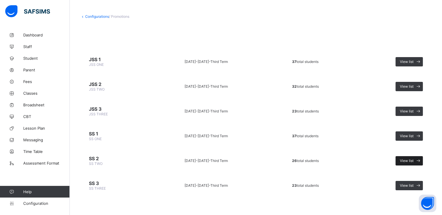
click at [412, 161] on span "View list" at bounding box center [407, 160] width 14 height 4
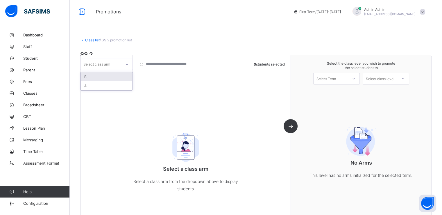
click at [124, 61] on div at bounding box center [127, 64] width 10 height 9
click at [92, 86] on div "A" at bounding box center [106, 85] width 51 height 9
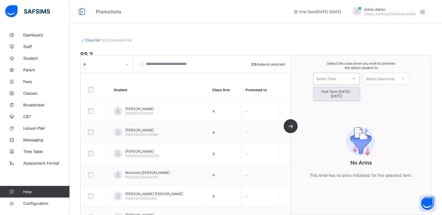
click at [344, 74] on div "Select Term" at bounding box center [336, 79] width 47 height 12
click at [330, 91] on div "First Term [DATE]-[DATE]" at bounding box center [337, 93] width 46 height 13
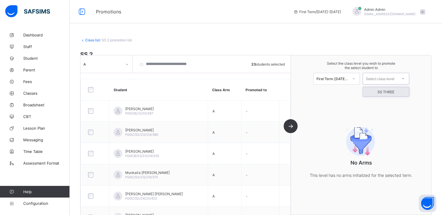
click at [387, 76] on div "Select class level" at bounding box center [380, 79] width 28 height 12
click at [387, 90] on div "SS THREE" at bounding box center [386, 91] width 46 height 9
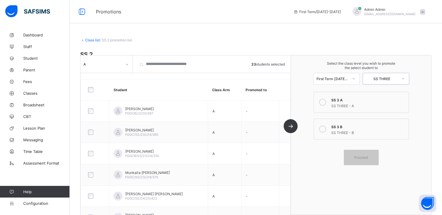
click at [326, 102] on icon at bounding box center [322, 102] width 7 height 7
click at [364, 160] on div "Proceed" at bounding box center [361, 156] width 35 height 15
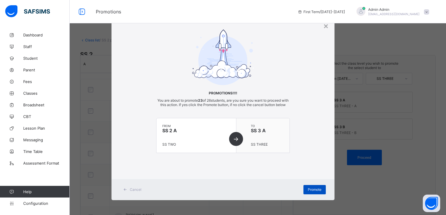
click at [308, 191] on span "Promote" at bounding box center [315, 189] width 14 height 4
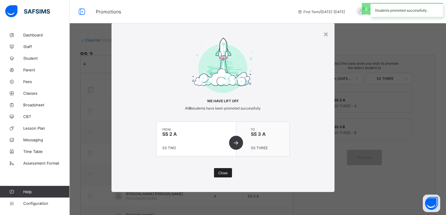
click at [225, 172] on span "Close" at bounding box center [223, 172] width 9 height 4
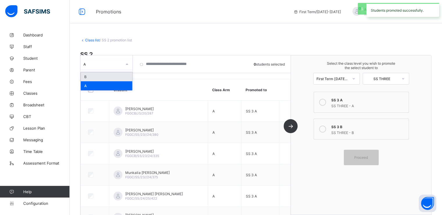
click at [117, 62] on div "A" at bounding box center [102, 64] width 39 height 4
click at [98, 75] on div "B" at bounding box center [106, 76] width 51 height 9
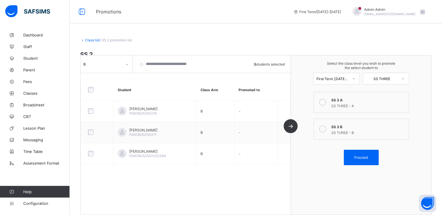
click at [324, 132] on div at bounding box center [323, 129] width 12 height 12
click at [363, 160] on div "Proceed" at bounding box center [361, 156] width 35 height 15
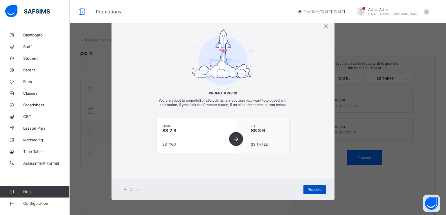
click at [308, 191] on span "Promote" at bounding box center [315, 189] width 14 height 4
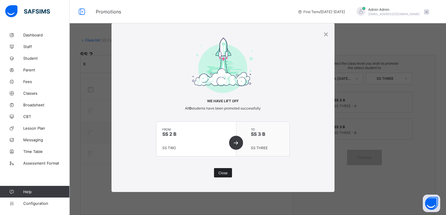
click at [224, 171] on span "Close" at bounding box center [223, 172] width 9 height 4
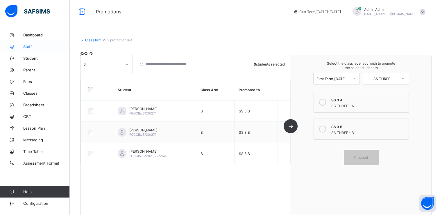
click at [28, 46] on span "Staff" at bounding box center [46, 46] width 47 height 5
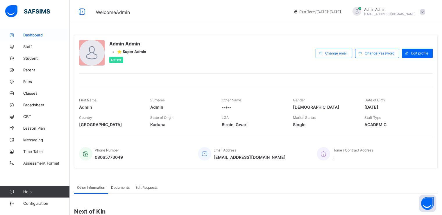
click at [30, 35] on span "Dashboard" at bounding box center [46, 35] width 47 height 5
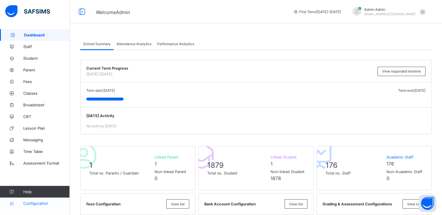
click at [34, 203] on span "Configuration" at bounding box center [46, 203] width 46 height 5
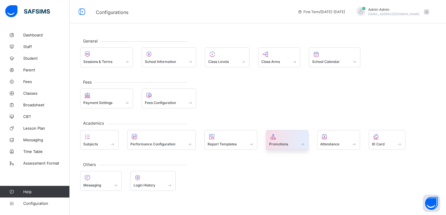
click at [275, 145] on div "Promotions" at bounding box center [287, 143] width 36 height 5
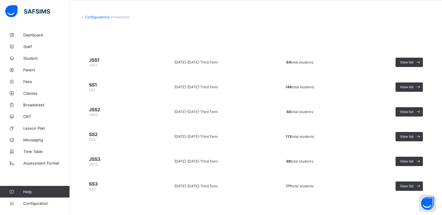
scroll to position [24, 0]
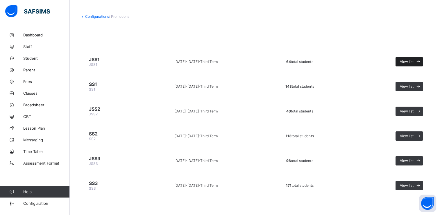
click at [410, 65] on div "View list" at bounding box center [409, 61] width 27 height 9
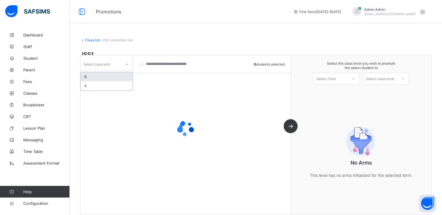
click at [119, 62] on div "Select class arm" at bounding box center [101, 64] width 41 height 8
click at [93, 87] on div "A" at bounding box center [106, 85] width 51 height 9
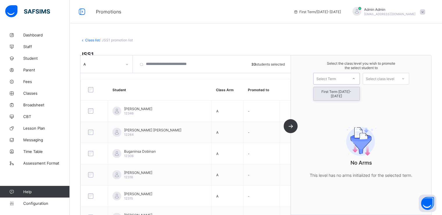
drag, startPoint x: 350, startPoint y: 77, endPoint x: 336, endPoint y: 92, distance: 20.1
click at [336, 84] on div "option First Term 2025-2026 focused, 1 of 1. 1 result available. Use Up and Dow…" at bounding box center [336, 79] width 47 height 12
click at [336, 92] on div "First Term 2025-2026" at bounding box center [337, 93] width 46 height 13
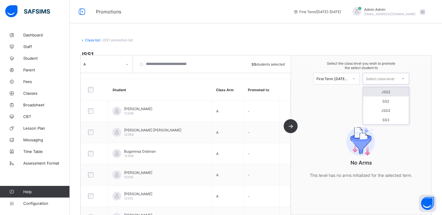
click at [386, 78] on div "Select class level" at bounding box center [380, 79] width 28 height 12
click at [388, 92] on div "JSS2" at bounding box center [386, 91] width 46 height 9
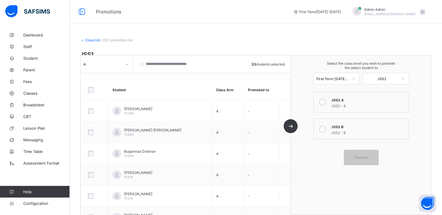
click at [322, 102] on icon at bounding box center [322, 102] width 7 height 7
click at [360, 159] on span "Proceed" at bounding box center [361, 157] width 14 height 4
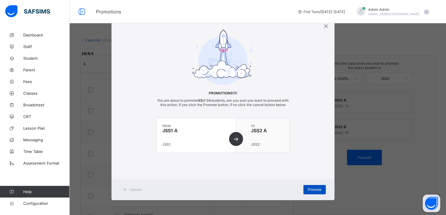
click at [309, 191] on span "Promote" at bounding box center [315, 189] width 14 height 4
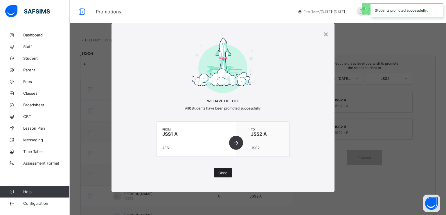
click at [224, 173] on span "Close" at bounding box center [223, 172] width 9 height 4
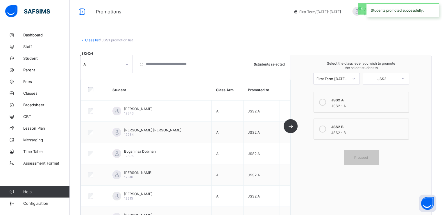
click at [122, 64] on div at bounding box center [127, 63] width 11 height 11
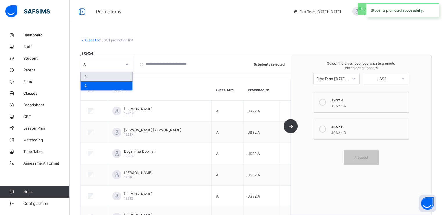
click at [97, 77] on div "B" at bounding box center [106, 76] width 51 height 9
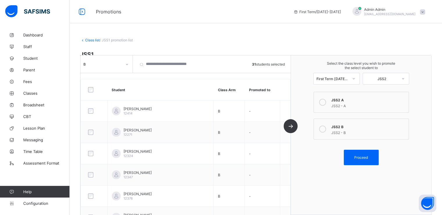
click at [324, 129] on icon at bounding box center [322, 128] width 7 height 7
click at [357, 160] on div "Proceed" at bounding box center [361, 156] width 35 height 15
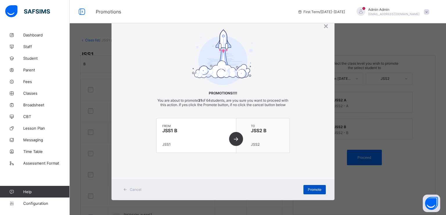
click at [313, 191] on span "Promote" at bounding box center [315, 189] width 14 height 4
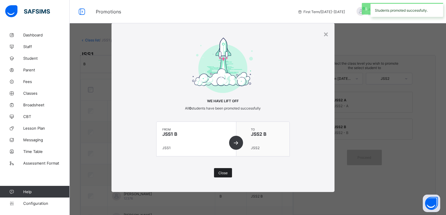
click at [223, 171] on span "Close" at bounding box center [223, 172] width 9 height 4
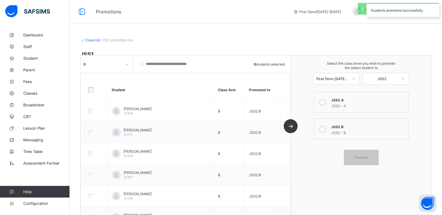
click at [87, 40] on link "Class list" at bounding box center [92, 40] width 15 height 4
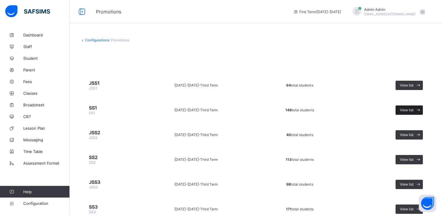
click at [407, 112] on div "View list" at bounding box center [409, 109] width 27 height 9
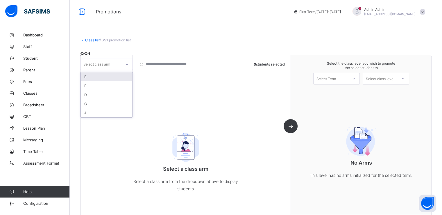
click at [125, 65] on div at bounding box center [127, 64] width 10 height 9
click at [90, 113] on div "A" at bounding box center [106, 112] width 51 height 9
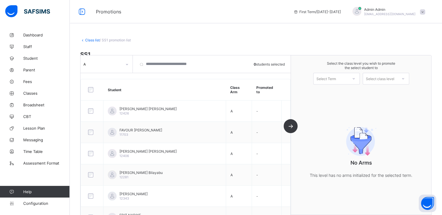
click at [87, 89] on div at bounding box center [92, 89] width 11 height 5
click at [336, 77] on div "Select Term" at bounding box center [326, 79] width 19 height 12
click at [331, 92] on div "First Term [DATE]-[DATE]" at bounding box center [337, 93] width 46 height 13
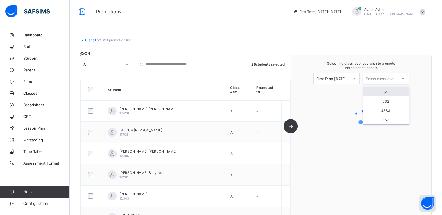
click at [389, 80] on div "Select class level" at bounding box center [380, 79] width 28 height 12
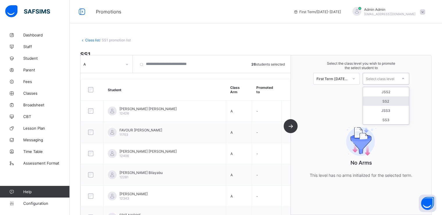
click at [391, 100] on div "SS2" at bounding box center [386, 100] width 46 height 9
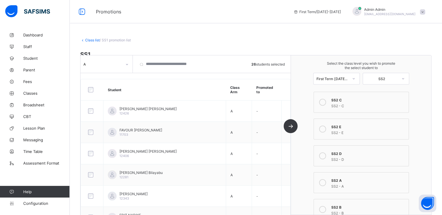
click at [326, 183] on icon at bounding box center [322, 182] width 7 height 7
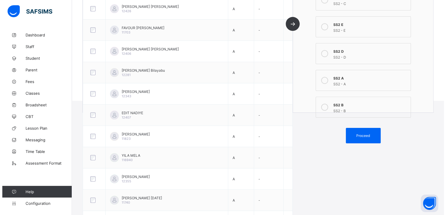
scroll to position [134, 0]
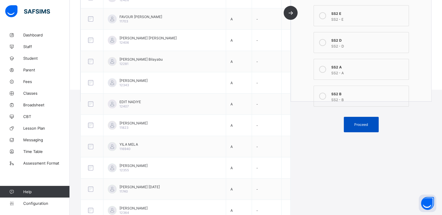
click at [366, 126] on span "Proceed" at bounding box center [361, 124] width 14 height 4
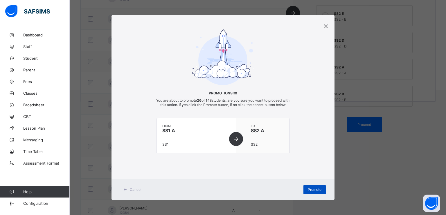
click at [311, 191] on span "Promote" at bounding box center [315, 189] width 14 height 4
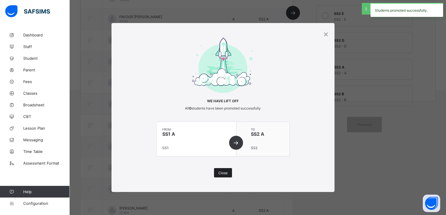
click at [219, 172] on span "Close" at bounding box center [223, 172] width 9 height 4
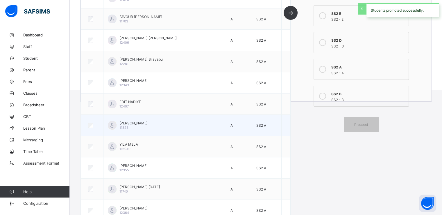
scroll to position [0, 0]
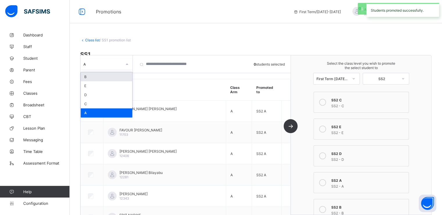
click at [123, 62] on div at bounding box center [127, 64] width 10 height 9
click at [94, 76] on div "B" at bounding box center [106, 76] width 51 height 9
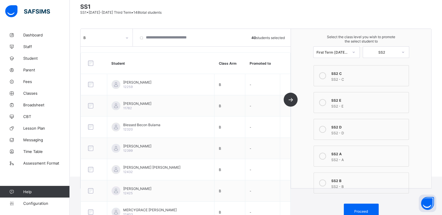
scroll to position [49, 0]
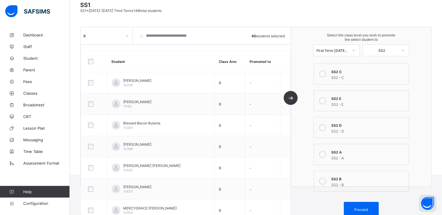
click at [326, 181] on icon at bounding box center [322, 180] width 7 height 7
click at [362, 208] on span "Proceed" at bounding box center [361, 209] width 14 height 4
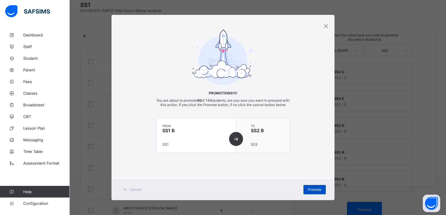
click at [311, 191] on span "Promote" at bounding box center [315, 189] width 14 height 4
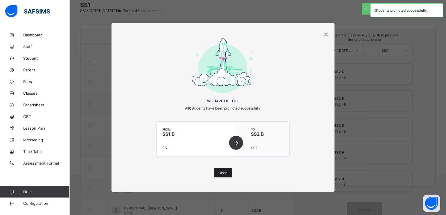
click at [225, 173] on span "Close" at bounding box center [223, 172] width 9 height 4
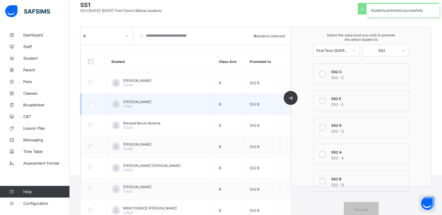
scroll to position [0, 0]
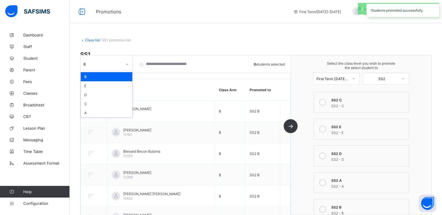
click at [124, 65] on div at bounding box center [127, 64] width 10 height 9
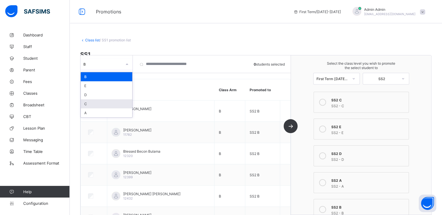
click at [91, 106] on div "C" at bounding box center [106, 103] width 51 height 9
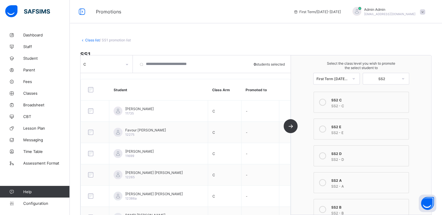
click at [91, 90] on div at bounding box center [94, 89] width 19 height 12
click at [326, 103] on icon at bounding box center [322, 102] width 7 height 7
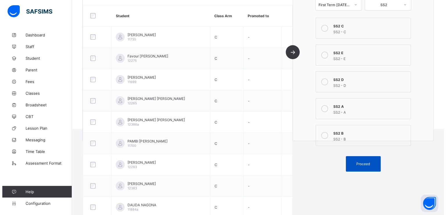
scroll to position [99, 0]
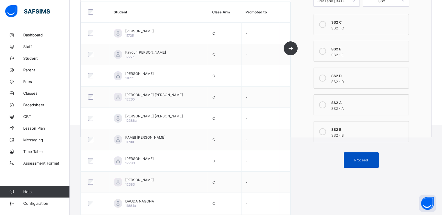
click at [362, 161] on span "Proceed" at bounding box center [361, 160] width 14 height 4
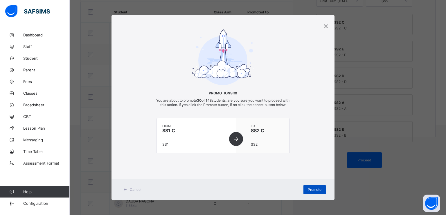
click at [311, 191] on span "Promote" at bounding box center [315, 189] width 14 height 4
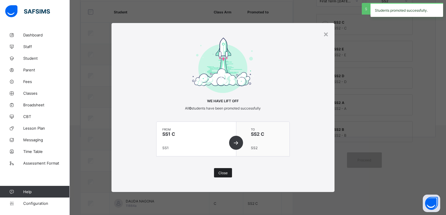
click at [222, 172] on span "Close" at bounding box center [223, 172] width 9 height 4
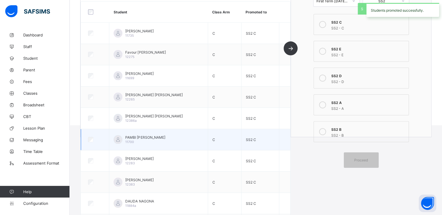
scroll to position [0, 0]
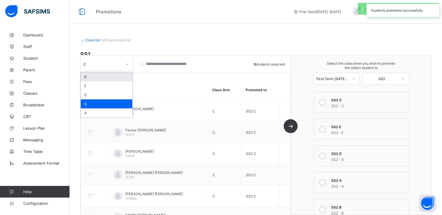
click at [122, 62] on div at bounding box center [127, 63] width 11 height 11
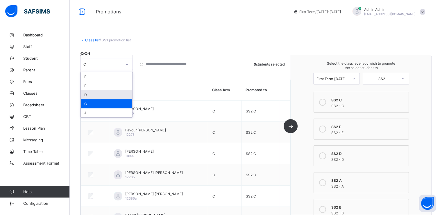
click at [94, 94] on div "D" at bounding box center [106, 94] width 51 height 9
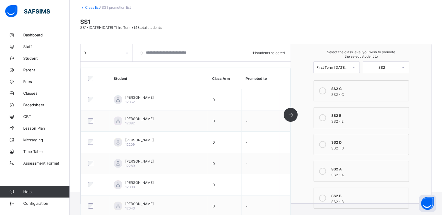
scroll to position [33, 0]
click at [326, 144] on icon at bounding box center [322, 144] width 7 height 7
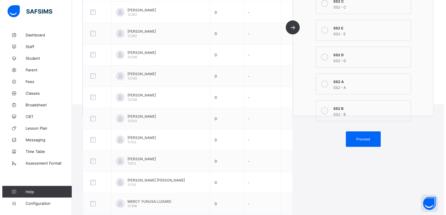
scroll to position [140, 0]
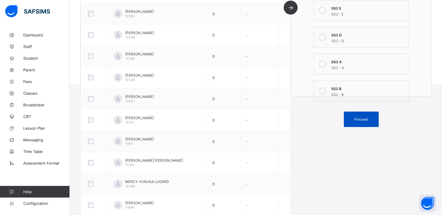
click at [365, 117] on span "Proceed" at bounding box center [361, 119] width 14 height 4
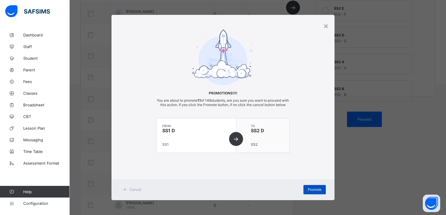
click at [312, 194] on div "Promote" at bounding box center [315, 189] width 22 height 9
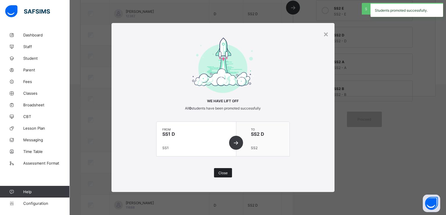
click at [224, 172] on span "Close" at bounding box center [223, 172] width 9 height 4
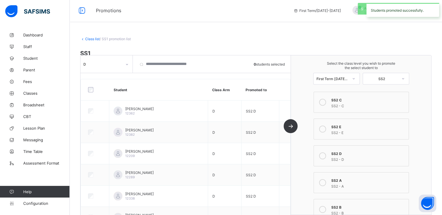
scroll to position [0, 0]
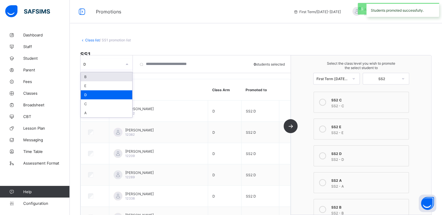
click at [123, 64] on div at bounding box center [127, 64] width 10 height 9
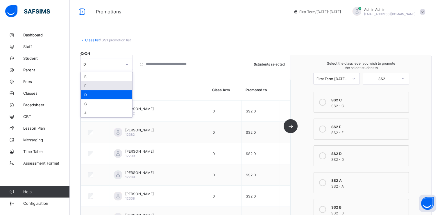
click at [94, 85] on div "E" at bounding box center [106, 85] width 51 height 9
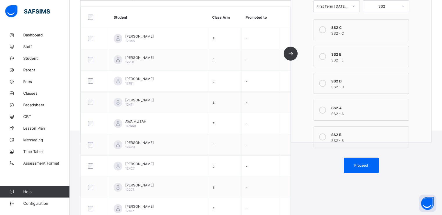
scroll to position [44, 0]
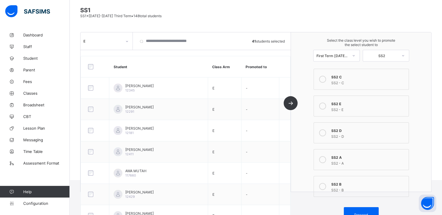
click at [326, 107] on icon at bounding box center [322, 105] width 7 height 7
click at [362, 210] on div "Proceed" at bounding box center [361, 214] width 35 height 15
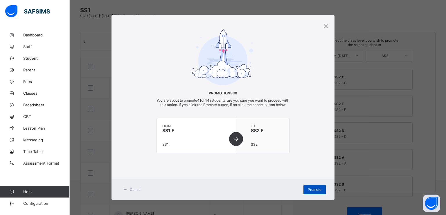
click at [311, 191] on div "Promote" at bounding box center [315, 189] width 22 height 9
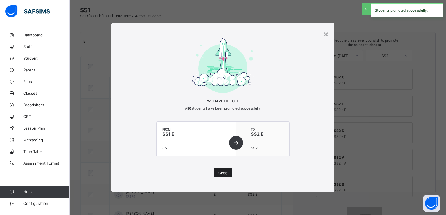
click at [219, 171] on span "Close" at bounding box center [223, 172] width 9 height 4
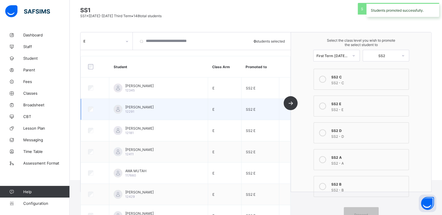
scroll to position [0, 0]
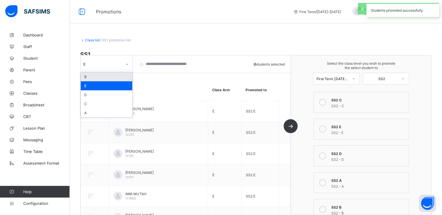
click at [127, 64] on icon at bounding box center [127, 64] width 2 height 1
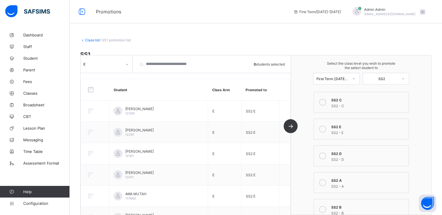
click at [88, 39] on link "Class list" at bounding box center [92, 40] width 15 height 4
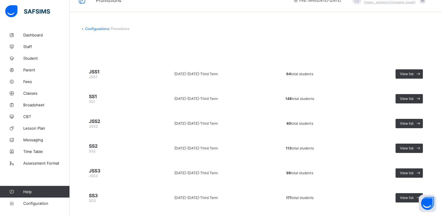
scroll to position [24, 0]
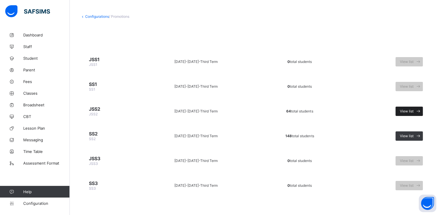
click at [405, 109] on span "View list" at bounding box center [407, 111] width 14 height 4
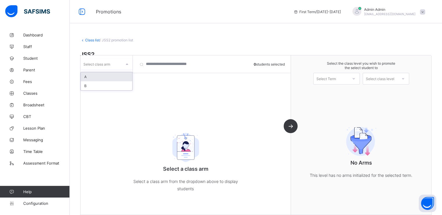
click at [115, 64] on div "Select class arm" at bounding box center [101, 64] width 41 height 8
click at [96, 77] on div "A" at bounding box center [106, 76] width 51 height 9
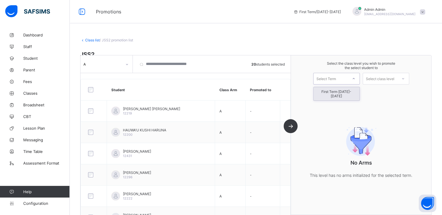
click at [348, 76] on div "Select Term" at bounding box center [331, 78] width 34 height 8
click at [335, 92] on div "First Term 2025-2026" at bounding box center [337, 93] width 46 height 13
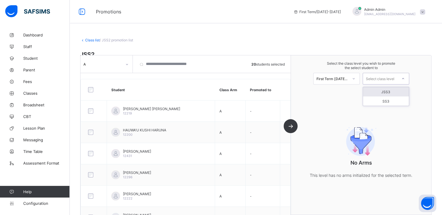
click at [392, 78] on div "Select class level" at bounding box center [380, 79] width 28 height 12
click at [388, 91] on div "JSS3" at bounding box center [386, 91] width 46 height 9
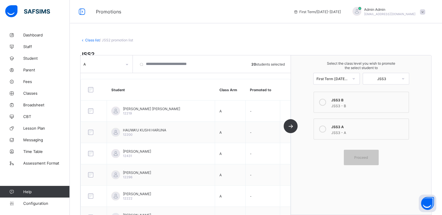
click at [324, 128] on icon at bounding box center [322, 128] width 7 height 7
click at [357, 158] on span "Proceed" at bounding box center [361, 157] width 26 height 4
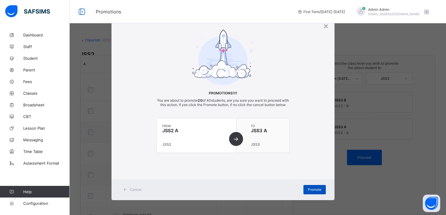
click at [308, 191] on span "Promote" at bounding box center [315, 189] width 14 height 4
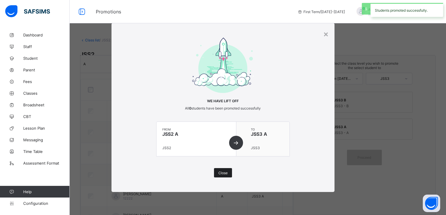
click at [222, 170] on div "Close" at bounding box center [223, 172] width 18 height 9
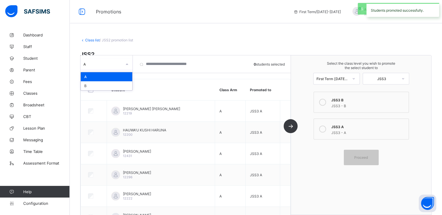
click at [108, 65] on div "A" at bounding box center [102, 64] width 39 height 4
click at [92, 83] on div "B" at bounding box center [106, 85] width 51 height 9
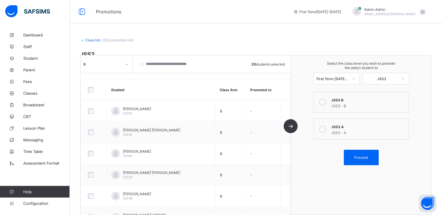
click at [326, 104] on icon at bounding box center [322, 102] width 7 height 7
click at [360, 159] on div "Proceed" at bounding box center [361, 156] width 35 height 15
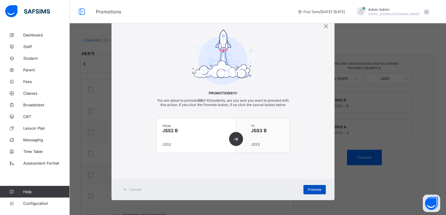
click at [315, 190] on div "Promote" at bounding box center [315, 189] width 22 height 9
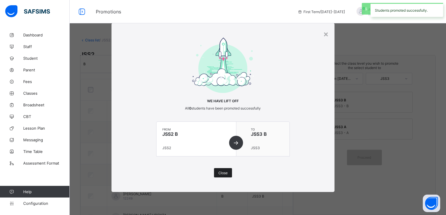
click at [222, 169] on div "Close" at bounding box center [223, 172] width 18 height 9
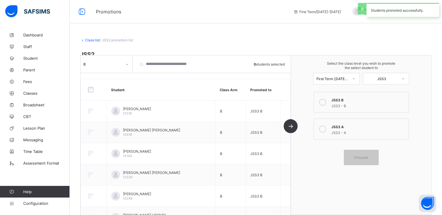
click at [90, 41] on link "Class list" at bounding box center [92, 40] width 15 height 4
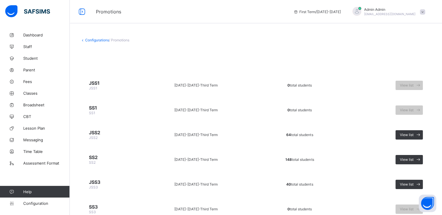
scroll to position [24, 0]
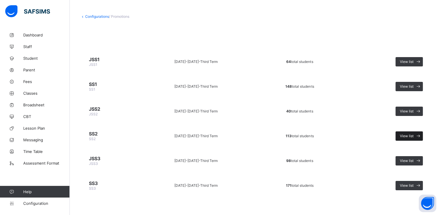
click at [410, 134] on span "View list" at bounding box center [407, 135] width 14 height 4
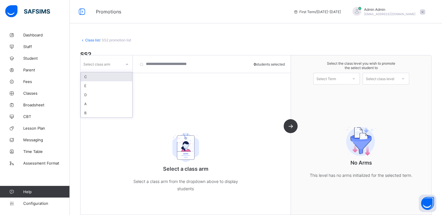
click at [125, 62] on div at bounding box center [127, 64] width 10 height 9
click at [94, 103] on div "A" at bounding box center [106, 103] width 51 height 9
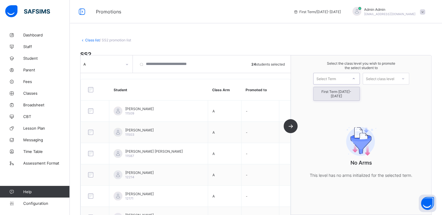
click at [335, 77] on div "Select Term" at bounding box center [326, 79] width 19 height 12
click at [330, 90] on div "First Term 2025-2026" at bounding box center [337, 93] width 46 height 13
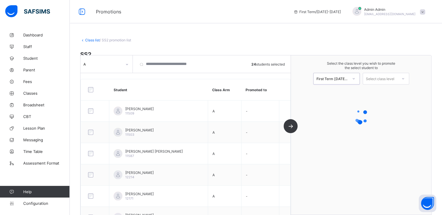
click at [378, 80] on div "Select class level" at bounding box center [380, 79] width 28 height 12
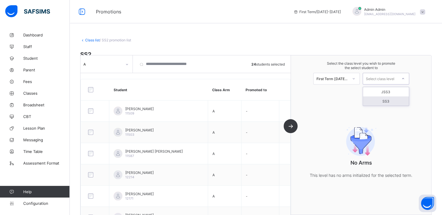
click at [391, 98] on div "SS3" at bounding box center [386, 100] width 46 height 9
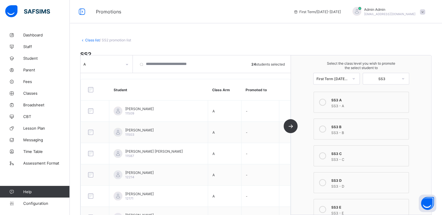
click at [324, 102] on icon at bounding box center [322, 102] width 7 height 7
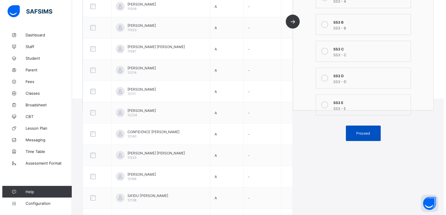
scroll to position [126, 0]
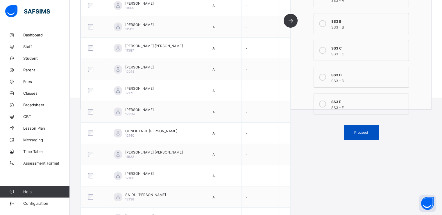
click at [364, 133] on span "Proceed" at bounding box center [361, 132] width 14 height 4
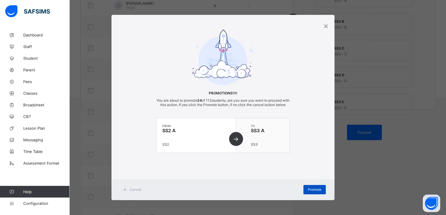
click at [314, 191] on span "Promote" at bounding box center [315, 189] width 14 height 4
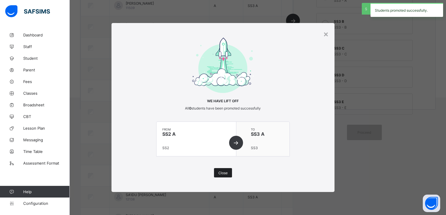
click at [224, 172] on span "Close" at bounding box center [223, 172] width 9 height 4
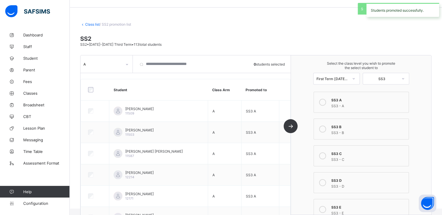
scroll to position [0, 0]
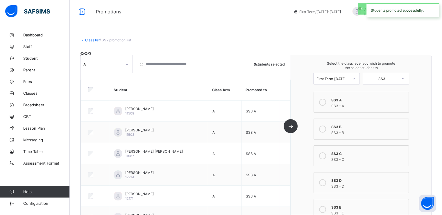
click at [107, 64] on div "A" at bounding box center [102, 64] width 39 height 4
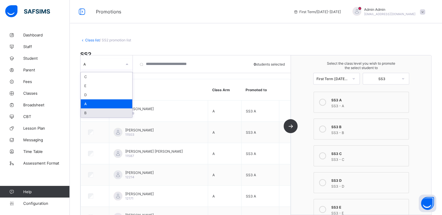
click at [88, 112] on div "B" at bounding box center [106, 112] width 51 height 9
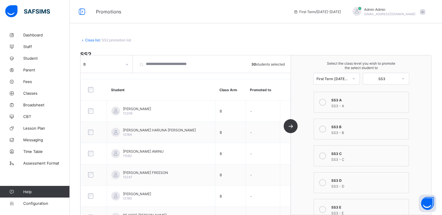
click at [324, 129] on icon at bounding box center [322, 128] width 7 height 7
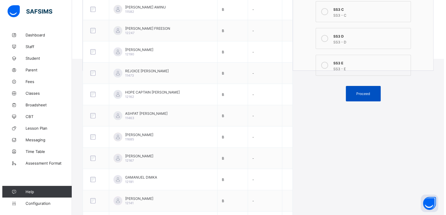
scroll to position [172, 0]
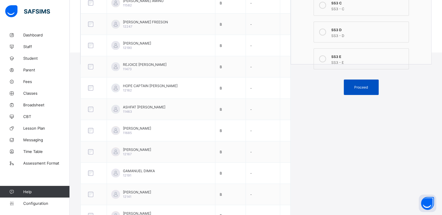
click at [360, 87] on span "Proceed" at bounding box center [361, 87] width 14 height 4
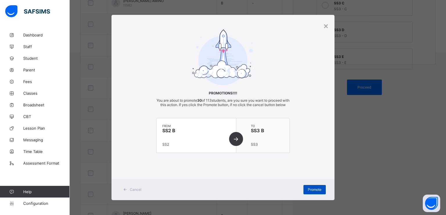
click at [310, 191] on span "Promote" at bounding box center [315, 189] width 14 height 4
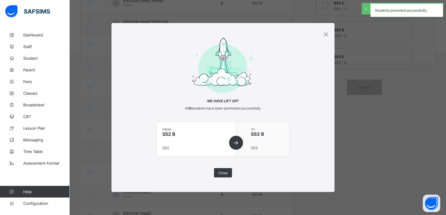
click at [215, 174] on div "Close" at bounding box center [223, 172] width 18 height 9
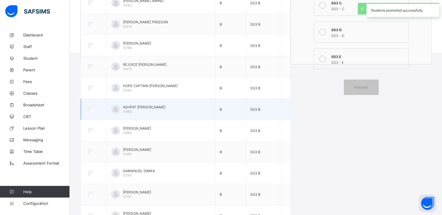
scroll to position [0, 0]
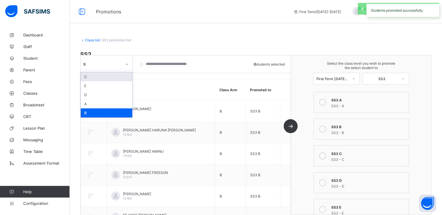
click at [119, 65] on div "B" at bounding box center [102, 64] width 39 height 4
click at [93, 77] on div "C" at bounding box center [106, 76] width 51 height 9
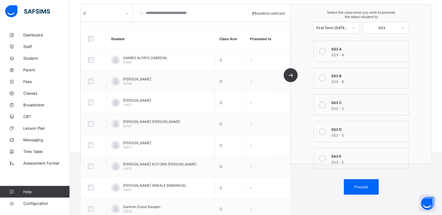
scroll to position [72, 0]
click at [326, 104] on icon at bounding box center [322, 105] width 7 height 7
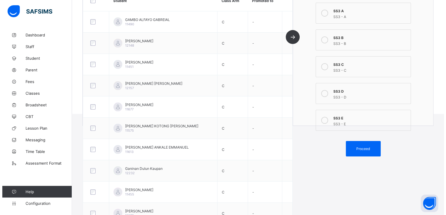
scroll to position [114, 0]
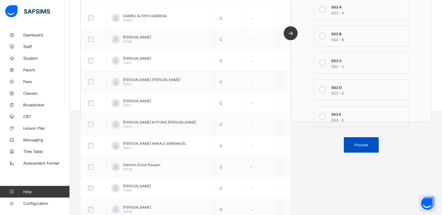
click at [361, 147] on div "Proceed" at bounding box center [361, 144] width 35 height 15
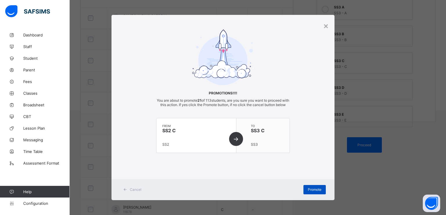
click at [309, 191] on span "Promote" at bounding box center [315, 189] width 14 height 4
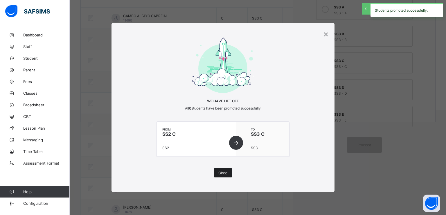
click at [223, 173] on span "Close" at bounding box center [223, 172] width 9 height 4
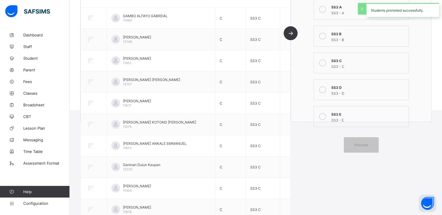
scroll to position [0, 0]
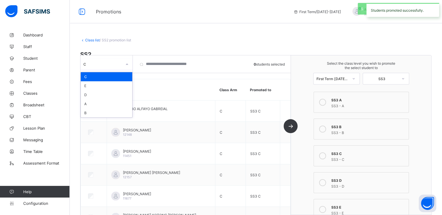
click at [119, 63] on div "C" at bounding box center [102, 64] width 39 height 4
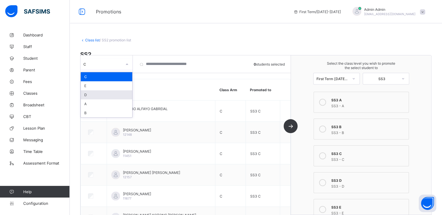
click at [94, 96] on div "D" at bounding box center [106, 94] width 51 height 9
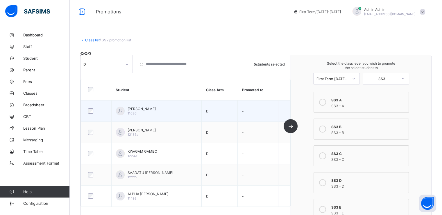
scroll to position [52, 0]
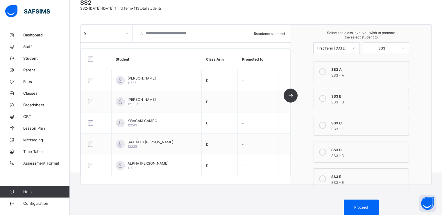
click at [326, 150] on icon at bounding box center [322, 151] width 7 height 7
click at [362, 205] on span "Proceed" at bounding box center [361, 207] width 14 height 4
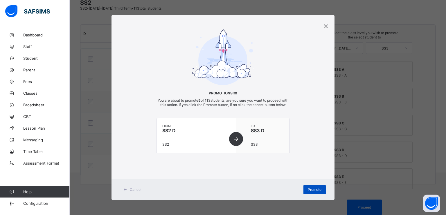
click at [314, 191] on span "Promote" at bounding box center [315, 189] width 14 height 4
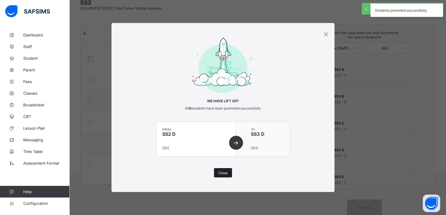
click at [221, 174] on span "Close" at bounding box center [223, 172] width 9 height 4
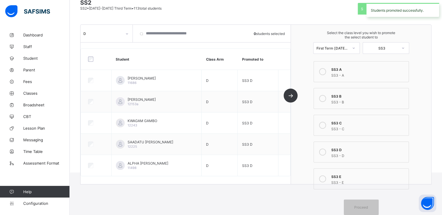
scroll to position [0, 0]
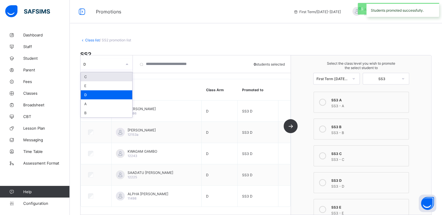
click at [116, 64] on div "D" at bounding box center [102, 64] width 39 height 4
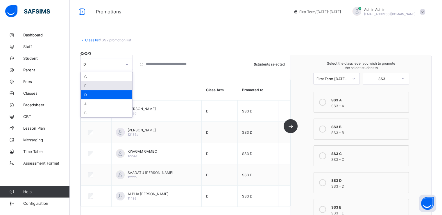
click at [95, 86] on div "E" at bounding box center [106, 85] width 51 height 9
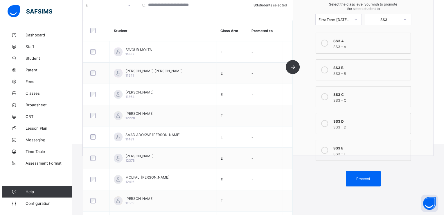
scroll to position [83, 0]
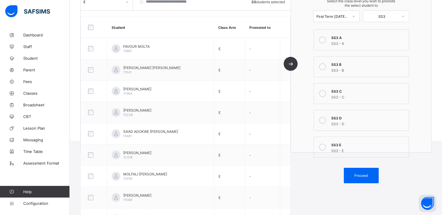
click at [326, 149] on icon at bounding box center [322, 146] width 7 height 7
click at [362, 179] on div "Proceed" at bounding box center [361, 174] width 35 height 15
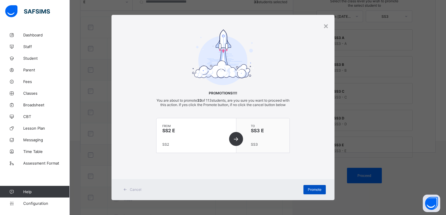
click at [311, 191] on span "Promote" at bounding box center [315, 189] width 14 height 4
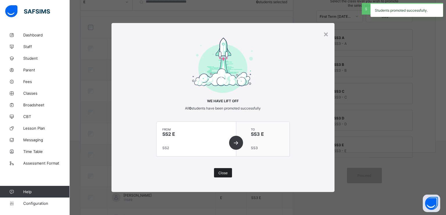
click at [220, 171] on span "Close" at bounding box center [223, 172] width 9 height 4
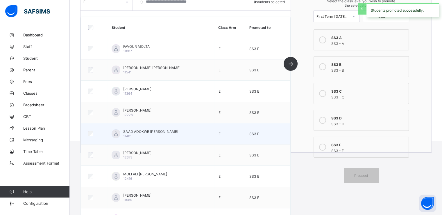
scroll to position [0, 0]
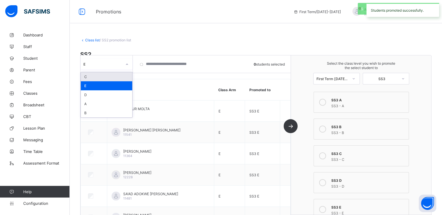
click at [117, 65] on div "E" at bounding box center [102, 64] width 39 height 4
click at [214, 31] on div "Class list / SS2 promotion list SS2 SS2 • 2024-2025 Third Term • 113 total stud…" at bounding box center [256, 126] width 372 height 195
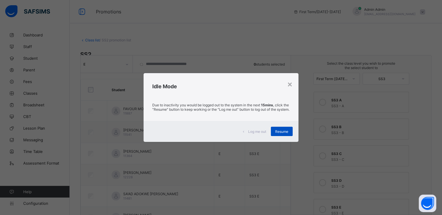
click at [281, 136] on div "Resume" at bounding box center [282, 130] width 22 height 9
click at [277, 133] on span "Resume" at bounding box center [281, 131] width 13 height 4
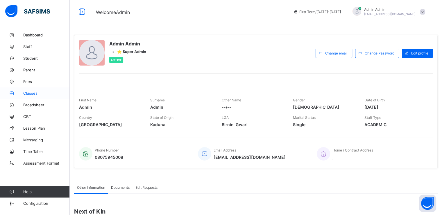
click at [28, 91] on span "Classes" at bounding box center [46, 93] width 47 height 5
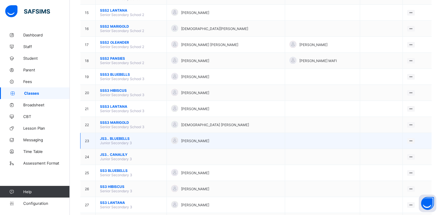
scroll to position [286, 0]
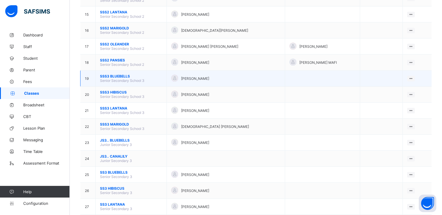
click at [112, 77] on span "SSS3 BLUEBELLS" at bounding box center [131, 76] width 62 height 4
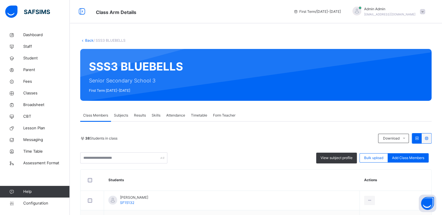
click at [87, 42] on link "Back" at bounding box center [89, 40] width 8 height 4
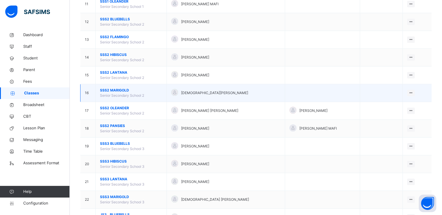
scroll to position [253, 0]
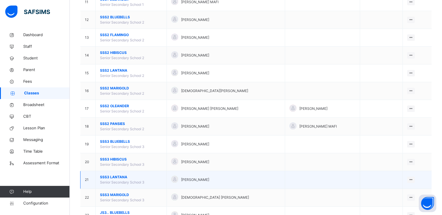
click at [110, 175] on span "SSS3 LANTANA" at bounding box center [131, 176] width 62 height 5
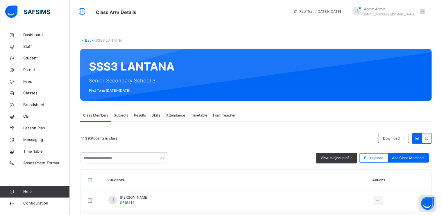
click at [87, 41] on link "Back" at bounding box center [89, 40] width 8 height 4
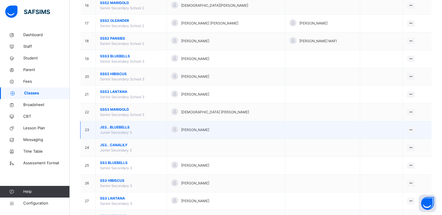
scroll to position [337, 0]
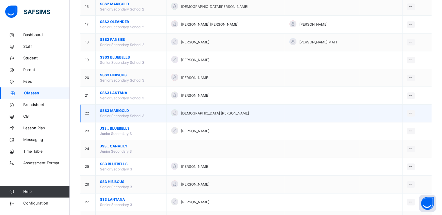
click at [115, 110] on span "SSS3 MARIGOLD" at bounding box center [131, 110] width 62 height 5
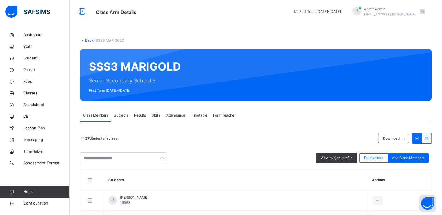
click at [87, 41] on link "Back" at bounding box center [89, 40] width 8 height 4
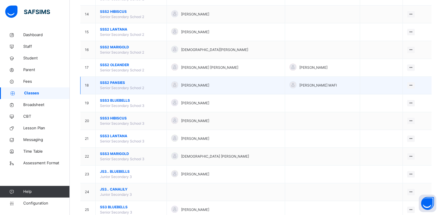
scroll to position [293, 0]
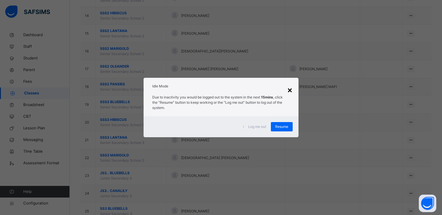
click at [290, 90] on div "×" at bounding box center [290, 89] width 6 height 12
click at [291, 124] on div "Resume" at bounding box center [282, 126] width 22 height 9
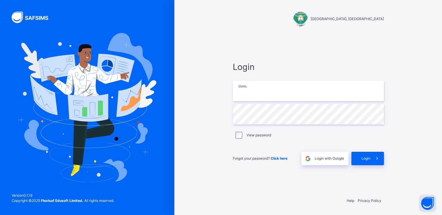
type input "**********"
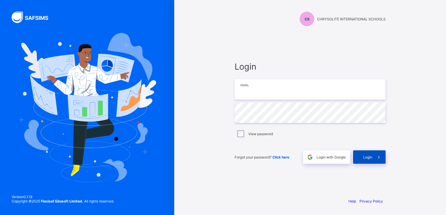
type input "**********"
click at [359, 160] on div "Login" at bounding box center [369, 156] width 33 height 13
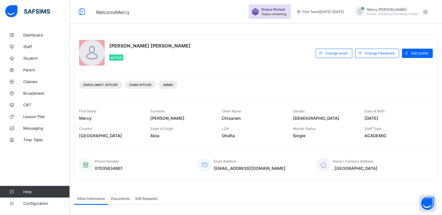
click at [428, 13] on span at bounding box center [425, 11] width 5 height 5
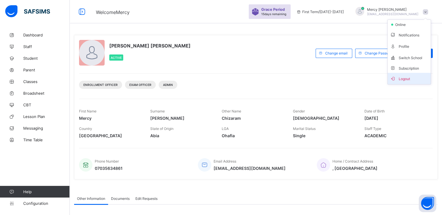
click at [405, 79] on span "Logout" at bounding box center [409, 78] width 38 height 7
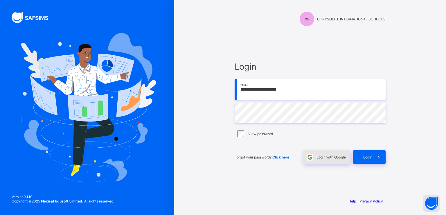
click at [322, 156] on span "Login with Google" at bounding box center [331, 157] width 29 height 4
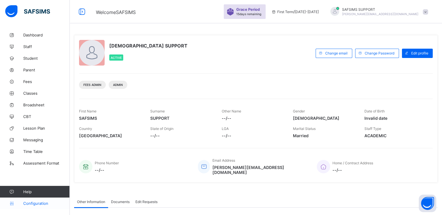
click at [33, 204] on span "Configuration" at bounding box center [46, 203] width 46 height 5
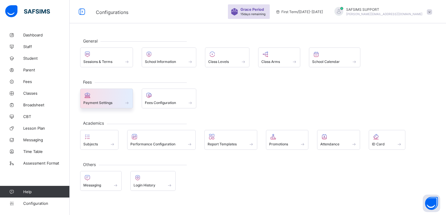
click at [110, 104] on span "Payment Settings" at bounding box center [97, 102] width 29 height 4
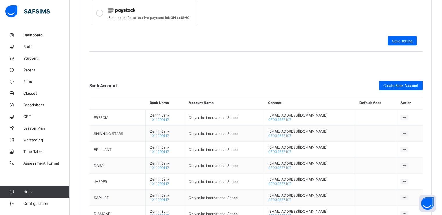
scroll to position [231, 0]
click at [405, 87] on div "Create Bank Account" at bounding box center [401, 85] width 44 height 9
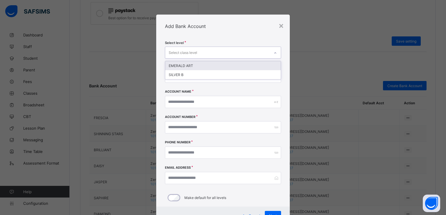
click at [203, 49] on div "Select class level" at bounding box center [217, 52] width 105 height 11
click at [281, 26] on div "×" at bounding box center [282, 25] width 6 height 10
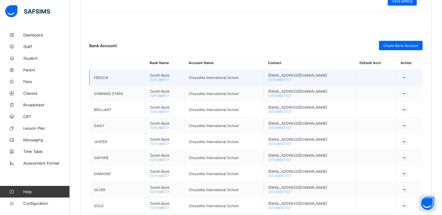
scroll to position [280, 0]
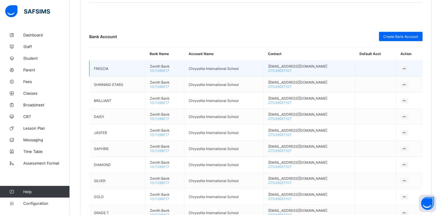
click at [406, 69] on icon at bounding box center [404, 68] width 5 height 4
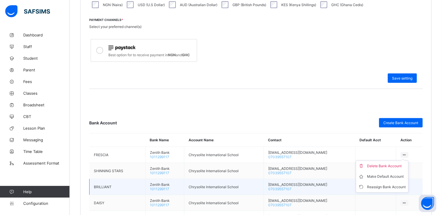
scroll to position [209, 0]
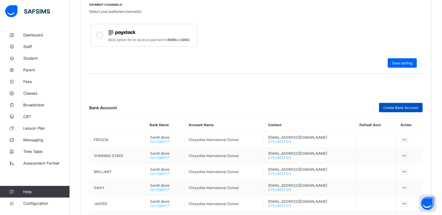
click at [399, 107] on span "Create Bank Account" at bounding box center [400, 107] width 35 height 4
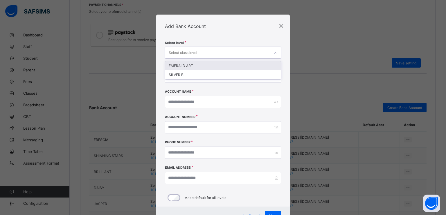
click at [178, 50] on div "Select class level" at bounding box center [183, 52] width 28 height 11
click at [180, 64] on div "EMERALD ART" at bounding box center [223, 65] width 116 height 9
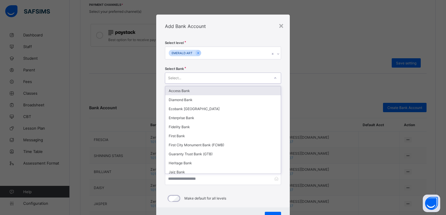
click at [187, 81] on div "Select..." at bounding box center [217, 78] width 105 height 8
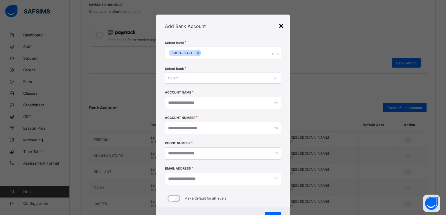
click at [279, 27] on div "×" at bounding box center [282, 25] width 6 height 10
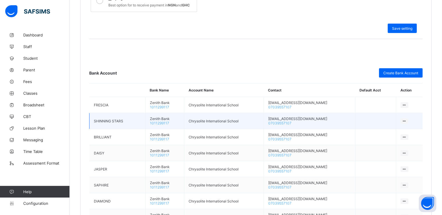
scroll to position [259, 0]
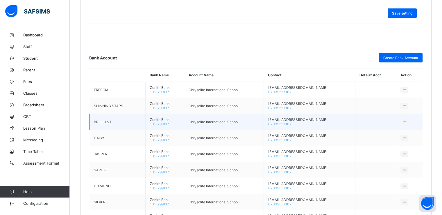
click at [407, 122] on icon at bounding box center [404, 121] width 5 height 4
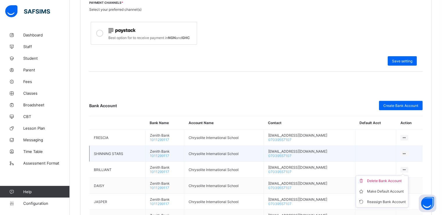
scroll to position [195, 0]
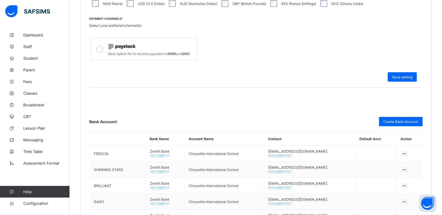
click at [276, 61] on div "Best option for to receive payment in NGN and GHC" at bounding box center [255, 49] width 333 height 26
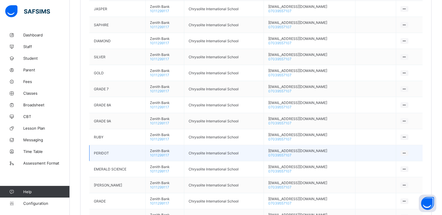
scroll to position [402, 0]
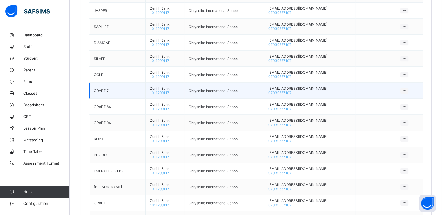
click at [406, 91] on icon at bounding box center [404, 90] width 5 height 4
click at [376, 124] on div "Reassign Bank Account" at bounding box center [386, 123] width 39 height 6
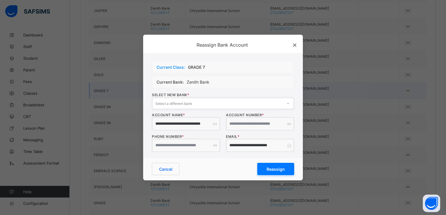
click at [237, 101] on div "Select a different bank" at bounding box center [218, 103] width 130 height 8
click at [245, 81] on div "Current Bank: Zenith Bank" at bounding box center [223, 82] width 142 height 12
click at [289, 102] on icon at bounding box center [288, 103] width 3 height 6
click at [296, 72] on div "**********" at bounding box center [223, 104] width 160 height 103
click at [200, 103] on div "Select a different bank" at bounding box center [218, 103] width 130 height 8
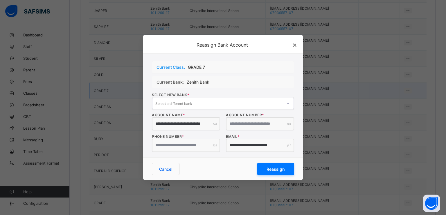
click at [281, 48] on div "Reassign Bank Account" at bounding box center [223, 44] width 160 height 19
click at [288, 105] on icon at bounding box center [288, 103] width 3 height 6
click at [297, 71] on div "**********" at bounding box center [223, 104] width 160 height 103
click at [294, 45] on div "×" at bounding box center [295, 44] width 5 height 8
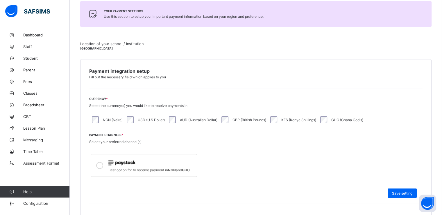
scroll to position [0, 0]
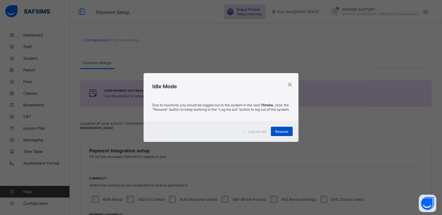
click at [279, 133] on span "Resume" at bounding box center [281, 131] width 13 height 4
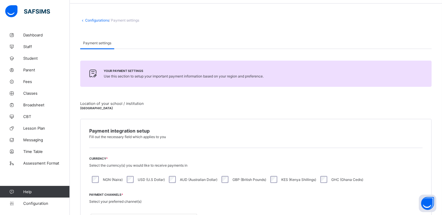
scroll to position [21, 0]
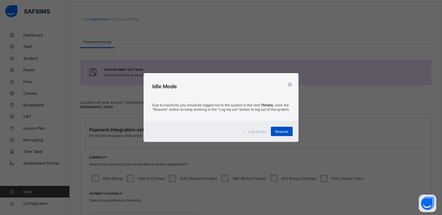
click at [282, 133] on span "Resume" at bounding box center [281, 131] width 13 height 4
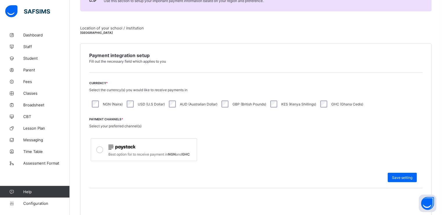
scroll to position [0, 0]
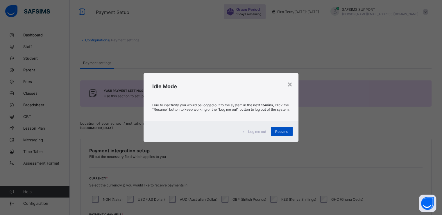
click at [284, 133] on span "Resume" at bounding box center [281, 131] width 13 height 4
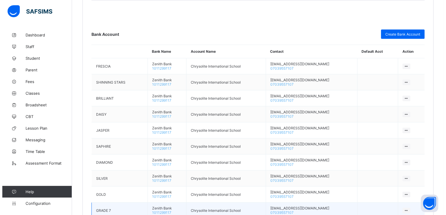
scroll to position [485, 0]
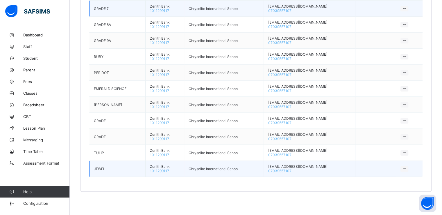
click at [406, 168] on icon at bounding box center [404, 168] width 5 height 4
click at [378, 181] on div "Delete Bank Account" at bounding box center [386, 180] width 39 height 6
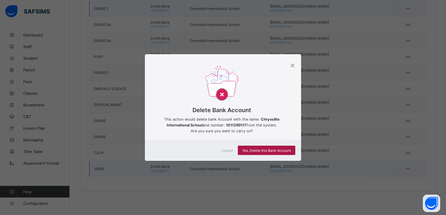
click at [262, 150] on span "Yes, Delete this Bank Account" at bounding box center [266, 150] width 49 height 4
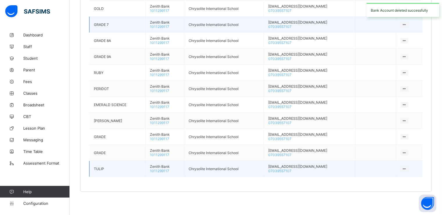
click at [406, 168] on icon at bounding box center [404, 168] width 5 height 4
click at [383, 180] on div "Delete Bank Account" at bounding box center [386, 180] width 39 height 6
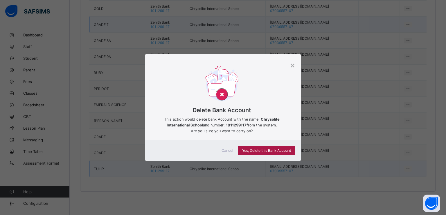
click at [276, 150] on span "Yes, Delete this Bank Account" at bounding box center [266, 150] width 49 height 4
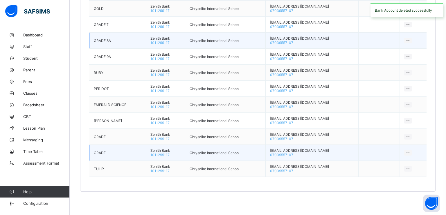
scroll to position [453, 0]
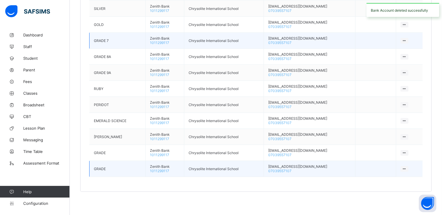
click at [407, 171] on td at bounding box center [409, 168] width 27 height 16
click at [406, 166] on icon at bounding box center [404, 168] width 5 height 4
click at [380, 178] on div "Delete Bank Account" at bounding box center [386, 180] width 39 height 6
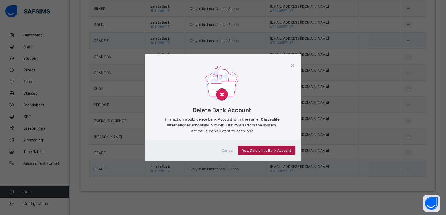
click at [274, 151] on span "Yes, Delete this Bank Account" at bounding box center [266, 150] width 49 height 4
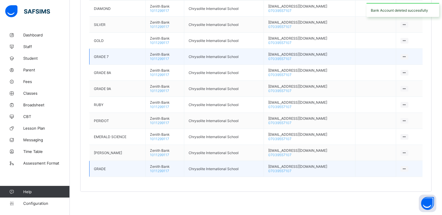
click at [408, 168] on div at bounding box center [405, 169] width 8 height 6
click at [383, 178] on div "Delete Bank Account" at bounding box center [386, 180] width 39 height 6
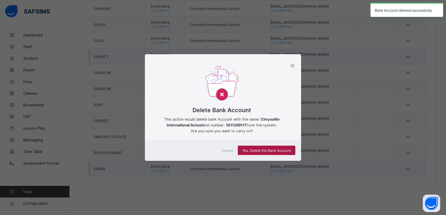
click at [263, 148] on span "Yes, Delete this Bank Account" at bounding box center [266, 150] width 49 height 4
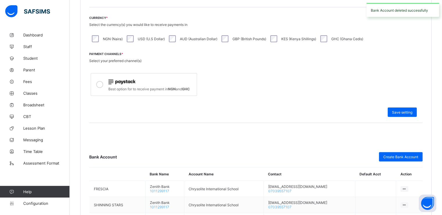
scroll to position [160, 0]
click at [399, 157] on span "Create Bank Account" at bounding box center [400, 156] width 35 height 4
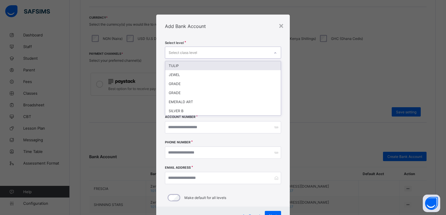
click at [197, 49] on div "Select class level" at bounding box center [217, 52] width 105 height 11
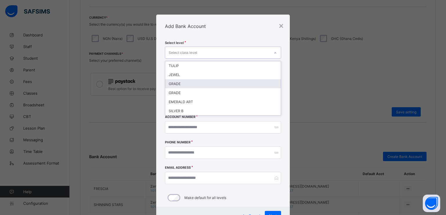
click at [183, 82] on div "GRADE" at bounding box center [223, 83] width 116 height 9
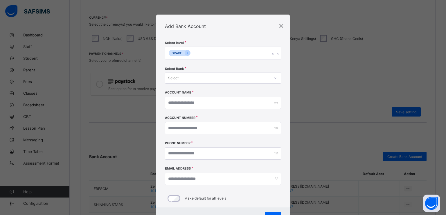
click at [236, 30] on div "Add Bank Account" at bounding box center [223, 26] width 134 height 23
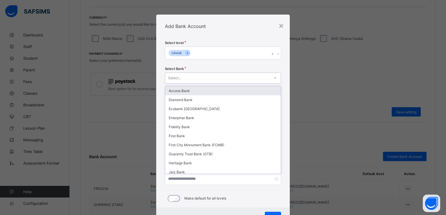
click at [203, 80] on div "Select..." at bounding box center [217, 78] width 105 height 8
click at [180, 92] on div "Access Bank" at bounding box center [223, 90] width 116 height 9
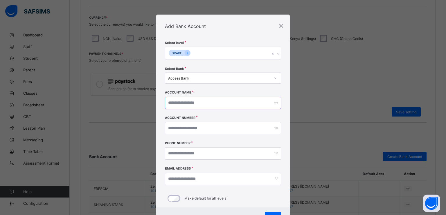
click at [200, 101] on input "text" at bounding box center [223, 103] width 117 height 12
click at [281, 26] on div "×" at bounding box center [282, 25] width 6 height 10
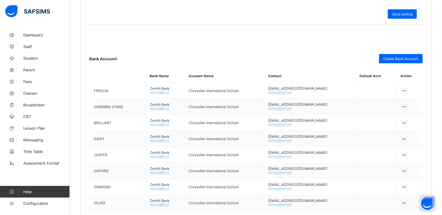
scroll to position [235, 0]
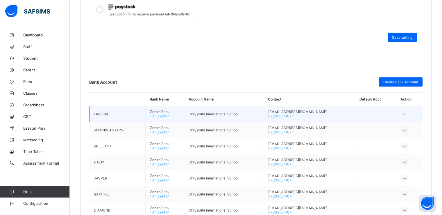
click at [407, 112] on icon at bounding box center [404, 114] width 5 height 4
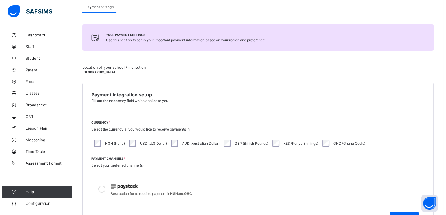
scroll to position [0, 0]
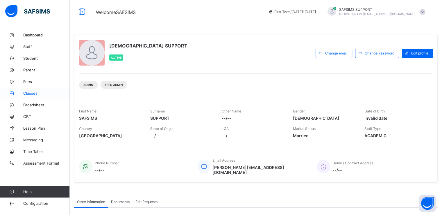
click at [34, 93] on span "Classes" at bounding box center [46, 93] width 47 height 5
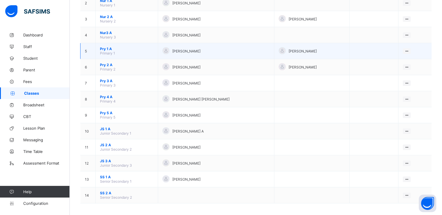
scroll to position [91, 0]
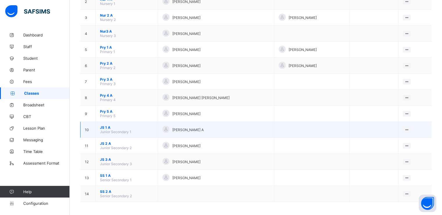
click at [105, 128] on span "JS 1 A" at bounding box center [126, 127] width 53 height 4
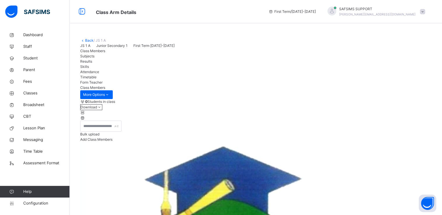
click at [86, 42] on link "Back" at bounding box center [89, 40] width 8 height 4
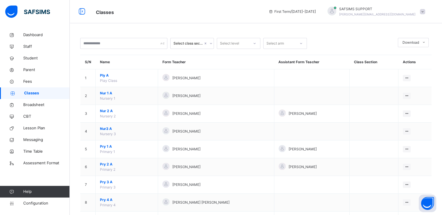
scroll to position [117, 0]
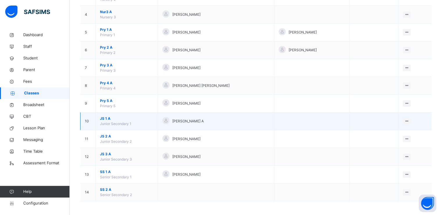
click at [103, 119] on span "JS 1 A" at bounding box center [126, 118] width 53 height 5
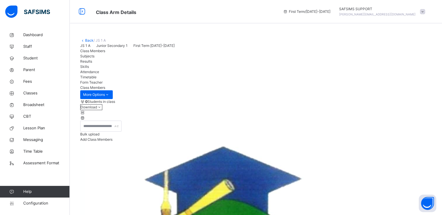
click at [87, 41] on link "Back" at bounding box center [89, 40] width 8 height 4
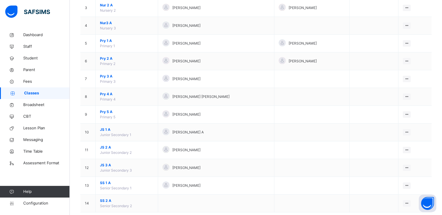
scroll to position [113, 0]
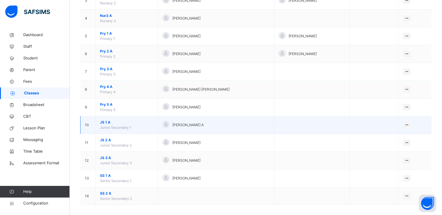
click at [102, 122] on span "JS 1 A" at bounding box center [126, 121] width 53 height 5
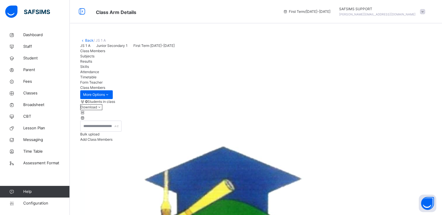
click at [88, 41] on link "Back" at bounding box center [89, 40] width 8 height 4
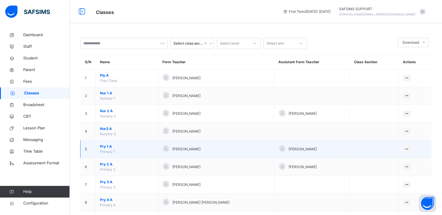
click at [105, 146] on span "Pry 1 A" at bounding box center [126, 146] width 53 height 5
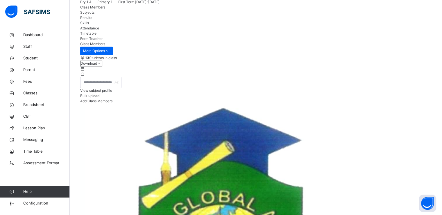
scroll to position [44, 0]
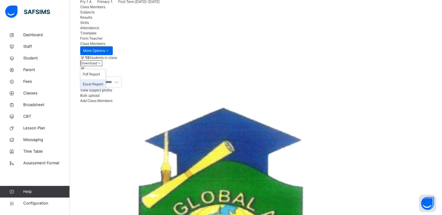
click at [106, 89] on li "Excel Report" at bounding box center [93, 84] width 25 height 10
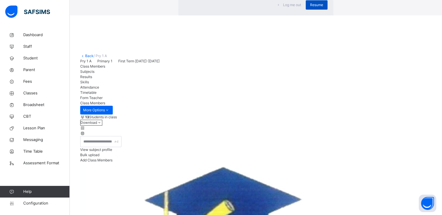
click at [310, 8] on span "Resume" at bounding box center [316, 4] width 13 height 5
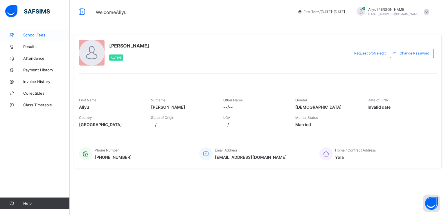
click at [34, 34] on span "School Fees" at bounding box center [46, 35] width 47 height 5
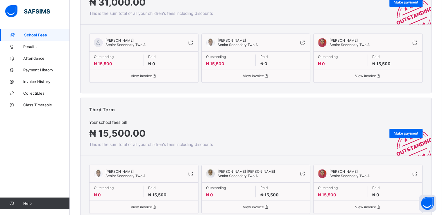
scroll to position [267, 0]
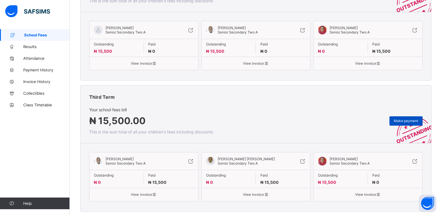
click at [406, 121] on span "Make payment" at bounding box center [406, 120] width 24 height 4
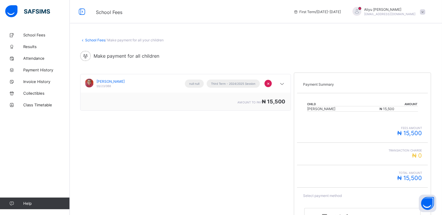
scroll to position [49, 0]
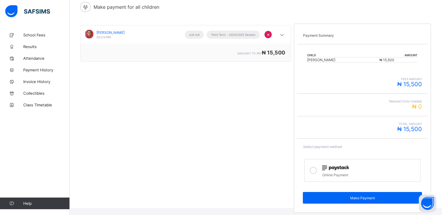
click at [315, 168] on icon at bounding box center [313, 170] width 7 height 7
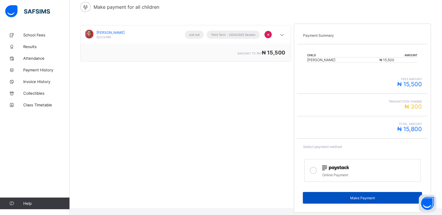
click at [366, 197] on span "Make Payment" at bounding box center [362, 197] width 110 height 4
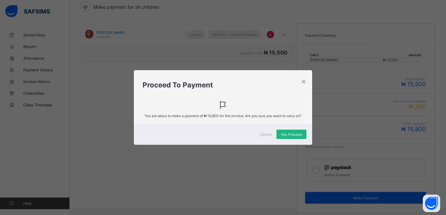
click at [291, 133] on span "Yes, Proceed" at bounding box center [291, 134] width 21 height 4
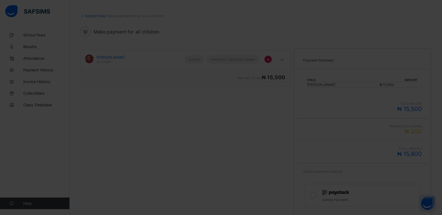
scroll to position [24, 0]
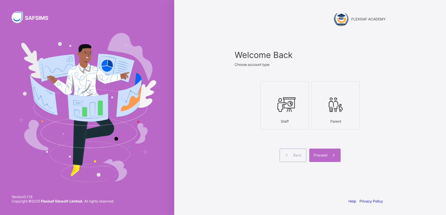
click at [335, 103] on icon at bounding box center [336, 104] width 20 height 17
click at [320, 150] on div "Proceed" at bounding box center [325, 154] width 31 height 13
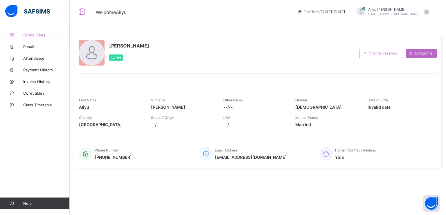
click at [37, 36] on span "School Fees" at bounding box center [46, 35] width 47 height 5
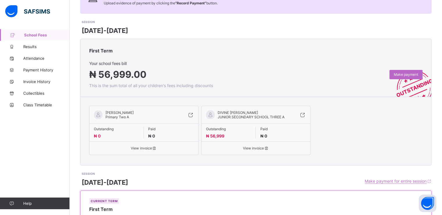
scroll to position [62, 0]
click at [412, 74] on span "Make payment" at bounding box center [406, 74] width 24 height 4
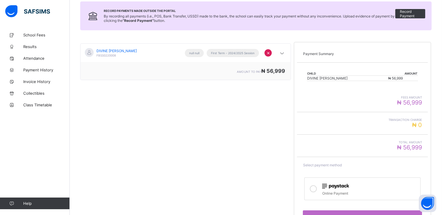
scroll to position [84, 0]
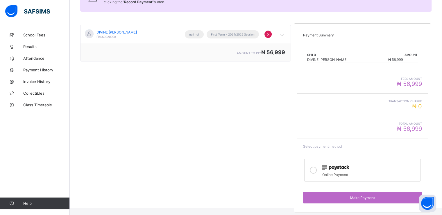
click at [317, 169] on icon at bounding box center [313, 169] width 7 height 7
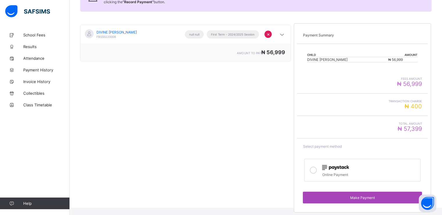
click at [367, 196] on span "Make Payment" at bounding box center [362, 197] width 110 height 4
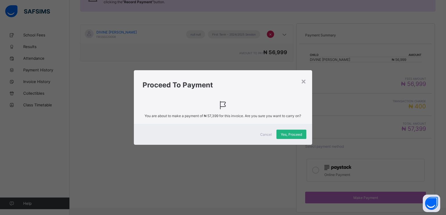
click at [287, 133] on span "Yes, Proceed" at bounding box center [291, 134] width 21 height 4
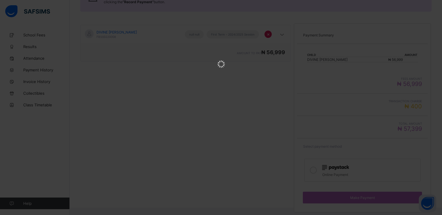
scroll to position [0, 0]
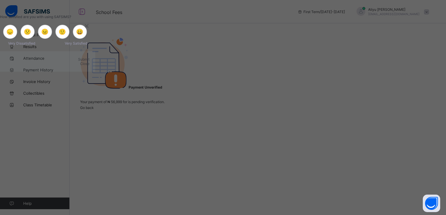
click at [90, 66] on div "Close" at bounding box center [48, 63] width 84 height 4
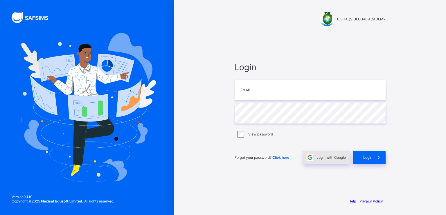
click at [324, 157] on span "Login with Google" at bounding box center [331, 157] width 29 height 4
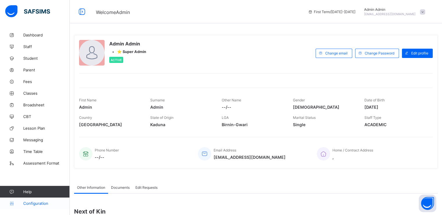
click at [30, 202] on span "Configuration" at bounding box center [46, 203] width 46 height 5
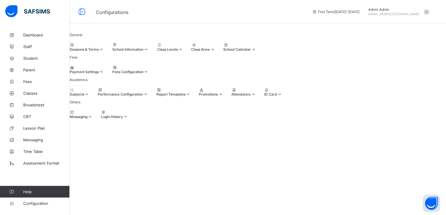
click at [218, 96] on span "Promotions" at bounding box center [208, 94] width 19 height 4
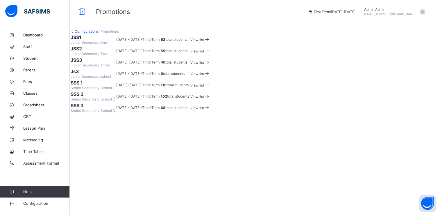
scroll to position [24, 0]
click at [204, 42] on span "View list" at bounding box center [197, 39] width 14 height 4
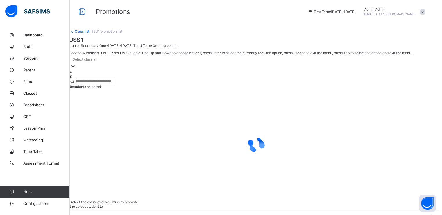
click at [76, 63] on div at bounding box center [73, 66] width 6 height 7
click at [93, 74] on div "A" at bounding box center [256, 72] width 372 height 4
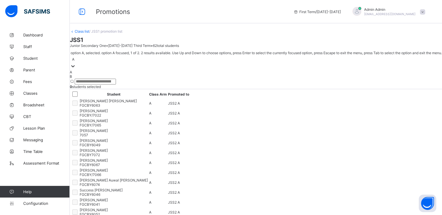
click at [76, 63] on icon at bounding box center [73, 66] width 6 height 6
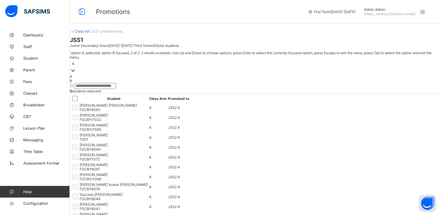
click at [92, 83] on div "B" at bounding box center [256, 80] width 372 height 4
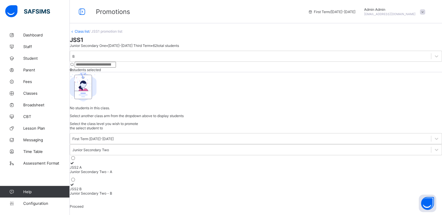
click at [89, 33] on link "Class list" at bounding box center [82, 31] width 15 height 4
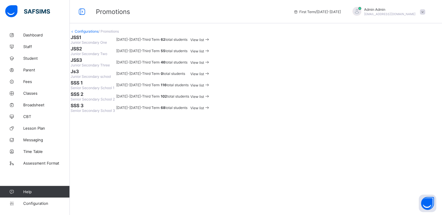
click at [204, 53] on span "View list" at bounding box center [197, 51] width 14 height 4
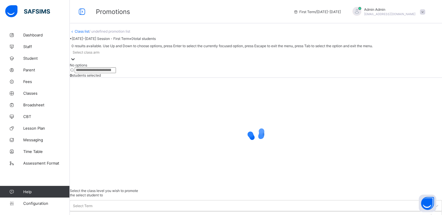
click at [76, 62] on div at bounding box center [73, 59] width 6 height 7
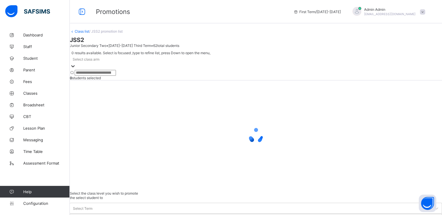
click at [76, 63] on div at bounding box center [73, 66] width 6 height 7
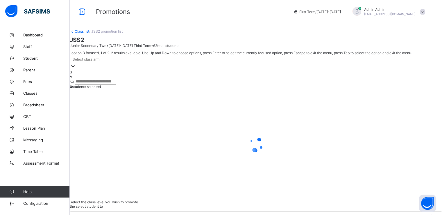
click at [76, 63] on div at bounding box center [73, 66] width 6 height 7
click at [89, 78] on div "A" at bounding box center [256, 76] width 372 height 4
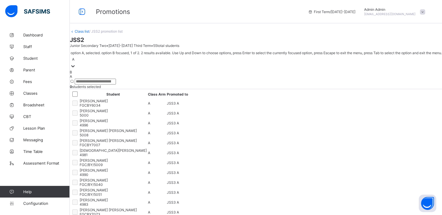
click at [76, 63] on div at bounding box center [73, 66] width 6 height 7
click at [94, 74] on div "B" at bounding box center [256, 72] width 372 height 4
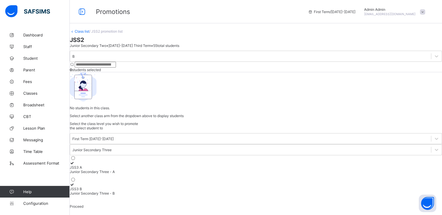
click at [89, 33] on link "Class list" at bounding box center [82, 31] width 15 height 4
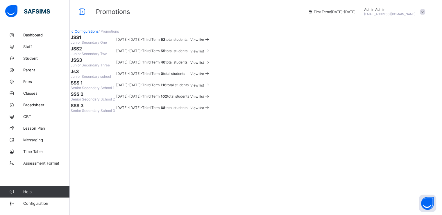
scroll to position [48, 0]
click at [204, 87] on span "View list" at bounding box center [197, 85] width 14 height 4
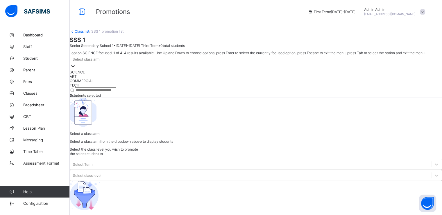
click at [116, 63] on div "Select class arm" at bounding box center [256, 59] width 372 height 8
click at [94, 78] on div "SCIENCE" at bounding box center [256, 76] width 372 height 4
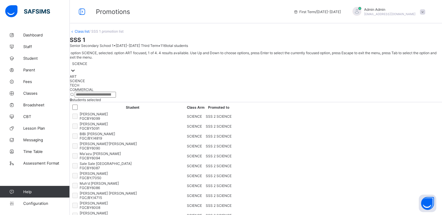
click at [76, 67] on icon at bounding box center [73, 70] width 6 height 6
click at [94, 75] on div "ART" at bounding box center [256, 76] width 372 height 4
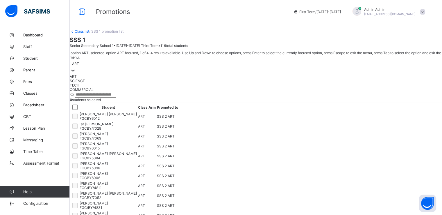
click at [76, 67] on div at bounding box center [73, 70] width 6 height 7
click at [92, 92] on div "COMMERCIAL" at bounding box center [256, 89] width 372 height 4
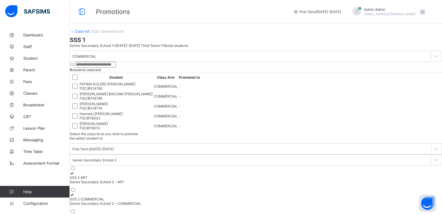
click at [75, 192] on icon at bounding box center [72, 194] width 5 height 4
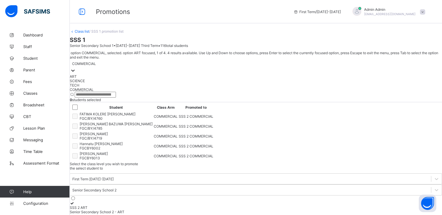
click at [96, 64] on div "COMMERCIAL" at bounding box center [84, 63] width 24 height 4
click at [94, 87] on div "TECH" at bounding box center [256, 85] width 372 height 4
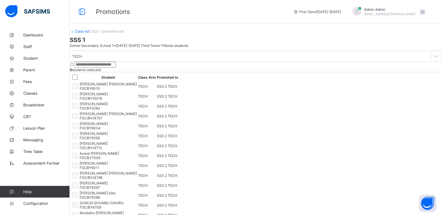
click at [87, 33] on link "Class list" at bounding box center [82, 31] width 15 height 4
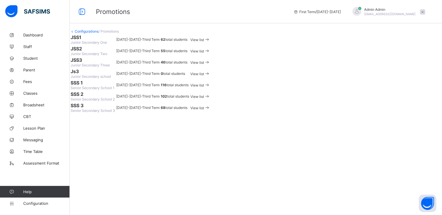
scroll to position [48, 0]
click at [204, 99] on span "View list" at bounding box center [197, 96] width 14 height 4
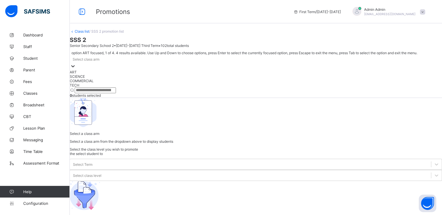
click at [119, 63] on div "Select class arm" at bounding box center [256, 59] width 372 height 8
click at [106, 78] on div "SCIENCE" at bounding box center [256, 76] width 372 height 4
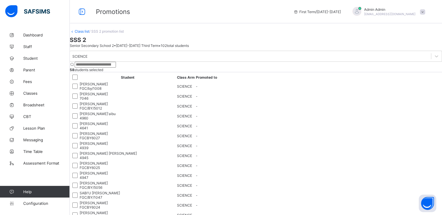
drag, startPoint x: 348, startPoint y: 81, endPoint x: 344, endPoint y: 83, distance: 5.1
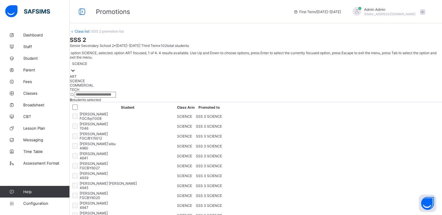
click at [76, 67] on div at bounding box center [73, 70] width 6 height 7
click at [100, 76] on div "ART" at bounding box center [256, 76] width 372 height 4
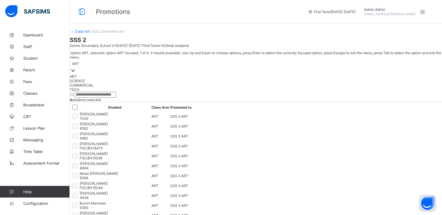
click at [79, 64] on div "ART" at bounding box center [75, 63] width 7 height 4
click at [96, 87] on div "COMMERCIAL" at bounding box center [256, 85] width 372 height 4
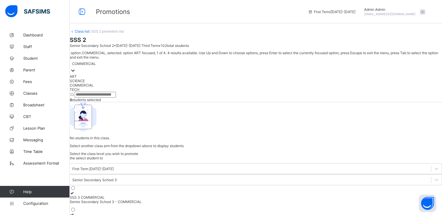
click at [96, 65] on div "COMMERCIAL" at bounding box center [84, 63] width 24 height 4
click at [90, 92] on div "TECH" at bounding box center [256, 89] width 372 height 4
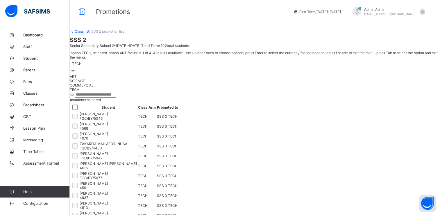
click at [76, 67] on div at bounding box center [73, 70] width 6 height 7
click at [101, 87] on div "COMMERCIAL" at bounding box center [256, 85] width 372 height 4
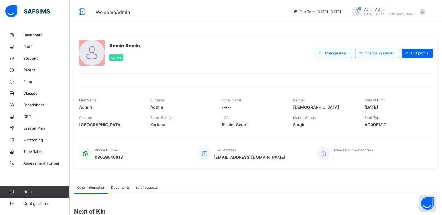
click at [33, 203] on span "Configuration" at bounding box center [46, 203] width 46 height 5
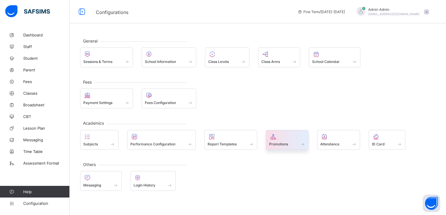
click at [282, 142] on span "Promotions" at bounding box center [278, 144] width 19 height 4
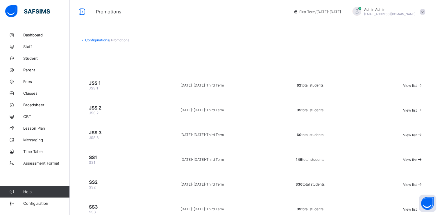
click at [408, 83] on span "View list" at bounding box center [410, 85] width 14 height 4
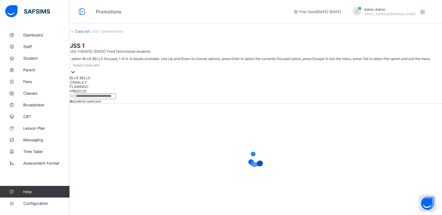
click at [76, 69] on div at bounding box center [73, 72] width 6 height 7
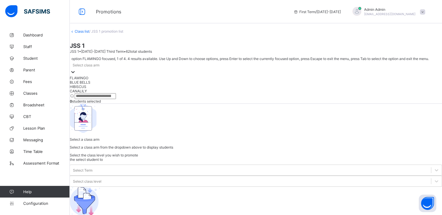
click at [98, 78] on div "FLAMINGO" at bounding box center [256, 78] width 372 height 4
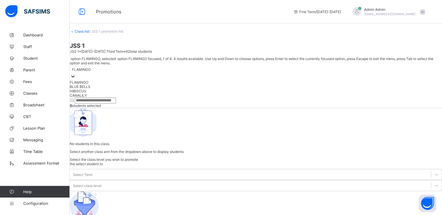
click at [76, 73] on div at bounding box center [73, 76] width 6 height 7
click at [101, 84] on div "BLUE BELLS" at bounding box center [256, 86] width 372 height 4
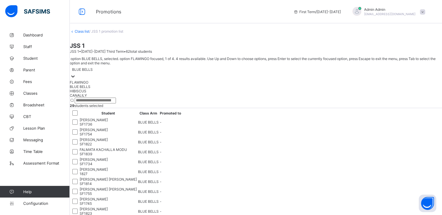
click at [122, 73] on div at bounding box center [256, 76] width 372 height 7
click at [97, 93] on div "HIBISCUS" at bounding box center [256, 91] width 372 height 4
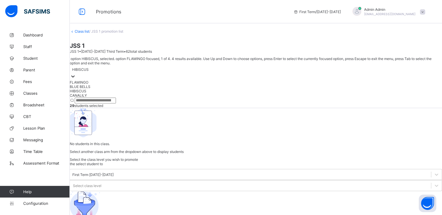
click at [122, 73] on div at bounding box center [256, 76] width 372 height 7
click at [91, 97] on div "CANALILY" at bounding box center [256, 95] width 372 height 4
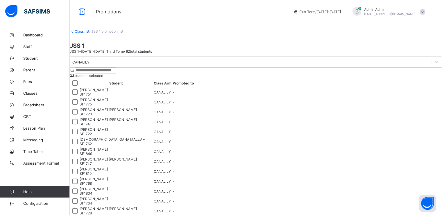
click at [87, 33] on link "Class list" at bounding box center [82, 31] width 15 height 4
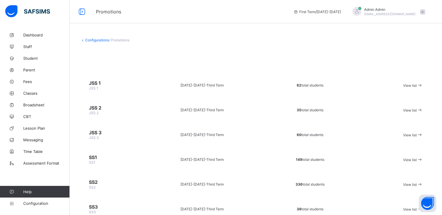
scroll to position [4, 0]
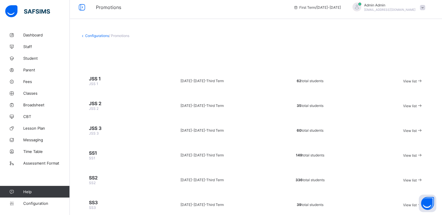
click at [408, 106] on span "View list" at bounding box center [410, 105] width 14 height 4
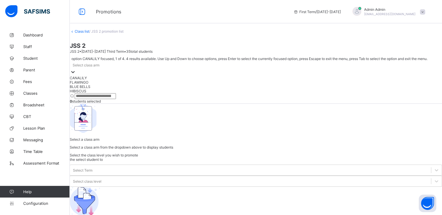
click at [114, 62] on div "Select class arm" at bounding box center [256, 65] width 372 height 8
click at [96, 76] on div "CANALILY" at bounding box center [256, 78] width 372 height 4
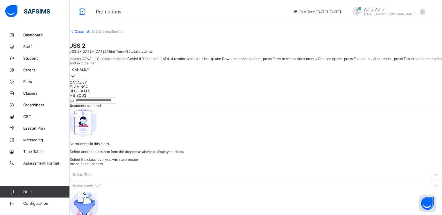
click at [113, 65] on div "CANALILY" at bounding box center [256, 72] width 372 height 15
click at [102, 84] on div "FLAMINGO" at bounding box center [256, 86] width 372 height 4
click at [76, 73] on div at bounding box center [73, 76] width 6 height 7
click at [94, 93] on div "BLUE BELLS" at bounding box center [256, 91] width 372 height 4
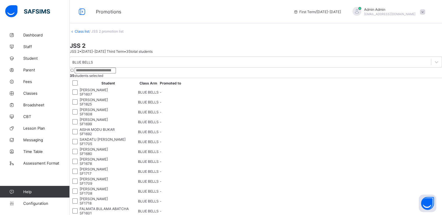
click at [86, 33] on link "Class list" at bounding box center [82, 31] width 15 height 4
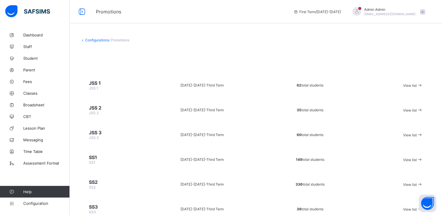
scroll to position [24, 0]
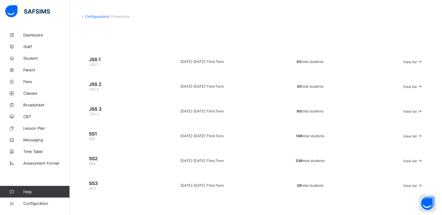
click at [415, 135] on span "View list" at bounding box center [410, 136] width 14 height 4
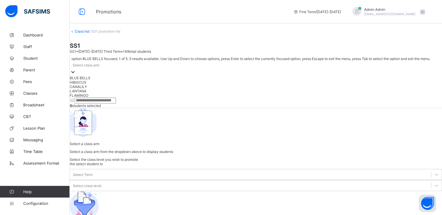
click at [123, 69] on div at bounding box center [256, 72] width 372 height 7
click at [105, 76] on div "BLUE BELLS" at bounding box center [256, 78] width 372 height 4
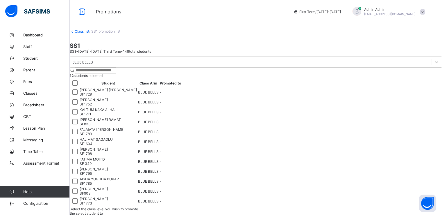
drag, startPoint x: 334, startPoint y: 80, endPoint x: 333, endPoint y: 90, distance: 9.3
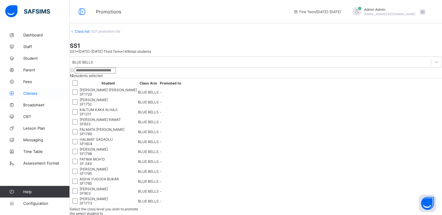
click at [33, 92] on span "Classes" at bounding box center [46, 93] width 47 height 5
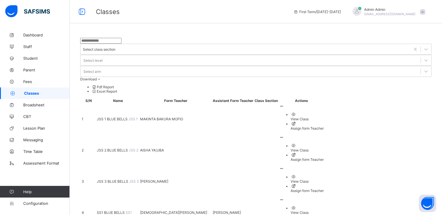
click at [106, 117] on span "JSS 1 BLUE BELLS" at bounding box center [113, 119] width 32 height 4
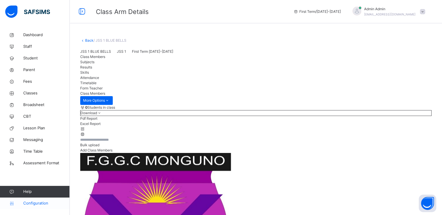
click at [36, 200] on span "Configuration" at bounding box center [46, 203] width 46 height 6
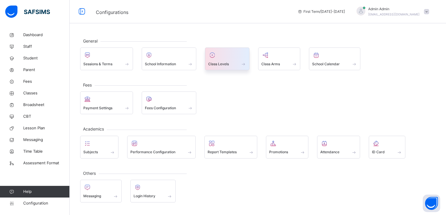
click at [226, 58] on div at bounding box center [227, 55] width 38 height 9
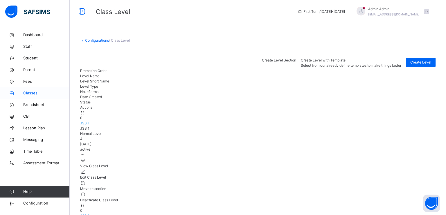
click at [28, 94] on span "Classes" at bounding box center [46, 93] width 47 height 6
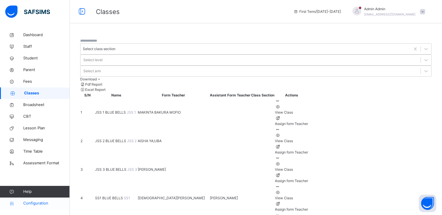
click at [35, 200] on span "Configuration" at bounding box center [46, 203] width 46 height 6
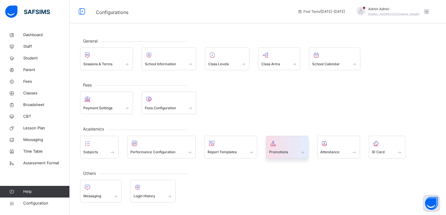
click at [277, 150] on span "Promotions" at bounding box center [278, 151] width 19 height 5
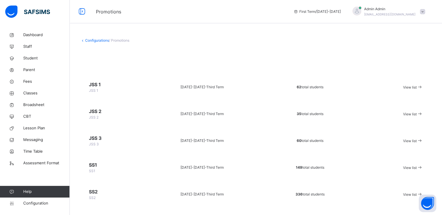
click at [412, 86] on span "View list" at bounding box center [410, 87] width 14 height 4
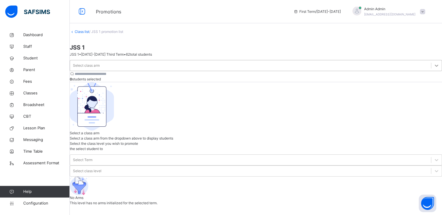
click at [431, 66] on div at bounding box center [436, 65] width 10 height 10
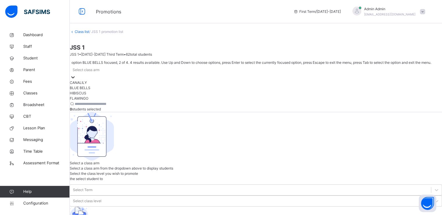
click at [98, 85] on div "BLUE BELLS" at bounding box center [256, 87] width 372 height 5
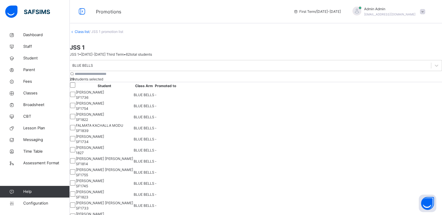
click at [425, 13] on span at bounding box center [422, 11] width 5 height 5
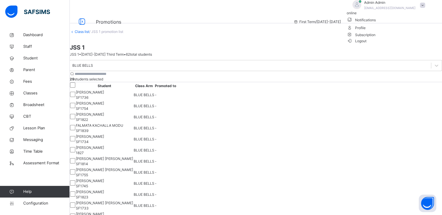
click at [367, 44] on span "Logout" at bounding box center [357, 41] width 20 height 6
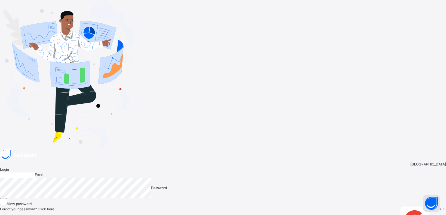
type input "**********"
click at [433, 206] on span "Login" at bounding box center [437, 208] width 9 height 4
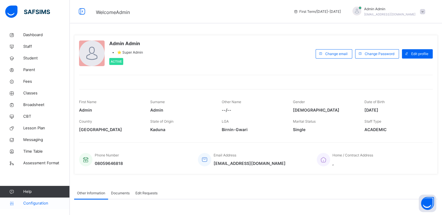
click at [35, 202] on span "Configuration" at bounding box center [46, 203] width 46 height 6
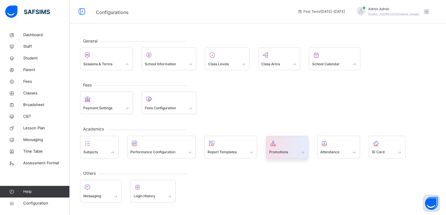
click at [281, 152] on span "Promotions" at bounding box center [278, 151] width 19 height 5
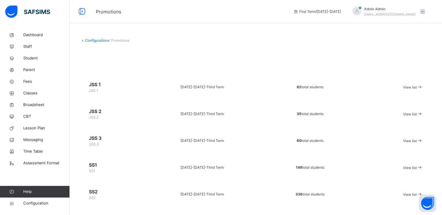
click at [409, 88] on span "View list" at bounding box center [410, 87] width 14 height 4
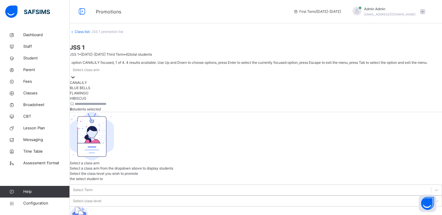
click at [76, 74] on div at bounding box center [73, 77] width 6 height 6
click at [96, 87] on div "BLUE BELLS" at bounding box center [256, 87] width 372 height 5
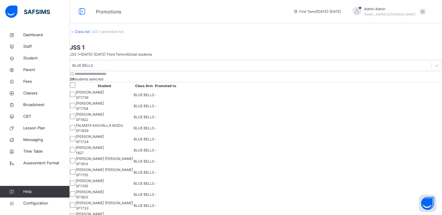
drag, startPoint x: 337, startPoint y: 81, endPoint x: 335, endPoint y: 91, distance: 10.9
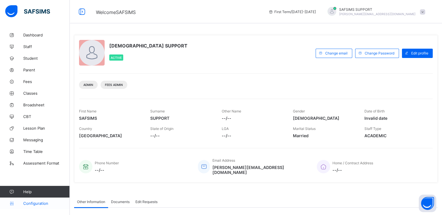
click at [28, 201] on span "Configuration" at bounding box center [46, 203] width 46 height 5
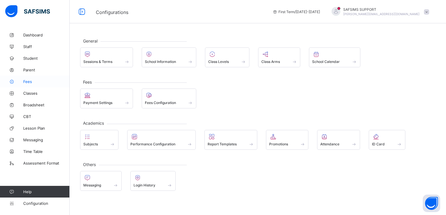
click at [26, 81] on span "Fees" at bounding box center [46, 81] width 47 height 5
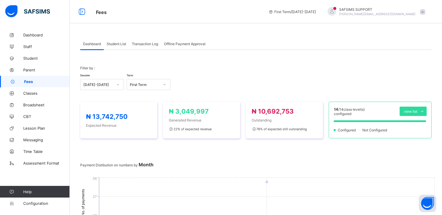
click at [119, 44] on span "Student List" at bounding box center [116, 44] width 19 height 4
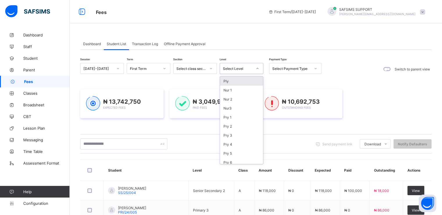
click at [245, 68] on div "Select Level" at bounding box center [238, 68] width 30 height 4
click at [235, 131] on div "JS 3" at bounding box center [241, 132] width 43 height 9
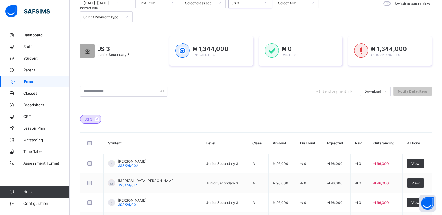
scroll to position [0, 0]
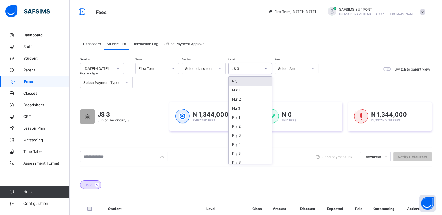
click at [248, 65] on div "JS 3" at bounding box center [245, 68] width 32 height 8
click at [206, 69] on div "Select class section" at bounding box center [200, 68] width 30 height 4
click at [258, 69] on div "JS 3" at bounding box center [247, 68] width 30 height 4
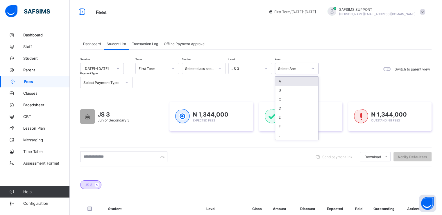
click at [299, 72] on div "Select Arm" at bounding box center [291, 68] width 32 height 8
click at [198, 67] on div "Select class section" at bounding box center [200, 68] width 30 height 4
click at [153, 42] on span "Transaction Log" at bounding box center [145, 44] width 26 height 4
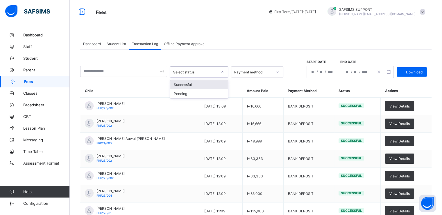
click at [198, 72] on div "Select status" at bounding box center [195, 72] width 44 height 4
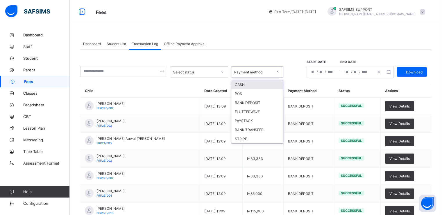
click at [268, 70] on div "Payment method" at bounding box center [253, 72] width 38 height 4
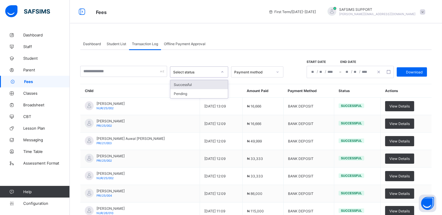
click at [193, 74] on div "Select status" at bounding box center [193, 72] width 47 height 8
click at [121, 47] on div "Student List" at bounding box center [116, 44] width 25 height 12
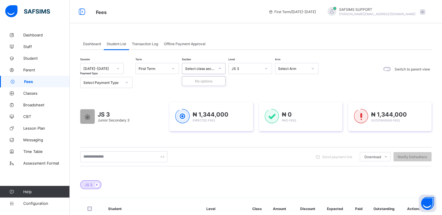
click at [214, 66] on div at bounding box center [219, 68] width 11 height 10
click at [253, 70] on div "JS 3" at bounding box center [247, 68] width 30 height 4
click at [296, 68] on div "Select Arm" at bounding box center [293, 68] width 30 height 4
click at [203, 65] on div "Select class section" at bounding box center [198, 68] width 32 height 8
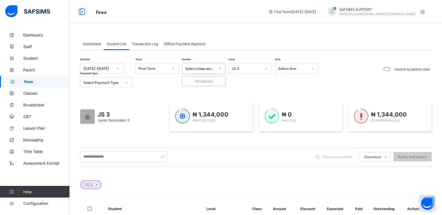
click at [203, 65] on div "Select class section" at bounding box center [198, 68] width 32 height 8
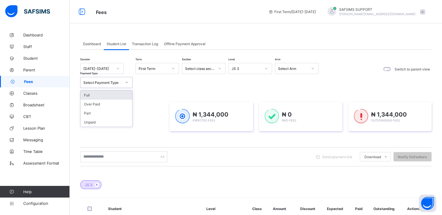
click at [119, 85] on div "Select Payment Type" at bounding box center [101, 82] width 41 height 8
click at [99, 96] on div "Full" at bounding box center [107, 94] width 52 height 9
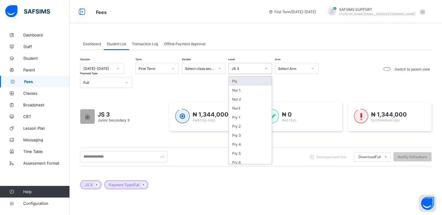
click at [260, 67] on div "JS 3" at bounding box center [247, 68] width 30 height 4
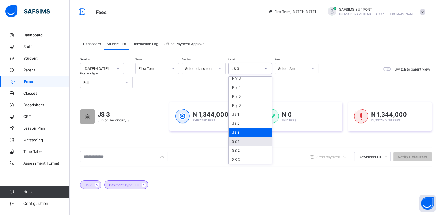
click at [239, 142] on div "SS 1" at bounding box center [250, 141] width 43 height 9
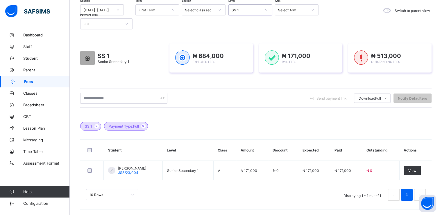
scroll to position [0, 0]
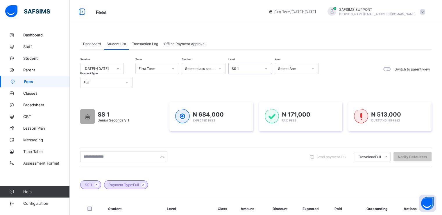
click at [249, 69] on div "SS 1" at bounding box center [247, 68] width 30 height 4
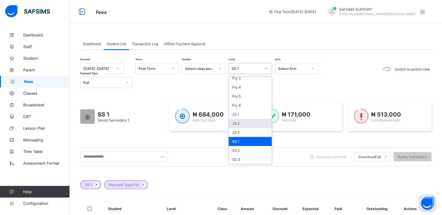
click at [236, 122] on div "JS 2" at bounding box center [250, 123] width 43 height 9
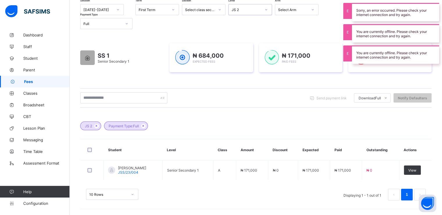
scroll to position [58, 0]
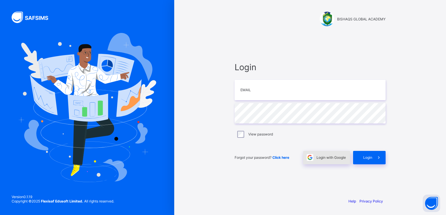
click at [342, 159] on span "Login with Google" at bounding box center [331, 157] width 29 height 4
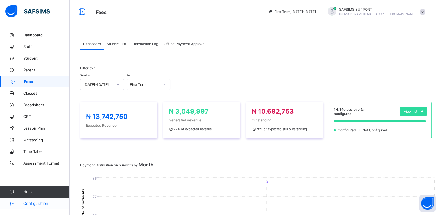
click at [32, 202] on span "Configuration" at bounding box center [46, 203] width 46 height 5
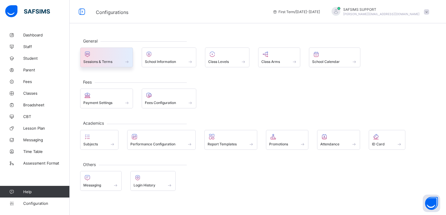
click at [109, 58] on span at bounding box center [106, 58] width 47 height 1
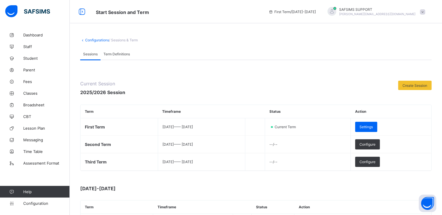
scroll to position [74, 0]
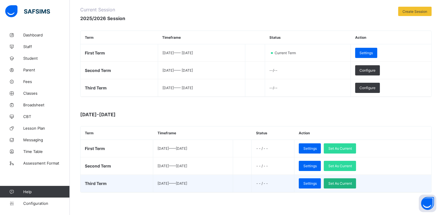
click at [352, 183] on span "Set As Current" at bounding box center [340, 183] width 24 height 4
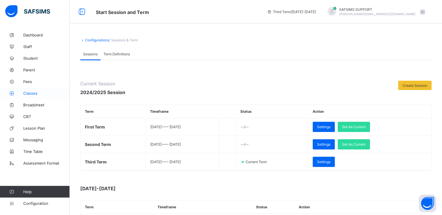
click at [26, 92] on span "Classes" at bounding box center [46, 93] width 47 height 5
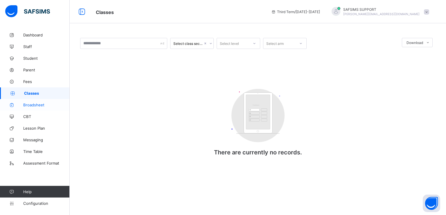
click at [33, 105] on span "Broadsheet" at bounding box center [46, 104] width 47 height 5
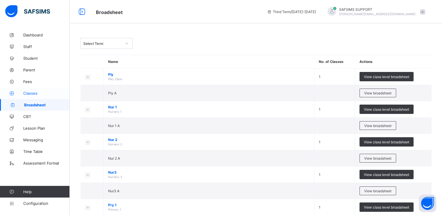
click at [27, 91] on span "Classes" at bounding box center [46, 93] width 47 height 5
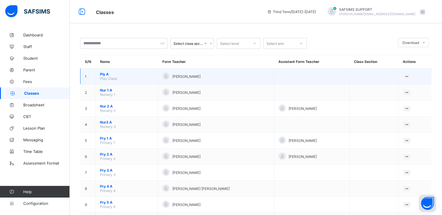
click at [103, 74] on span "Ply A" at bounding box center [126, 74] width 53 height 4
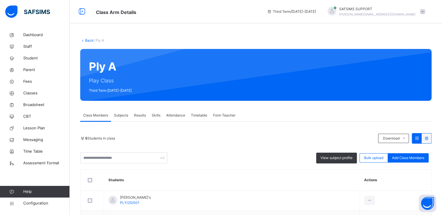
click at [122, 113] on span "Subjects" at bounding box center [121, 114] width 14 height 5
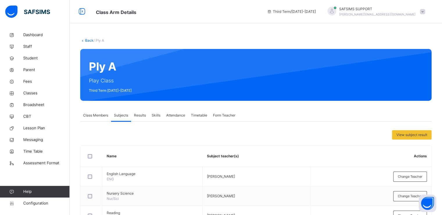
click at [97, 113] on span "Class Members" at bounding box center [95, 114] width 25 height 5
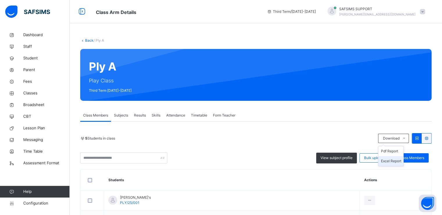
click at [392, 159] on li "Excel Report" at bounding box center [390, 161] width 25 height 10
click at [86, 39] on link "Back" at bounding box center [89, 40] width 8 height 4
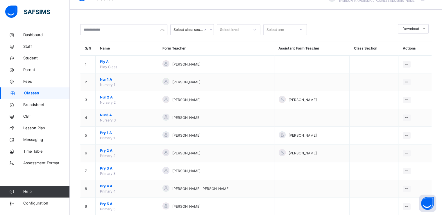
scroll to position [15, 0]
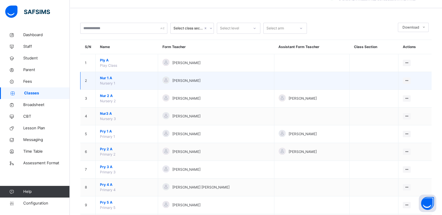
click at [105, 76] on span "Nur 1 A" at bounding box center [126, 77] width 53 height 5
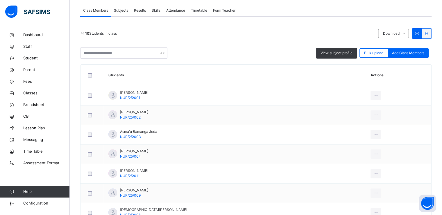
scroll to position [106, 0]
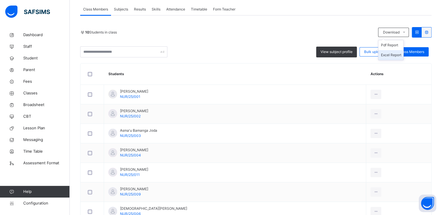
click at [394, 54] on li "Excel Report" at bounding box center [390, 55] width 25 height 10
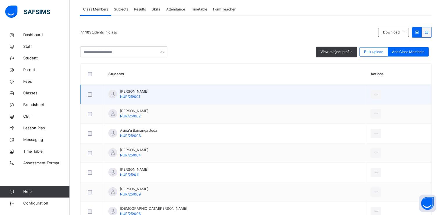
scroll to position [0, 0]
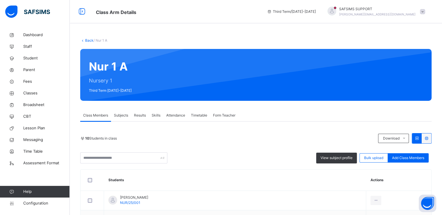
click at [87, 41] on link "Back" at bounding box center [89, 40] width 8 height 4
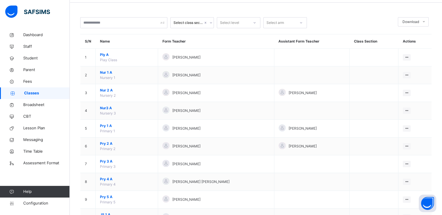
scroll to position [21, 0]
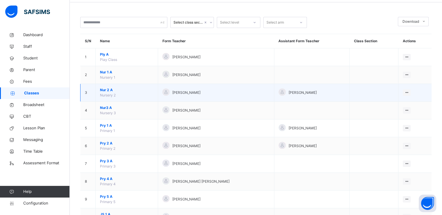
click at [108, 89] on span "Nur 2 A" at bounding box center [126, 89] width 53 height 5
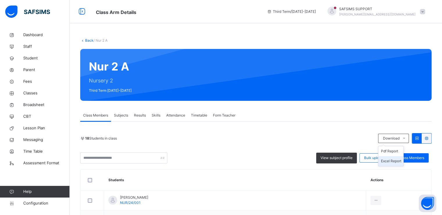
click at [394, 159] on li "Excel Report" at bounding box center [390, 161] width 25 height 10
click at [87, 40] on link "Back" at bounding box center [89, 40] width 8 height 4
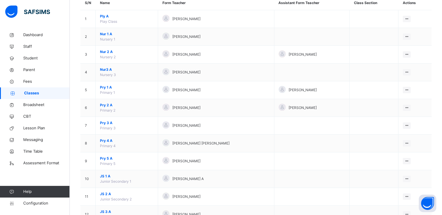
scroll to position [59, 0]
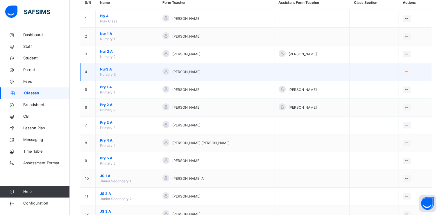
click at [104, 70] on span "Nur3 A" at bounding box center [126, 69] width 53 height 5
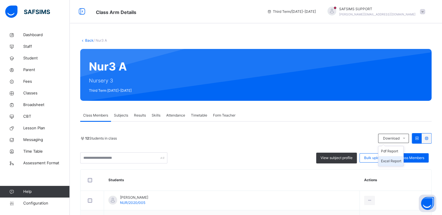
click at [392, 160] on li "Excel Report" at bounding box center [390, 161] width 25 height 10
click at [425, 12] on span at bounding box center [422, 11] width 5 height 5
click at [307, 42] on div "Back / Nur3 A" at bounding box center [255, 40] width 351 height 5
click at [86, 41] on link "Back" at bounding box center [89, 40] width 8 height 4
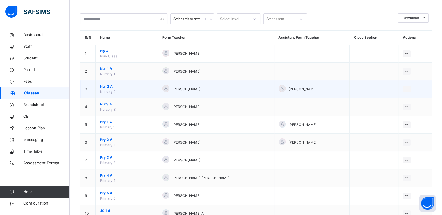
scroll to position [24, 0]
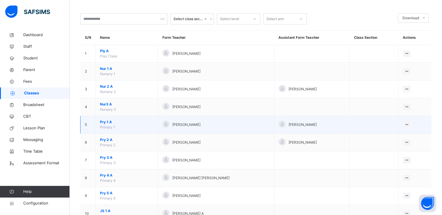
click at [105, 123] on span "Pry 1 A" at bounding box center [126, 121] width 53 height 5
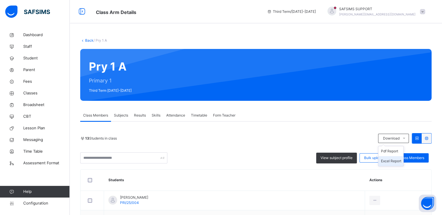
click at [390, 160] on li "Excel Report" at bounding box center [390, 161] width 25 height 10
click at [86, 40] on link "Back" at bounding box center [89, 40] width 8 height 4
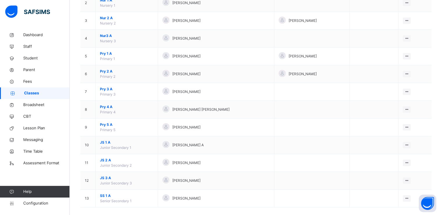
scroll to position [99, 0]
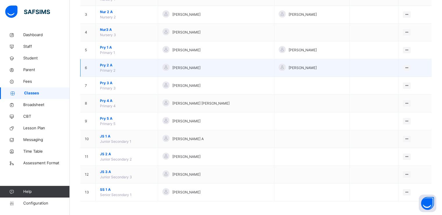
click at [105, 66] on span "Pry 2 A" at bounding box center [126, 64] width 53 height 5
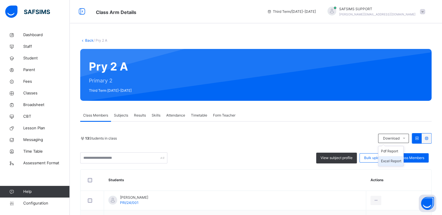
click at [393, 160] on li "Excel Report" at bounding box center [390, 161] width 25 height 10
click at [87, 40] on link "Back" at bounding box center [89, 40] width 8 height 4
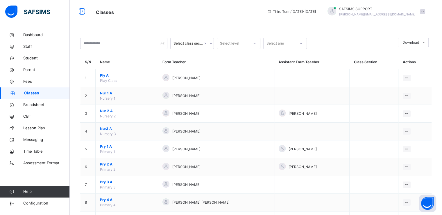
scroll to position [99, 0]
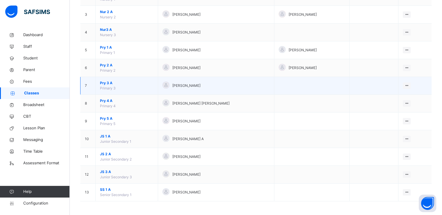
click at [104, 83] on span "Pry 3 A" at bounding box center [126, 82] width 53 height 5
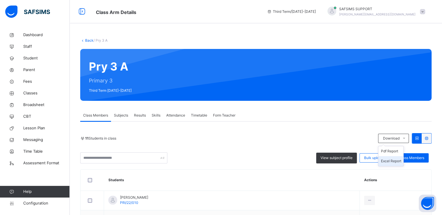
click at [390, 159] on li "Excel Report" at bounding box center [390, 161] width 25 height 10
click at [87, 39] on link "Back" at bounding box center [89, 40] width 8 height 4
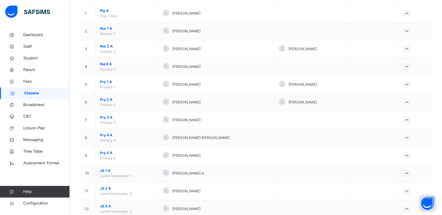
scroll to position [65, 0]
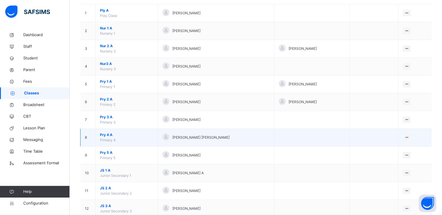
click at [106, 132] on span "Pry 4 A" at bounding box center [126, 134] width 53 height 5
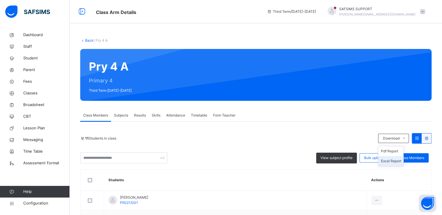
click at [394, 161] on li "Excel Report" at bounding box center [390, 161] width 25 height 10
click at [87, 40] on link "Back" at bounding box center [89, 40] width 8 height 4
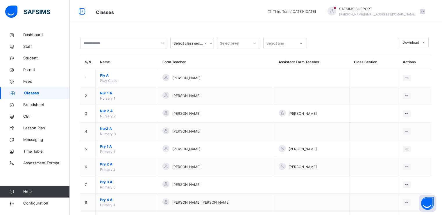
scroll to position [99, 0]
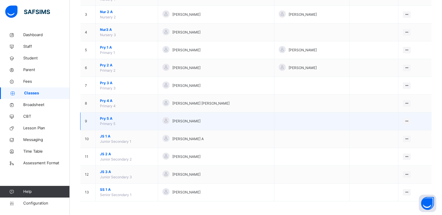
click at [105, 117] on span "Pry 5 A" at bounding box center [126, 118] width 53 height 5
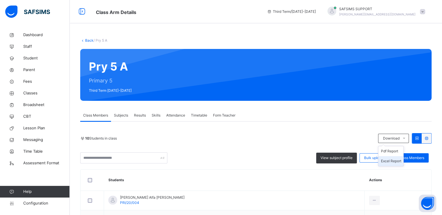
click at [392, 160] on li "Excel Report" at bounding box center [390, 161] width 25 height 10
click at [87, 38] on link "Back" at bounding box center [89, 40] width 8 height 4
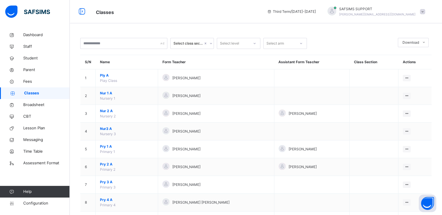
scroll to position [99, 0]
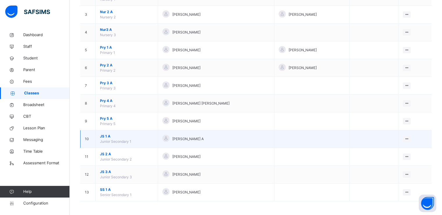
click at [104, 137] on span "JS 1 A" at bounding box center [126, 135] width 53 height 5
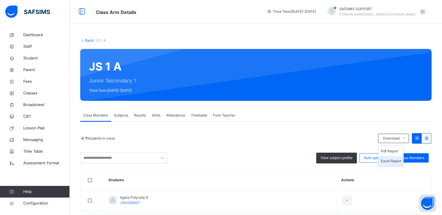
click at [392, 160] on li "Excel Report" at bounding box center [390, 161] width 25 height 10
click at [86, 40] on link "Back" at bounding box center [89, 40] width 8 height 4
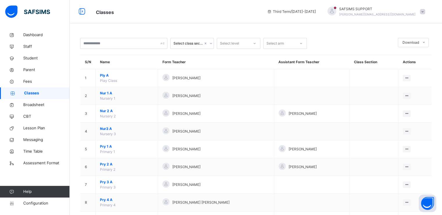
scroll to position [99, 0]
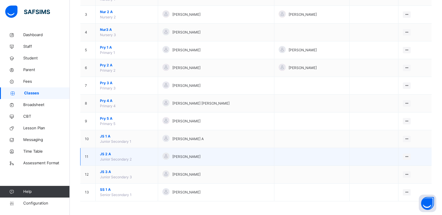
click at [103, 152] on span "JS 2 A" at bounding box center [126, 153] width 53 height 5
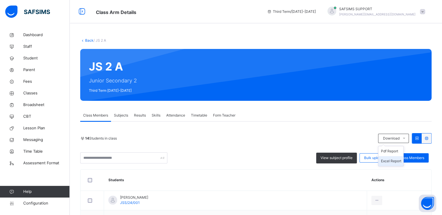
click at [396, 160] on li "Excel Report" at bounding box center [390, 161] width 25 height 10
click at [87, 40] on link "Back" at bounding box center [89, 40] width 8 height 4
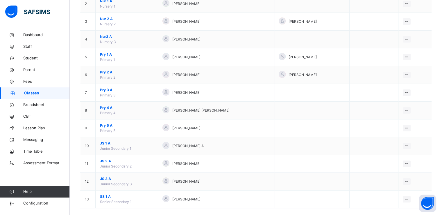
scroll to position [99, 0]
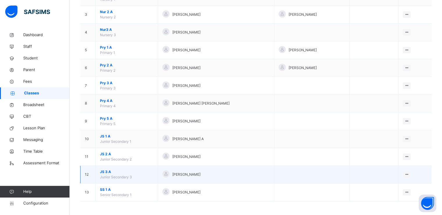
click at [100, 169] on span "JS 3 A" at bounding box center [126, 171] width 53 height 5
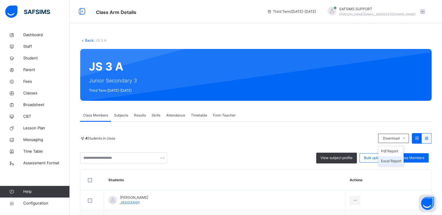
click at [393, 158] on li "Excel Report" at bounding box center [390, 161] width 25 height 10
click at [87, 40] on link "Back" at bounding box center [89, 40] width 8 height 4
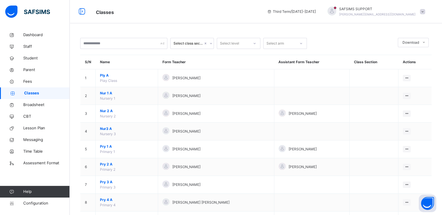
click at [150, 110] on span "Nur 2 A" at bounding box center [126, 110] width 53 height 5
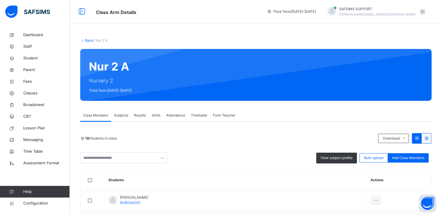
click at [87, 39] on link "Back" at bounding box center [89, 40] width 8 height 4
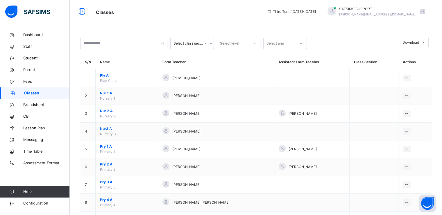
scroll to position [99, 0]
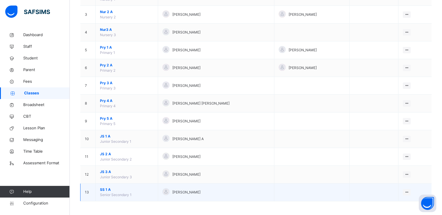
click at [103, 187] on span "SS 1 A" at bounding box center [126, 189] width 53 height 5
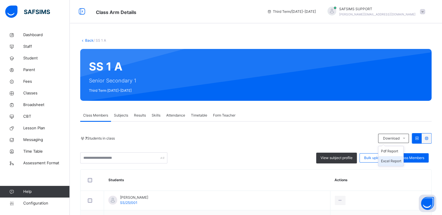
click at [390, 161] on li "Excel Report" at bounding box center [390, 161] width 25 height 10
